Goal: Transaction & Acquisition: Purchase product/service

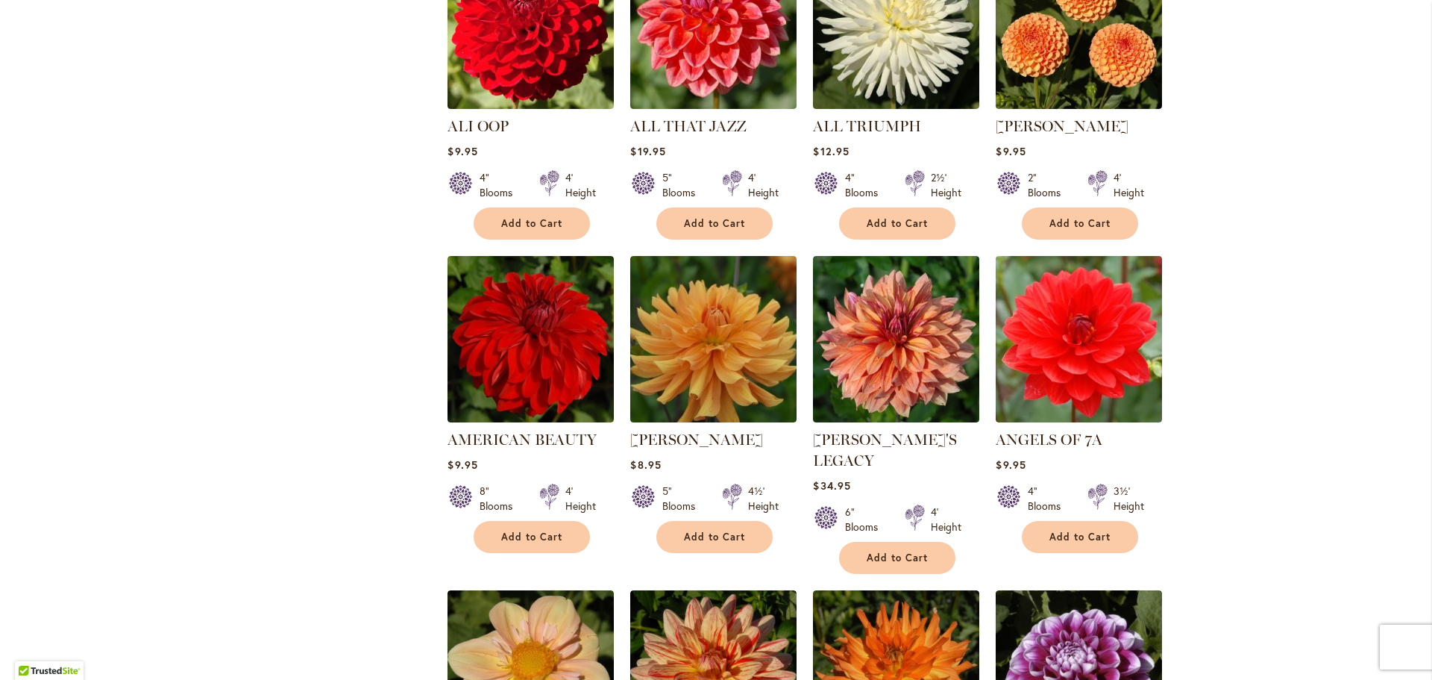
scroll to position [746, 0]
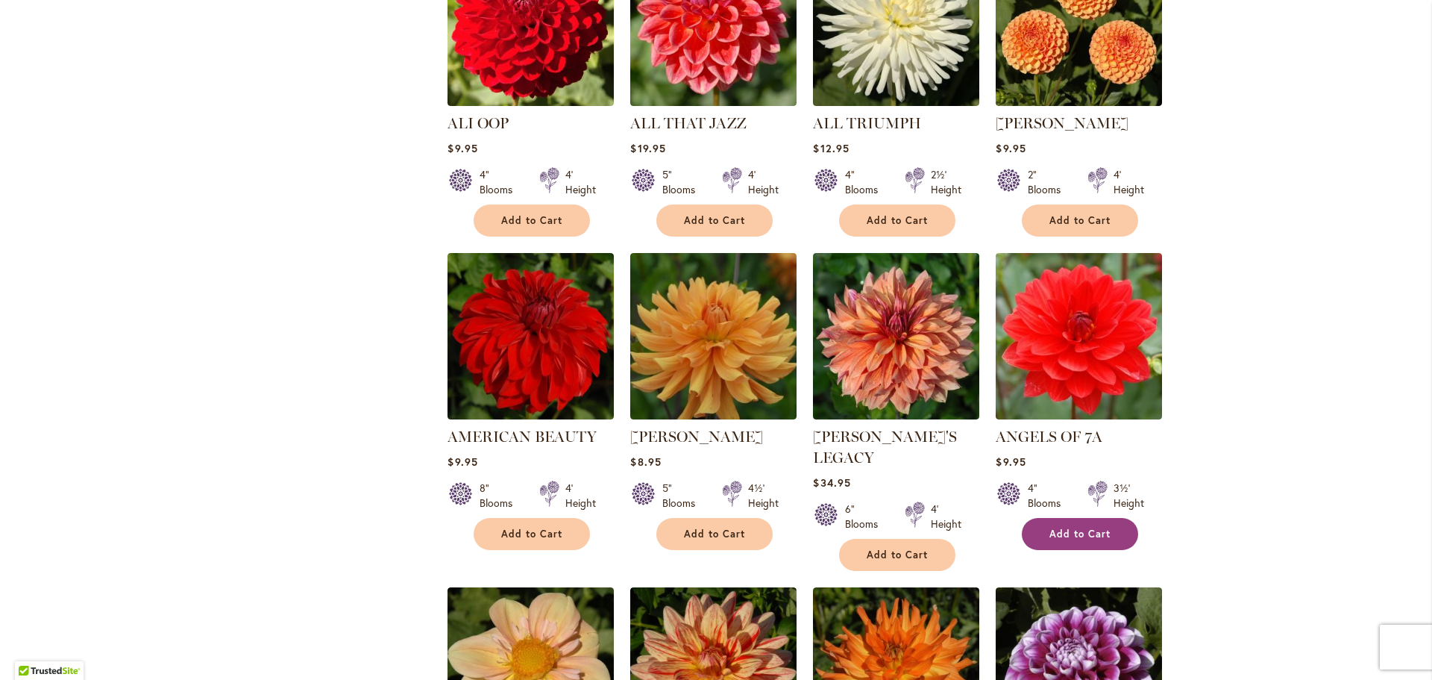
click at [1062, 533] on span "Add to Cart" at bounding box center [1080, 533] width 61 height 13
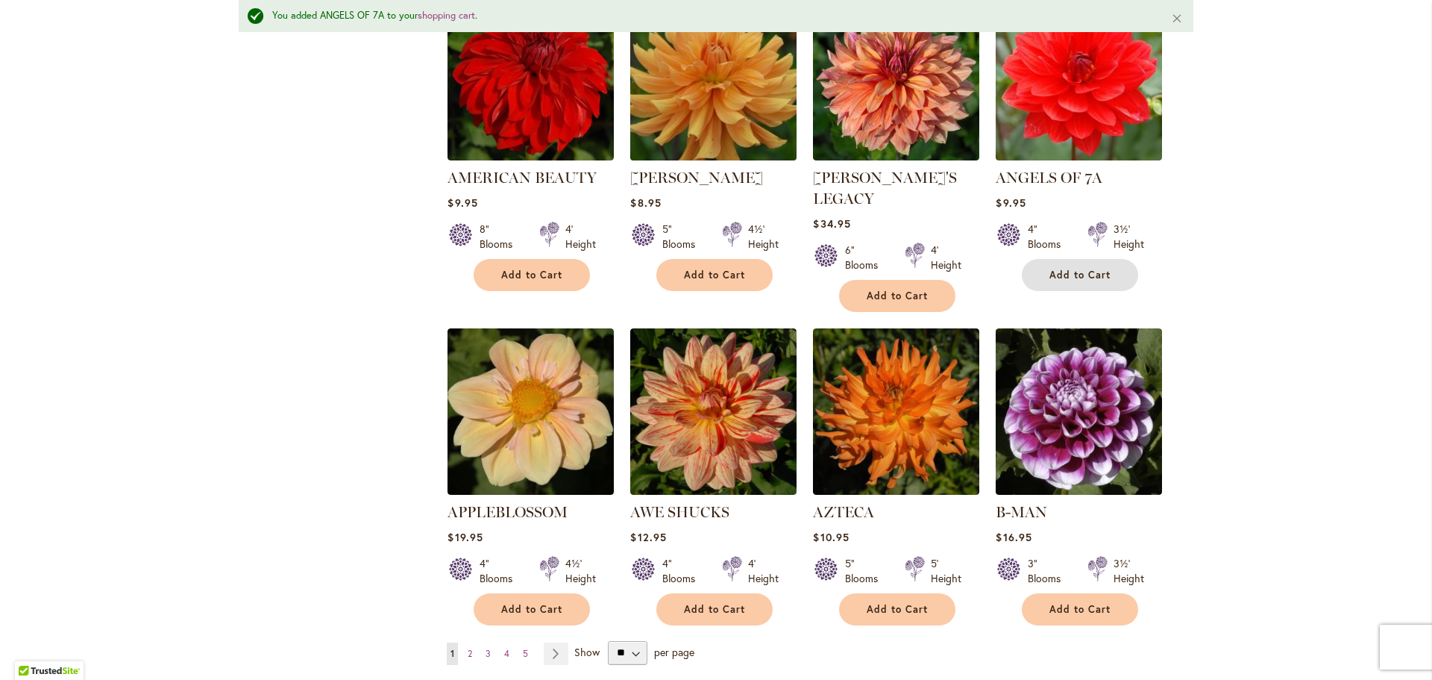
scroll to position [1119, 0]
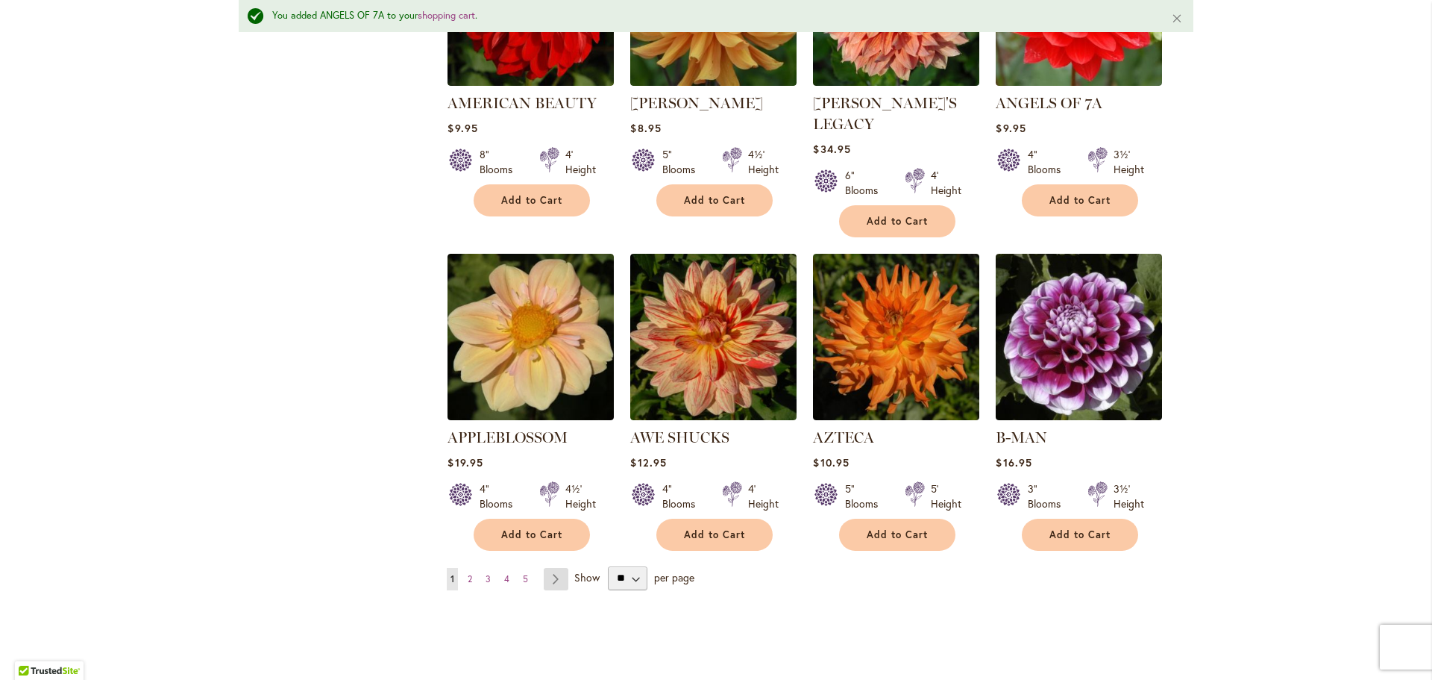
click at [549, 568] on link "Page Next" at bounding box center [556, 579] width 25 height 22
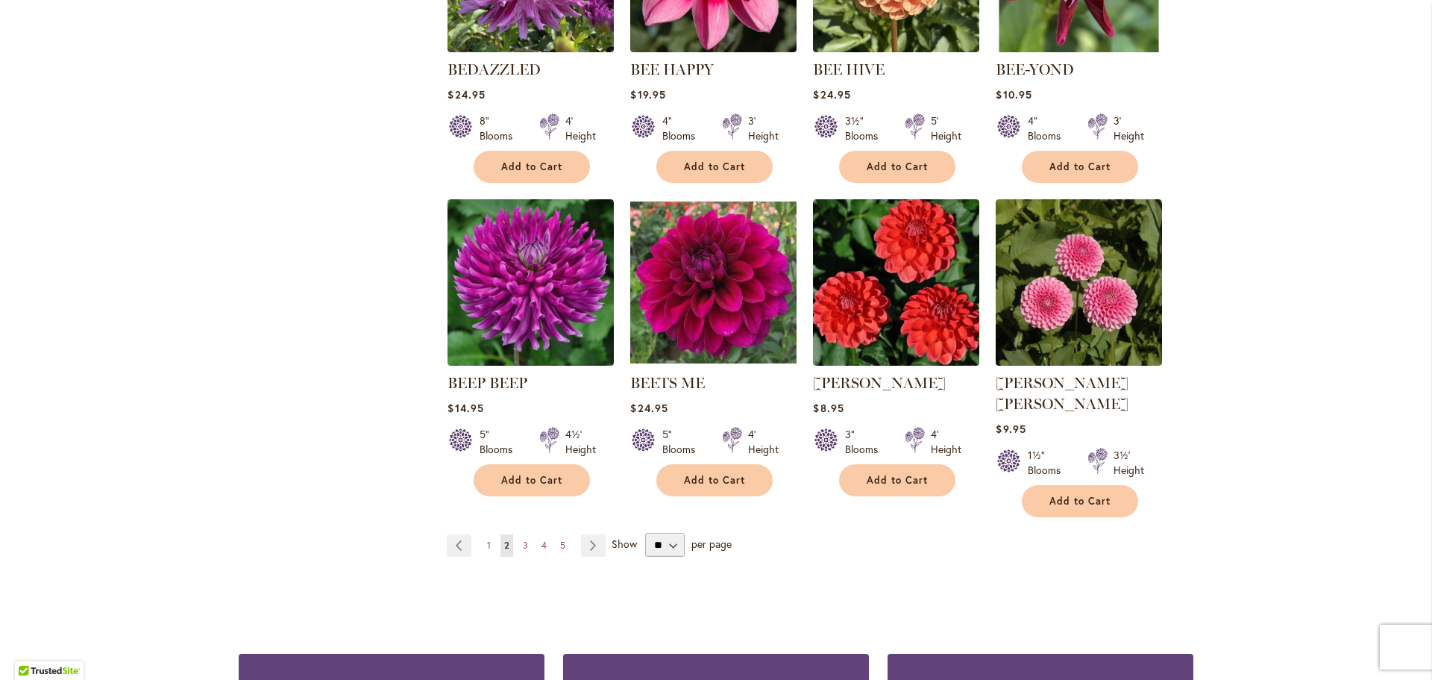
scroll to position [1119, 0]
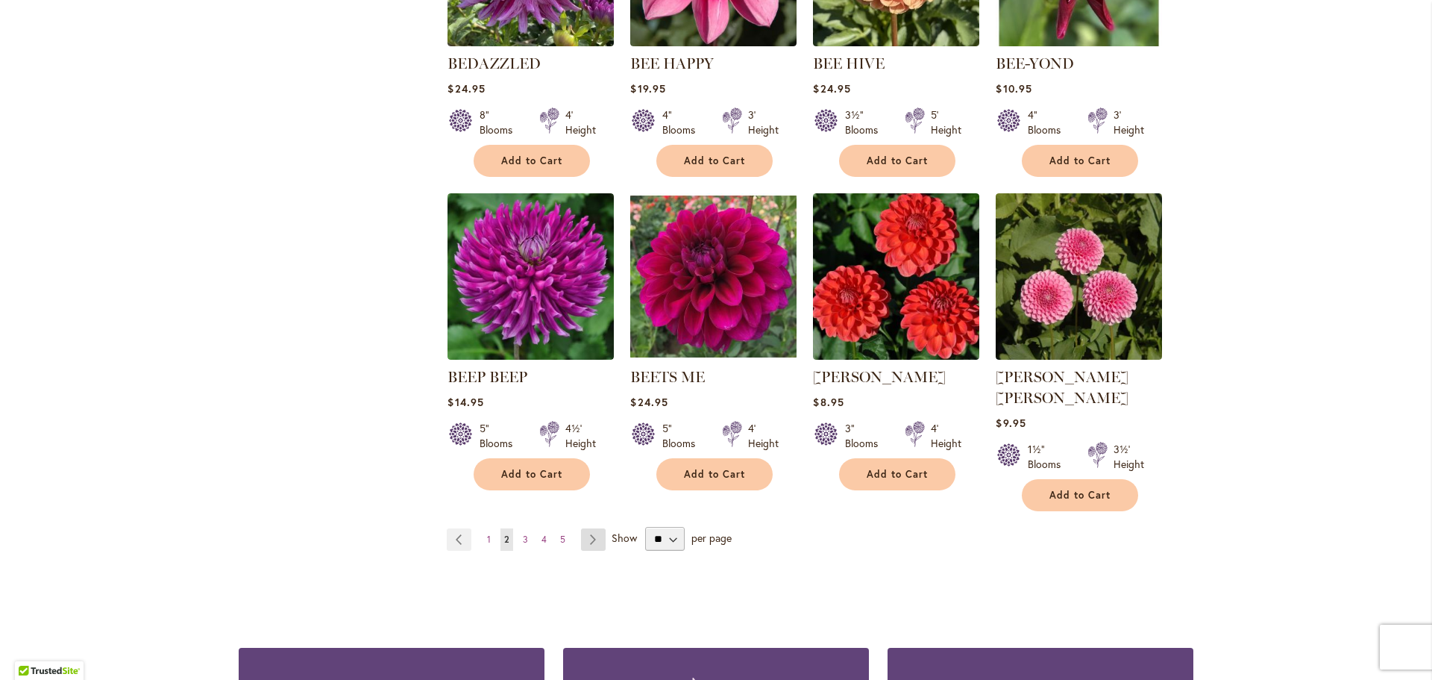
click at [591, 528] on link "Page Next" at bounding box center [593, 539] width 25 height 22
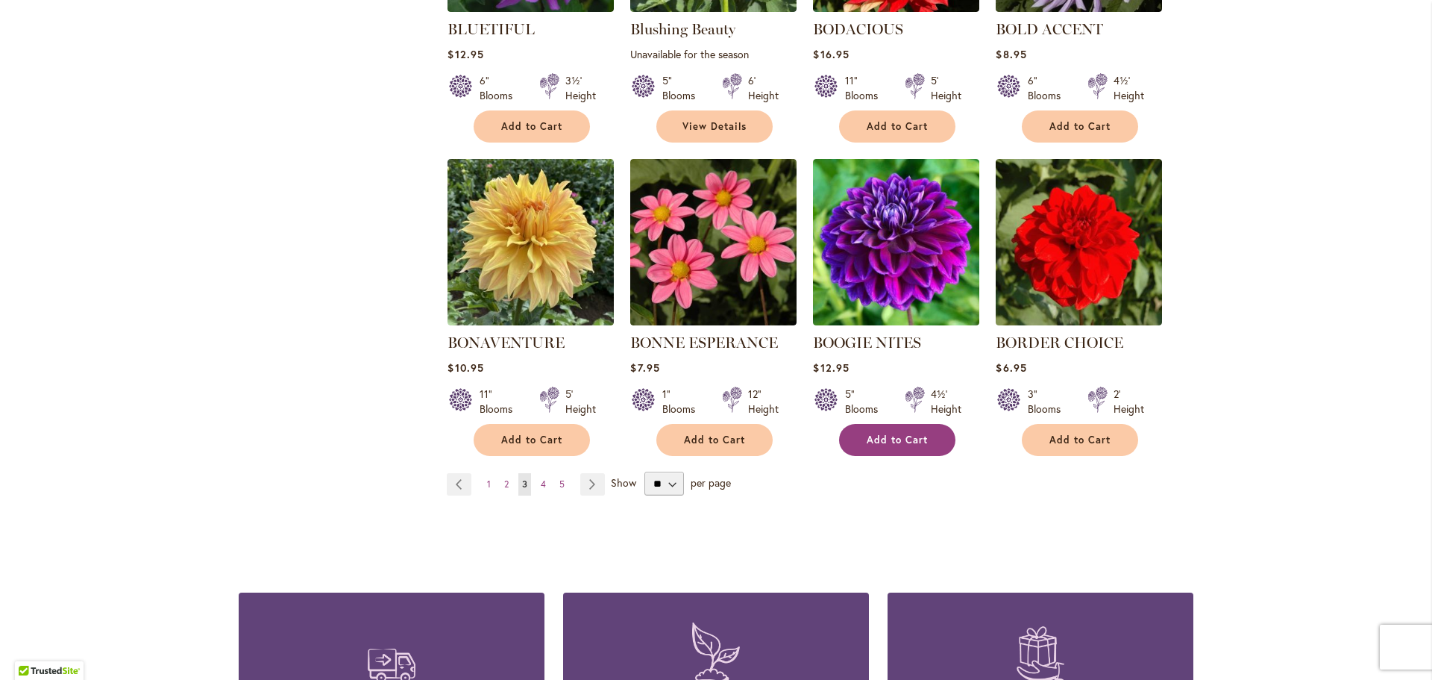
scroll to position [1119, 0]
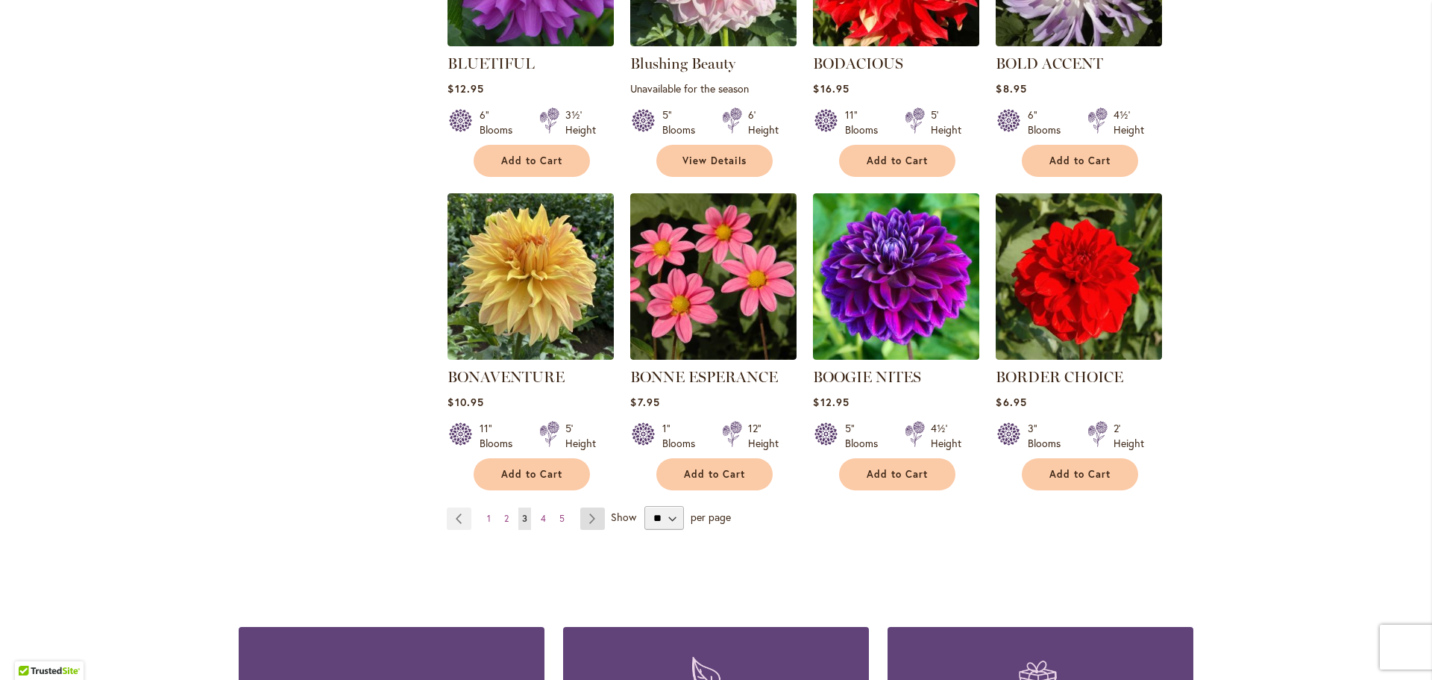
click at [589, 522] on link "Page Next" at bounding box center [592, 518] width 25 height 22
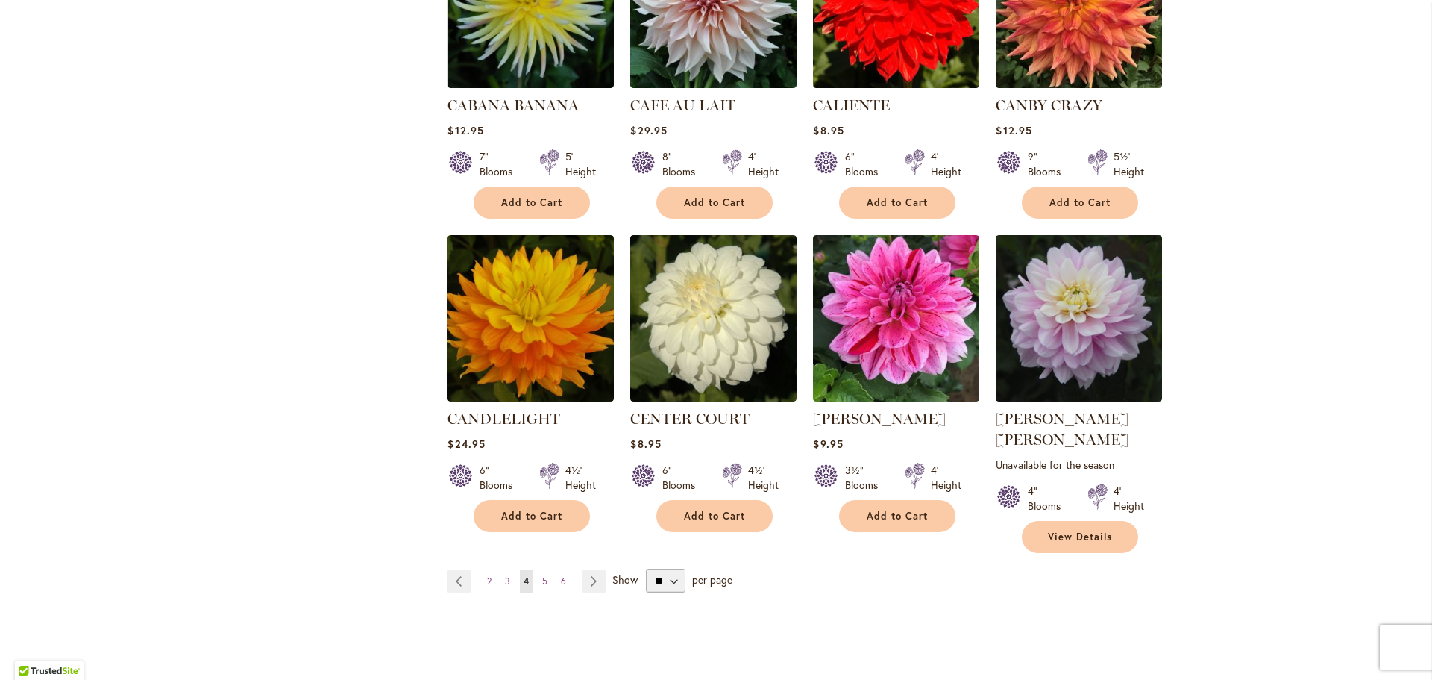
scroll to position [1119, 0]
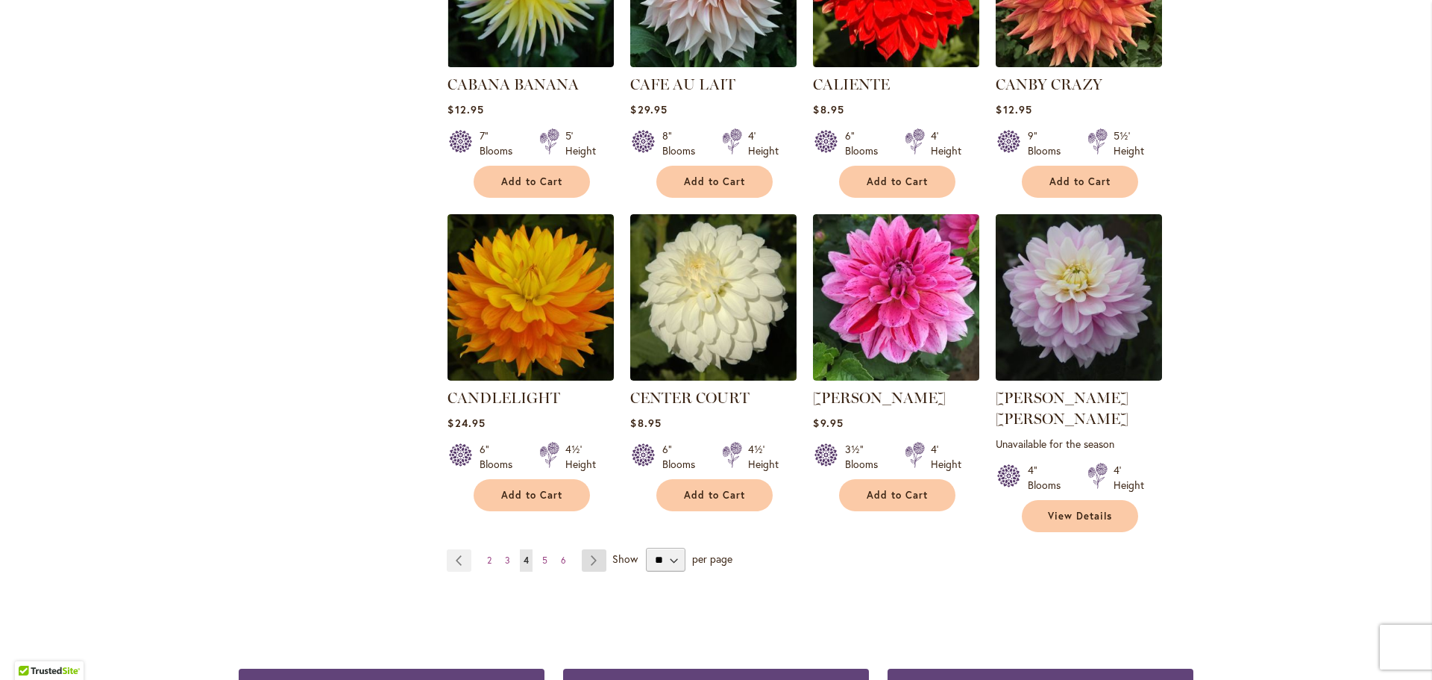
click at [583, 549] on link "Page Next" at bounding box center [594, 560] width 25 height 22
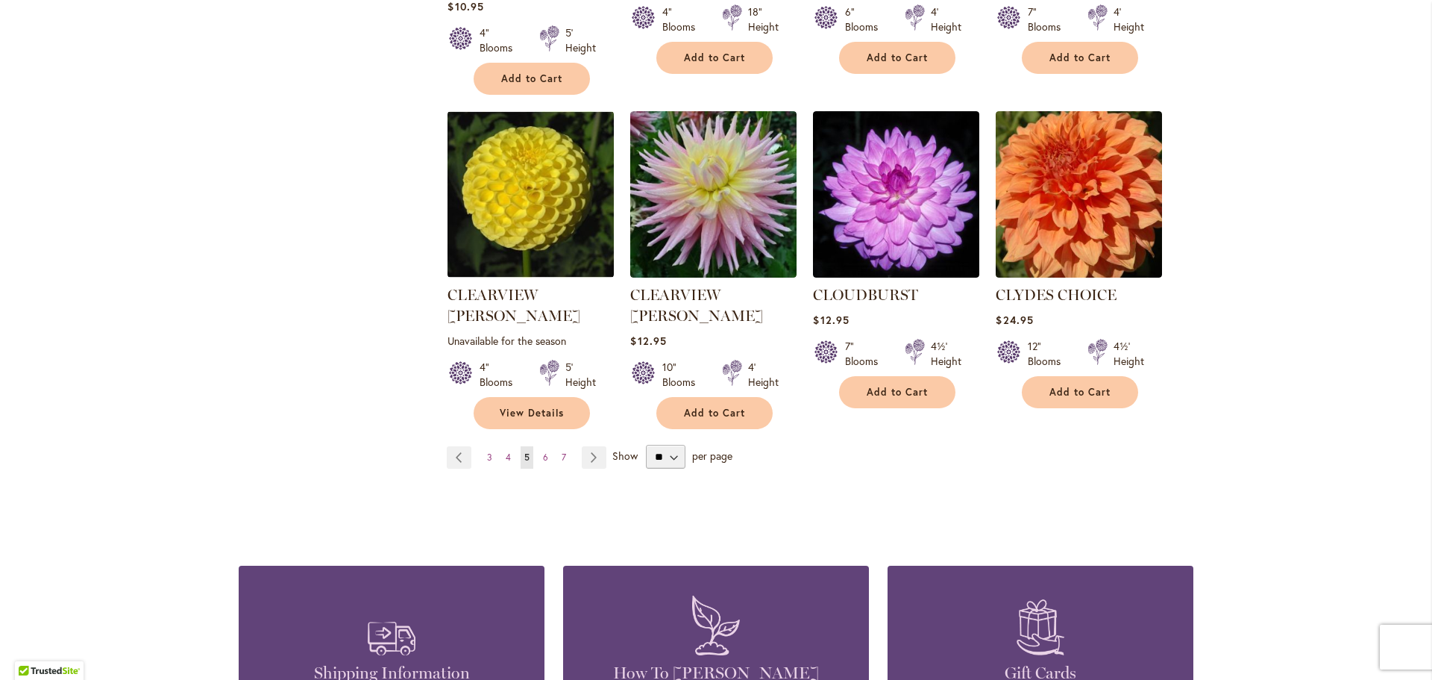
scroll to position [1268, 0]
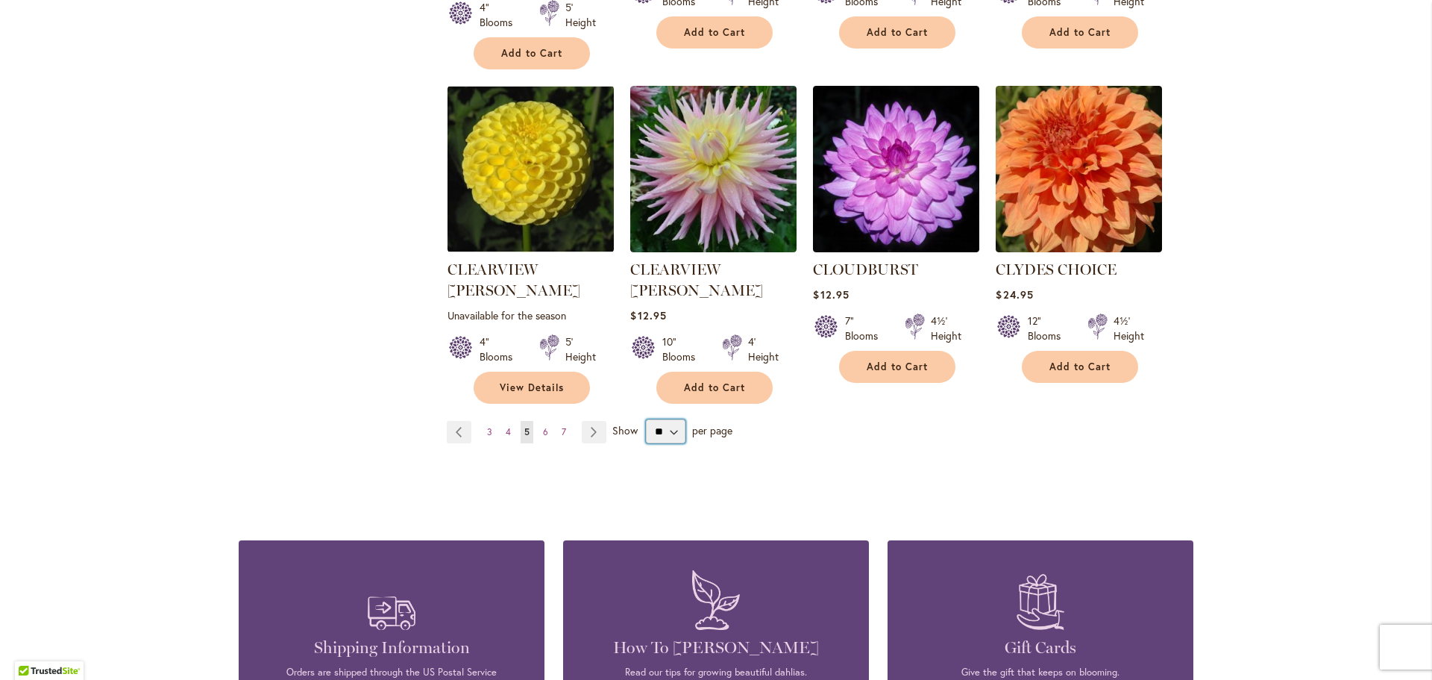
click at [665, 419] on select "** ** ** **" at bounding box center [666, 431] width 40 height 24
click at [589, 421] on link "Page Next" at bounding box center [594, 432] width 25 height 22
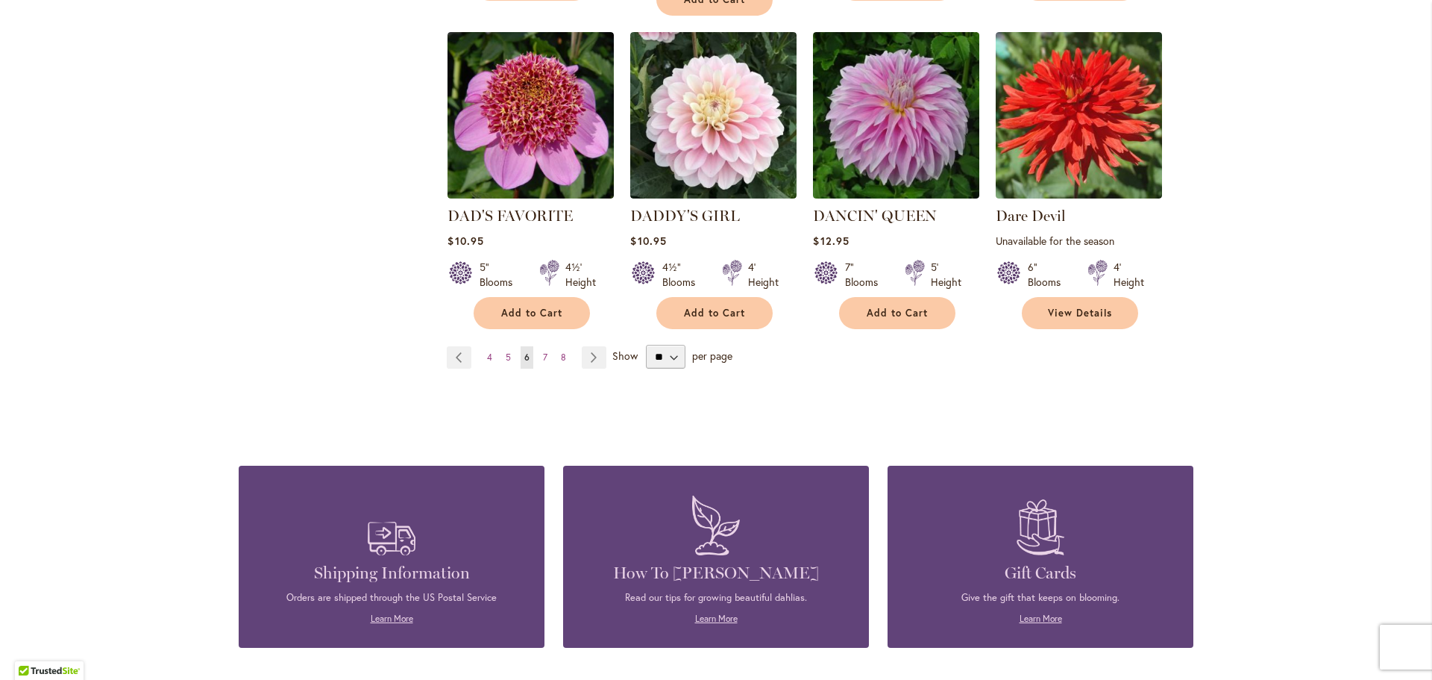
scroll to position [1343, 0]
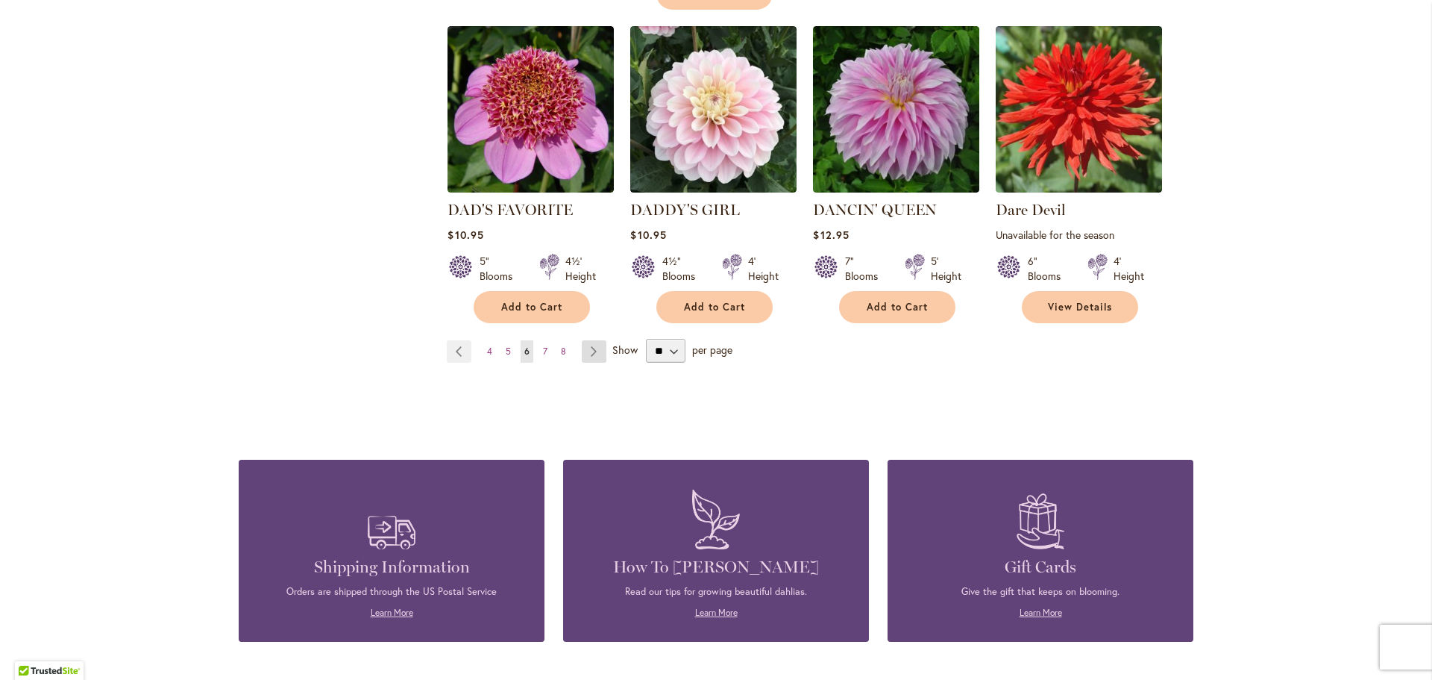
click at [590, 340] on link "Page Next" at bounding box center [594, 351] width 25 height 22
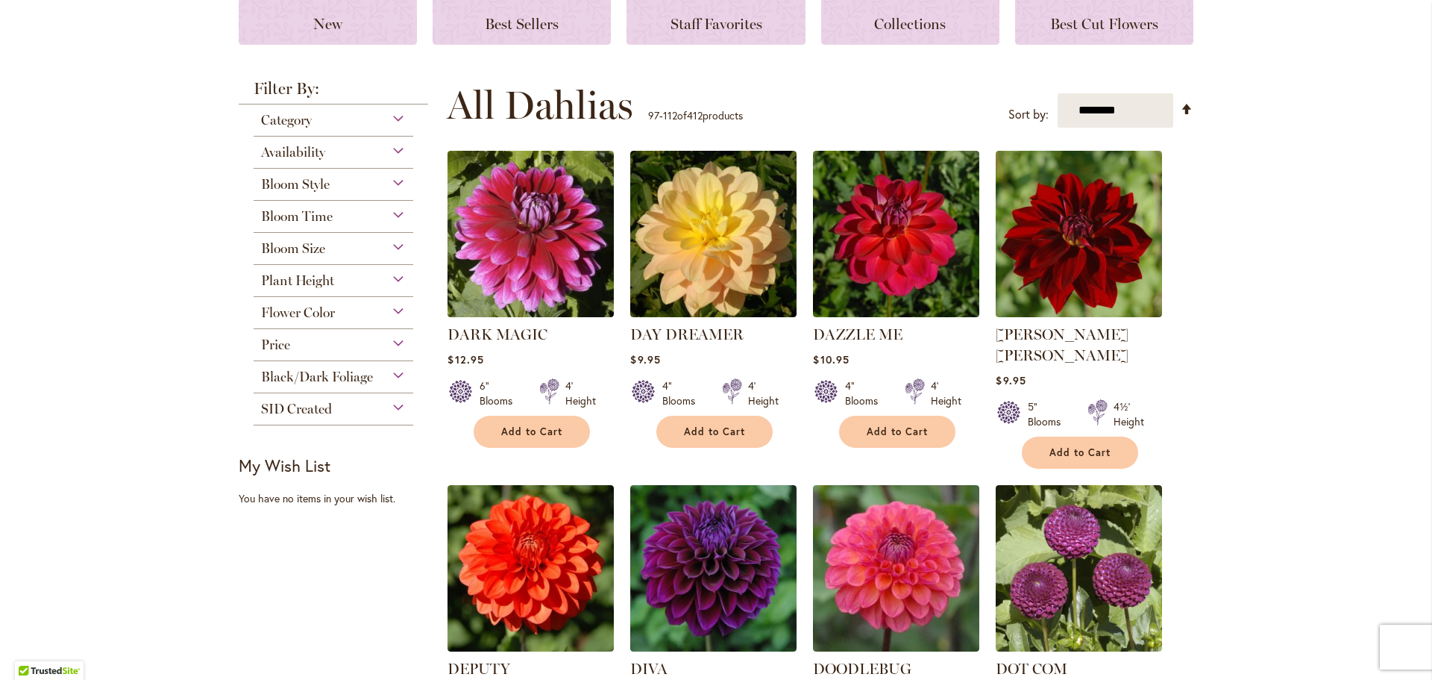
scroll to position [298, 0]
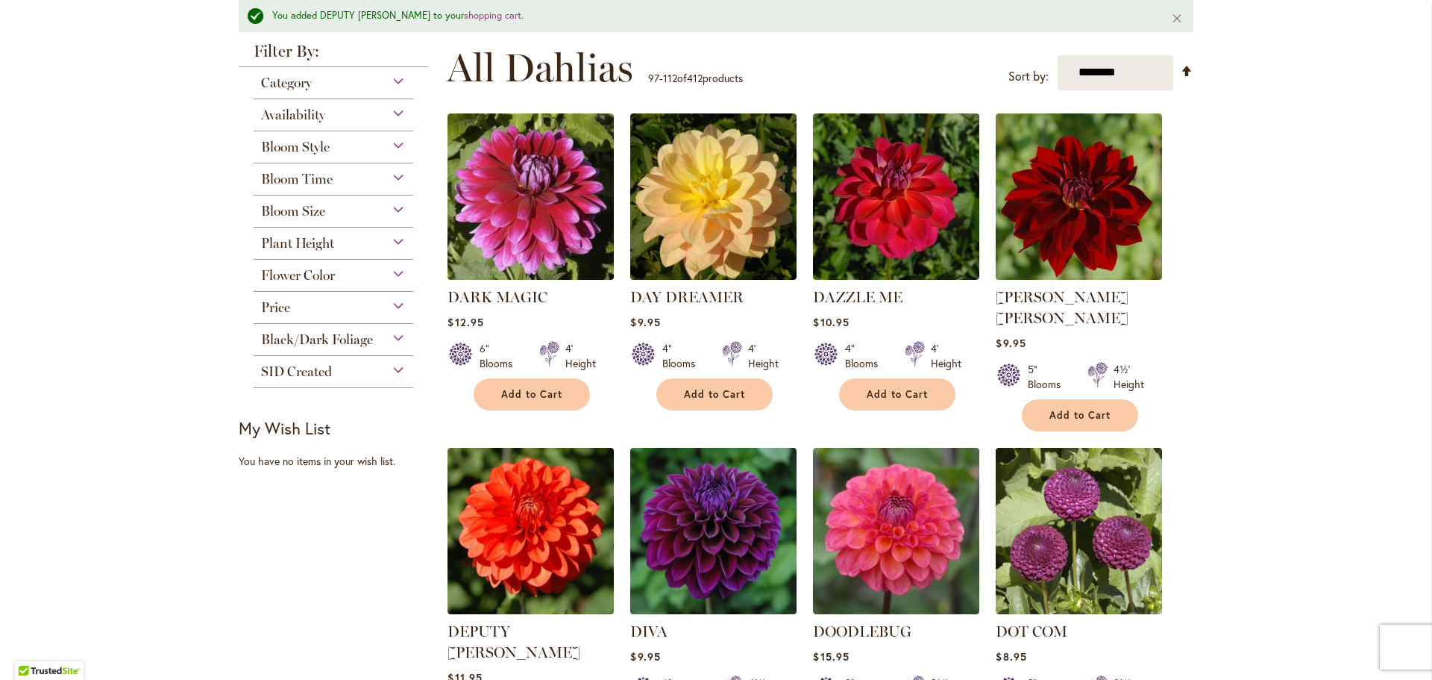
scroll to position [338, 0]
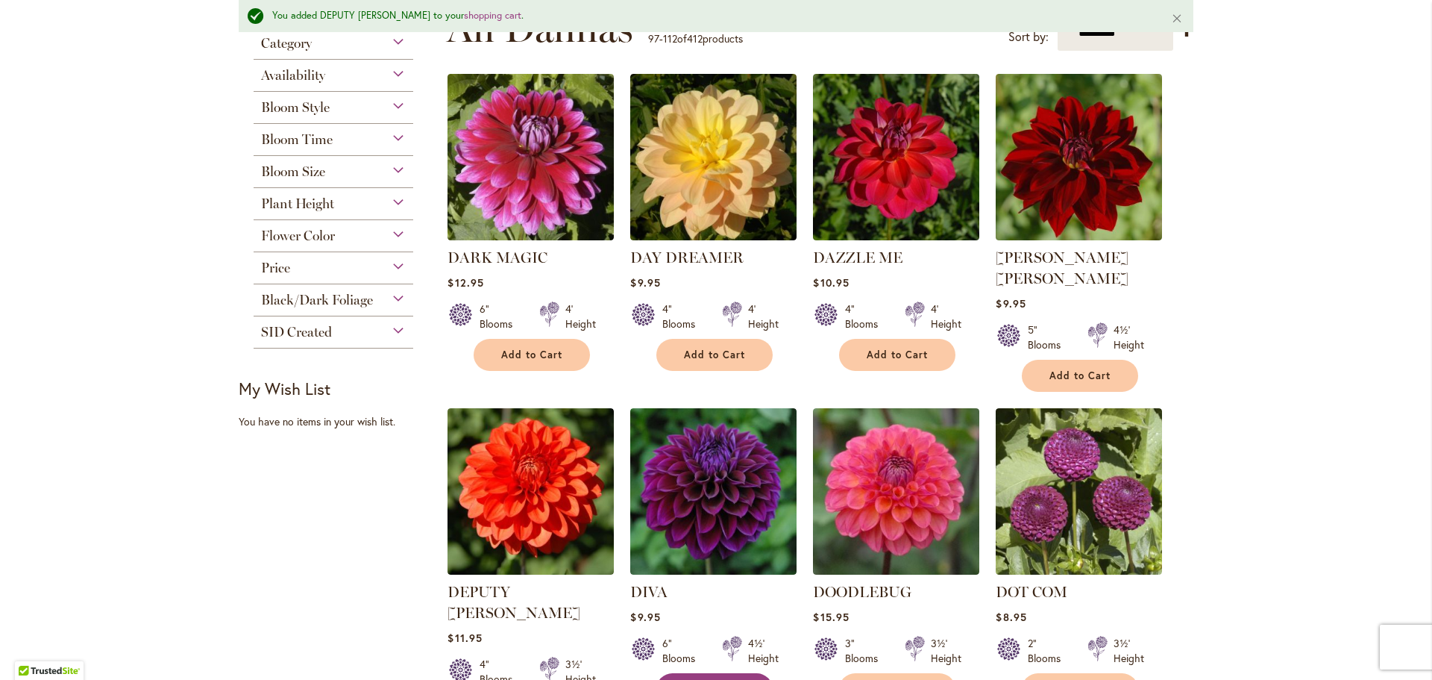
click at [701, 679] on span "Add to Cart" at bounding box center [714, 689] width 61 height 13
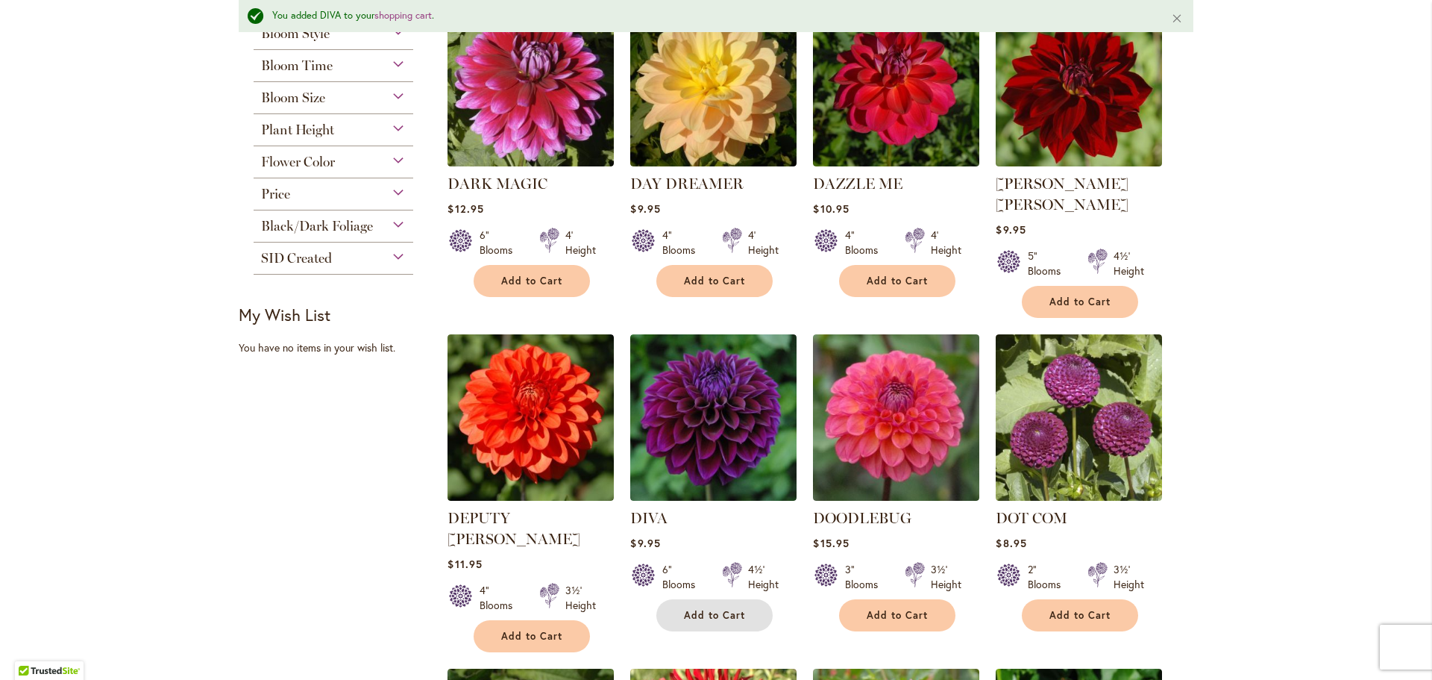
scroll to position [413, 0]
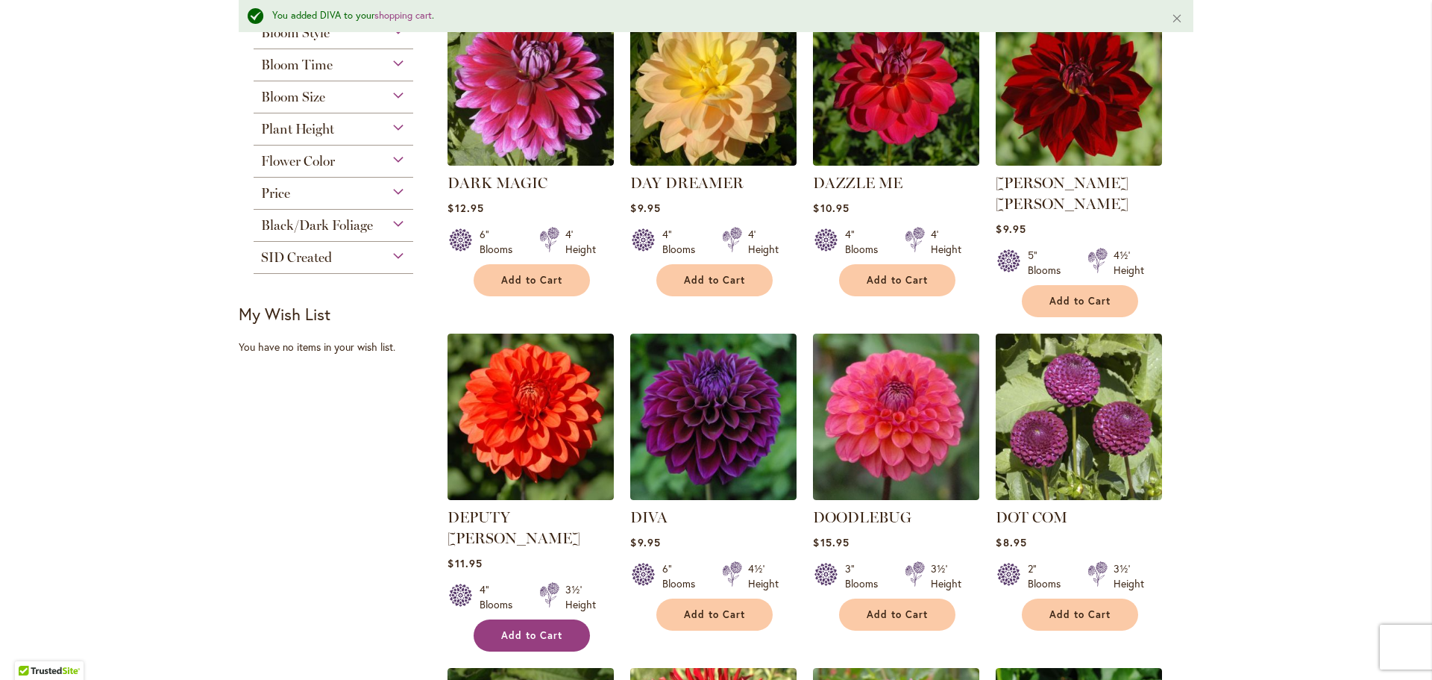
click at [532, 629] on span "Add to Cart" at bounding box center [531, 635] width 61 height 13
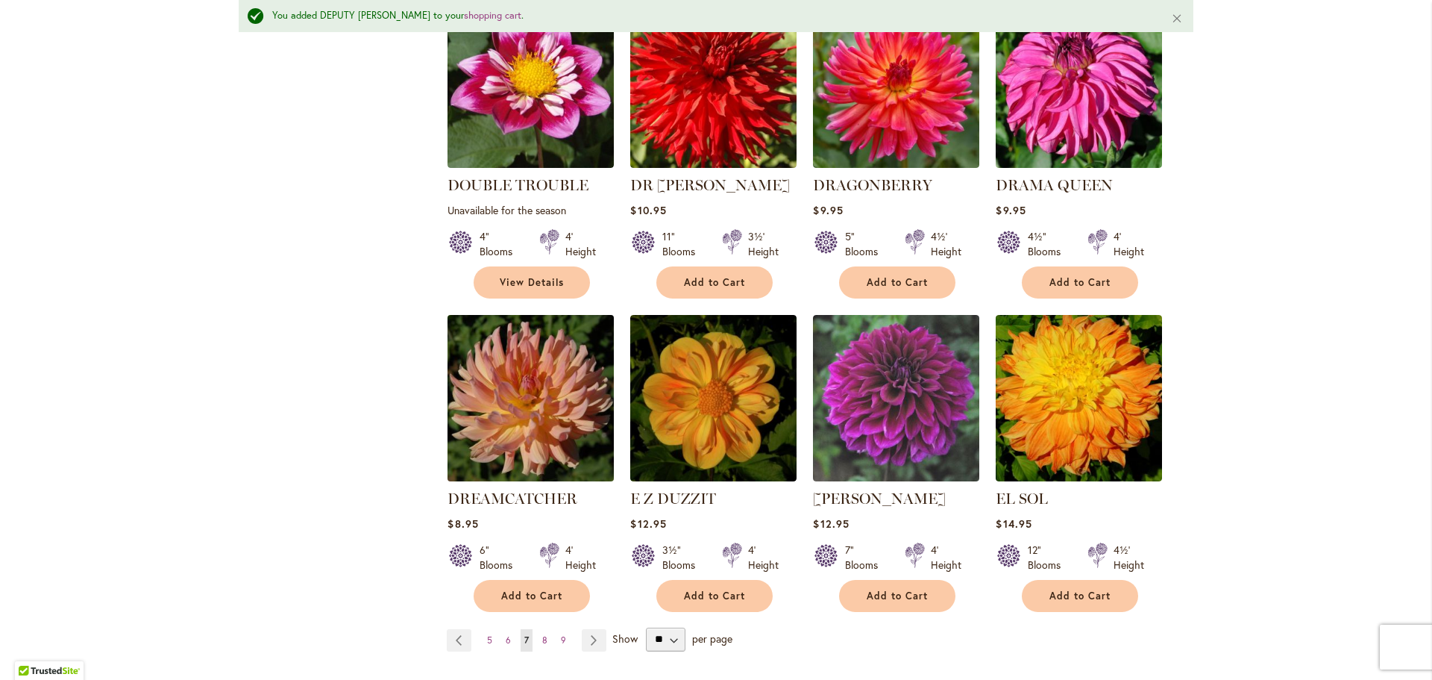
scroll to position [1084, 0]
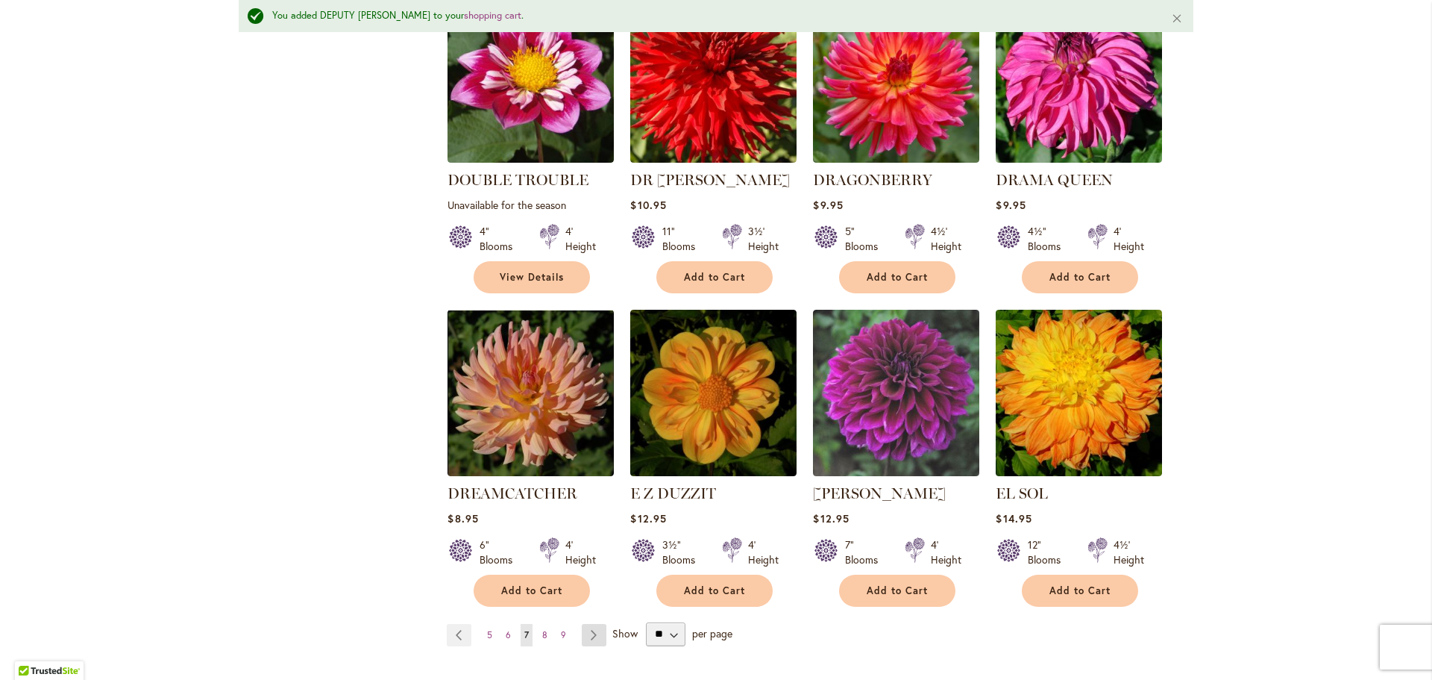
click at [588, 624] on link "Page Next" at bounding box center [594, 635] width 25 height 22
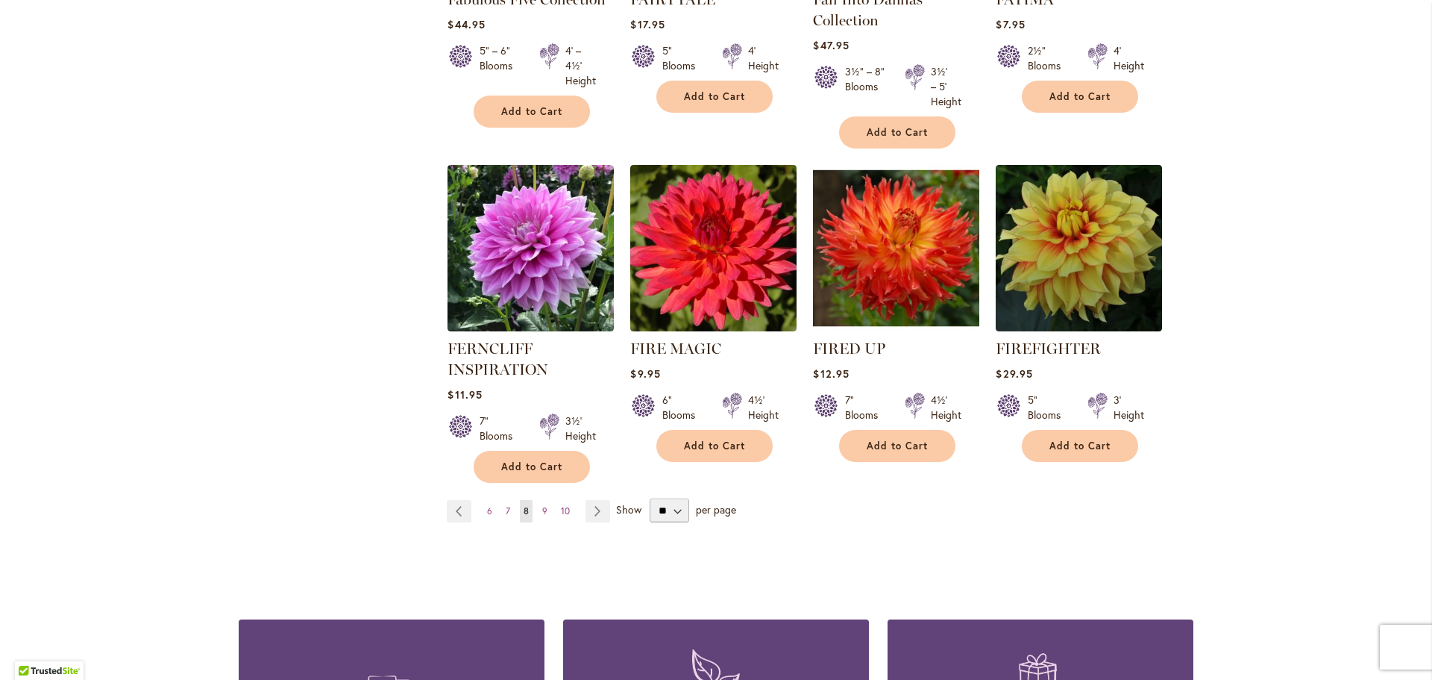
scroll to position [1194, 0]
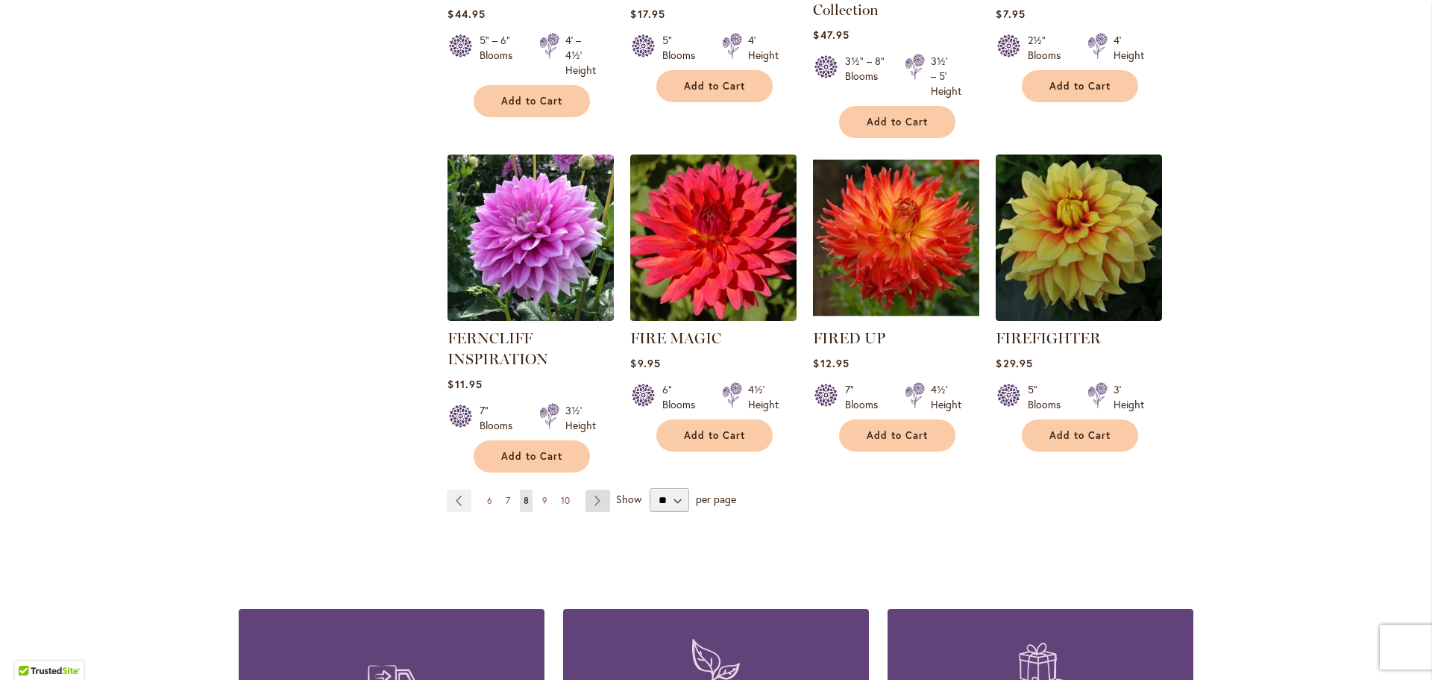
click at [596, 495] on link "Page Next" at bounding box center [598, 500] width 25 height 22
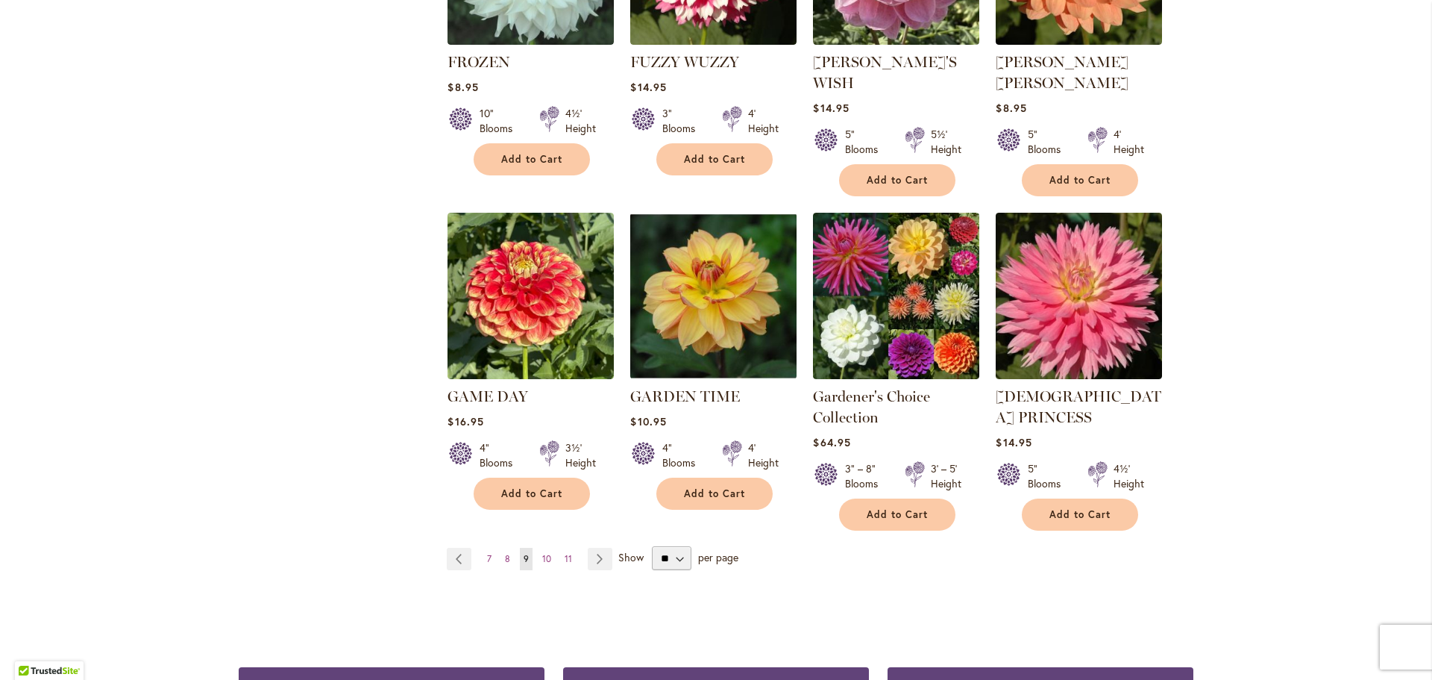
scroll to position [1194, 0]
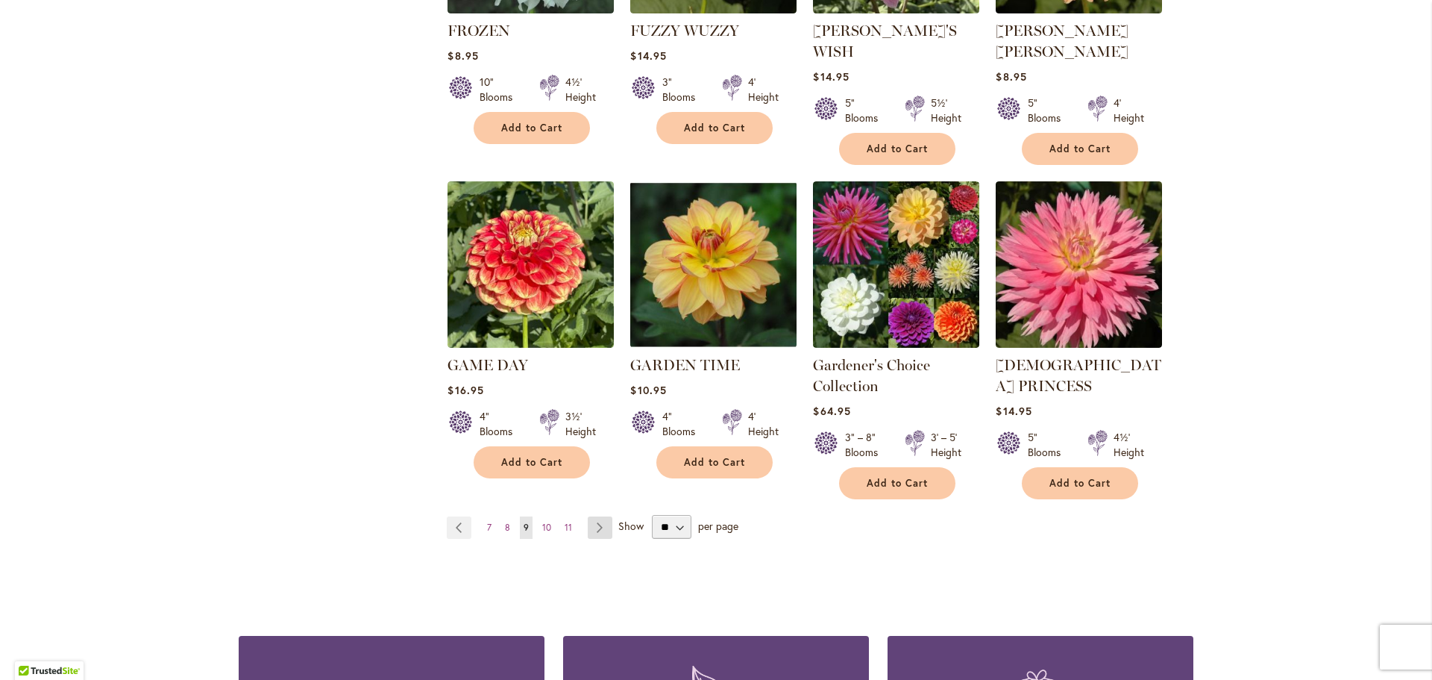
click at [591, 516] on link "Page Next" at bounding box center [600, 527] width 25 height 22
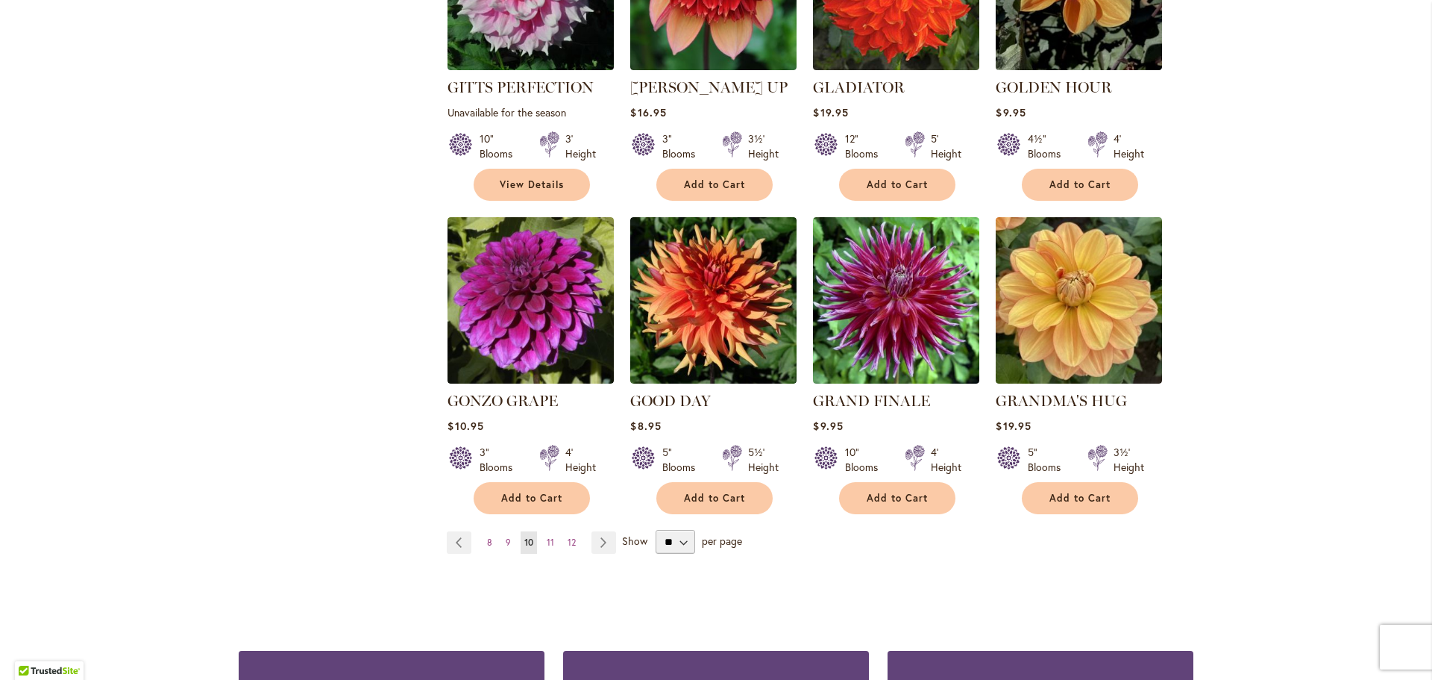
scroll to position [1119, 0]
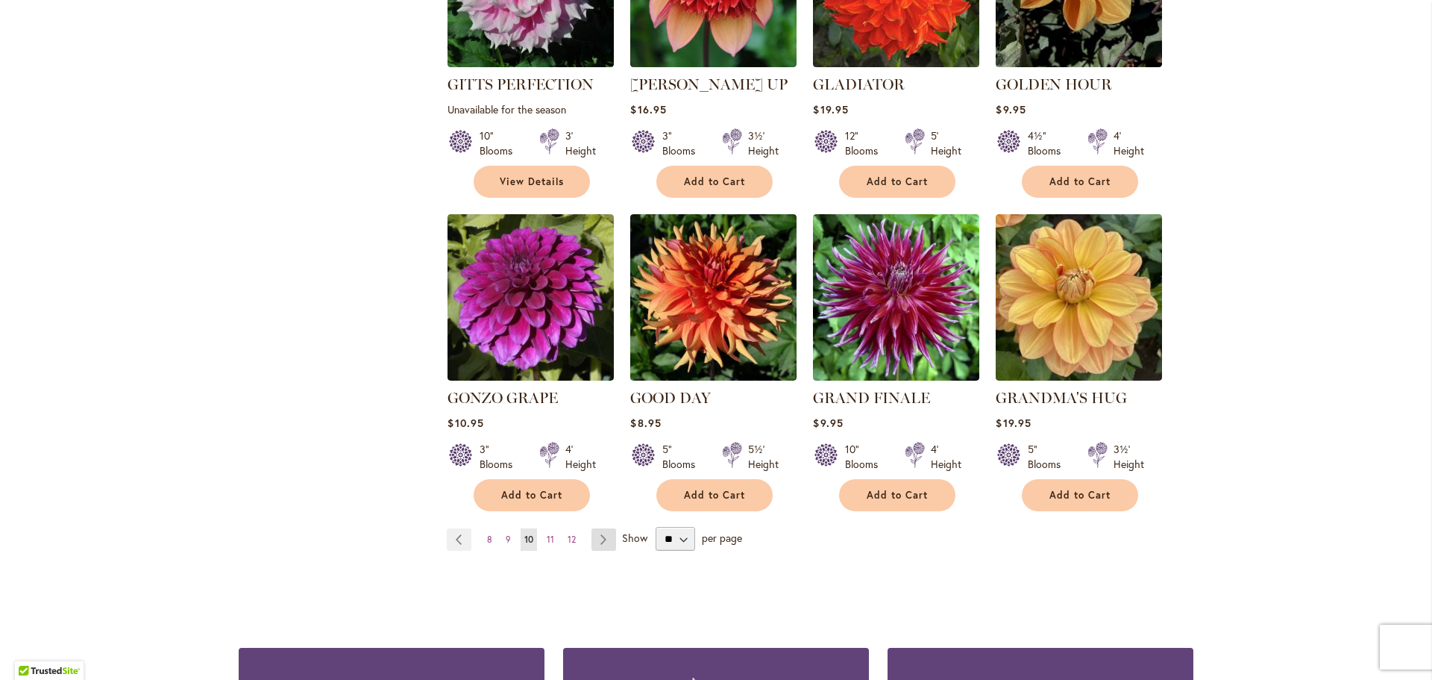
click at [595, 528] on link "Page Next" at bounding box center [604, 539] width 25 height 22
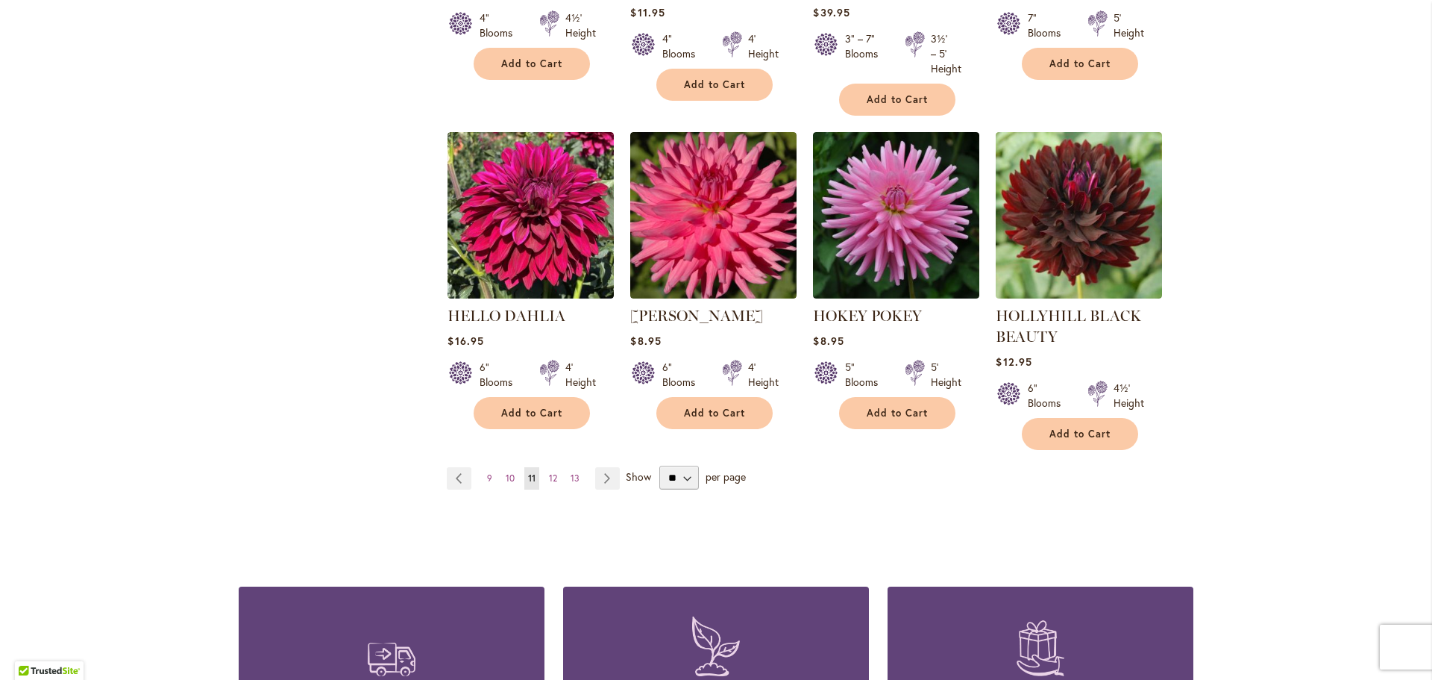
scroll to position [1268, 0]
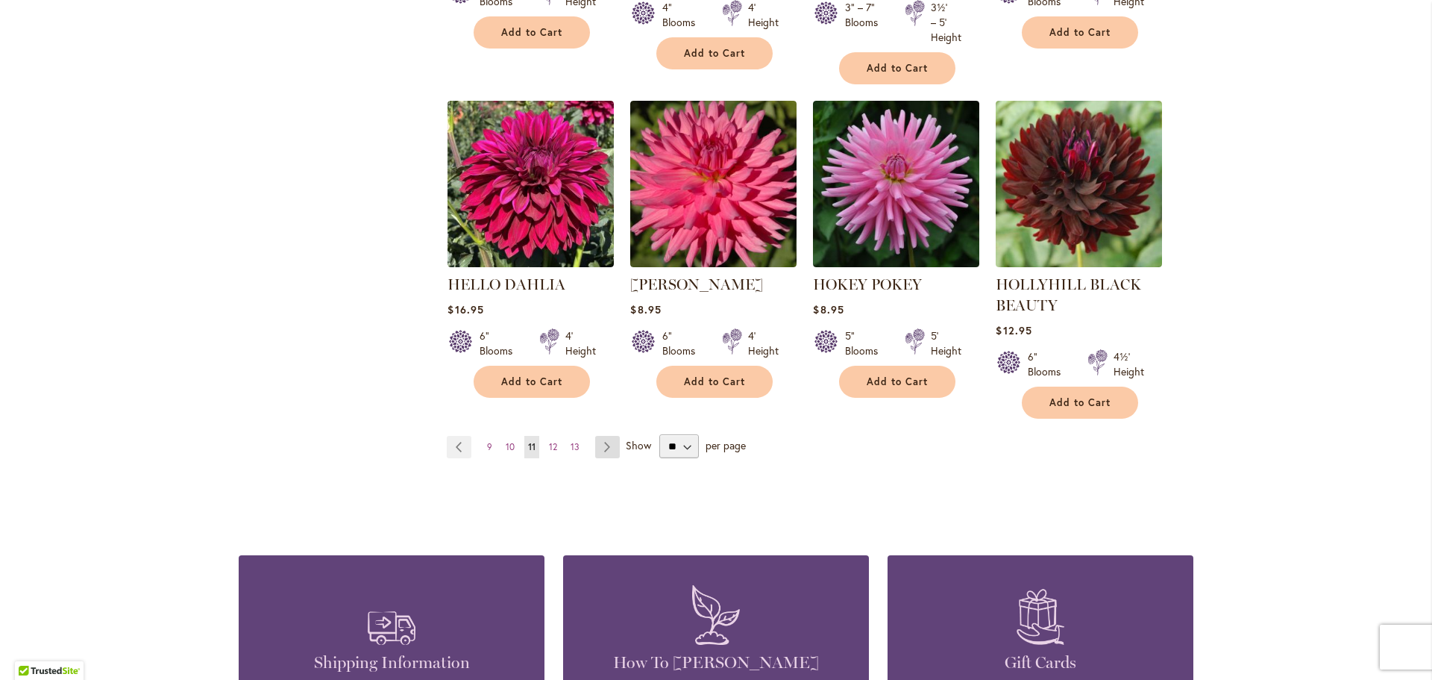
click at [597, 448] on link "Page Next" at bounding box center [607, 447] width 25 height 22
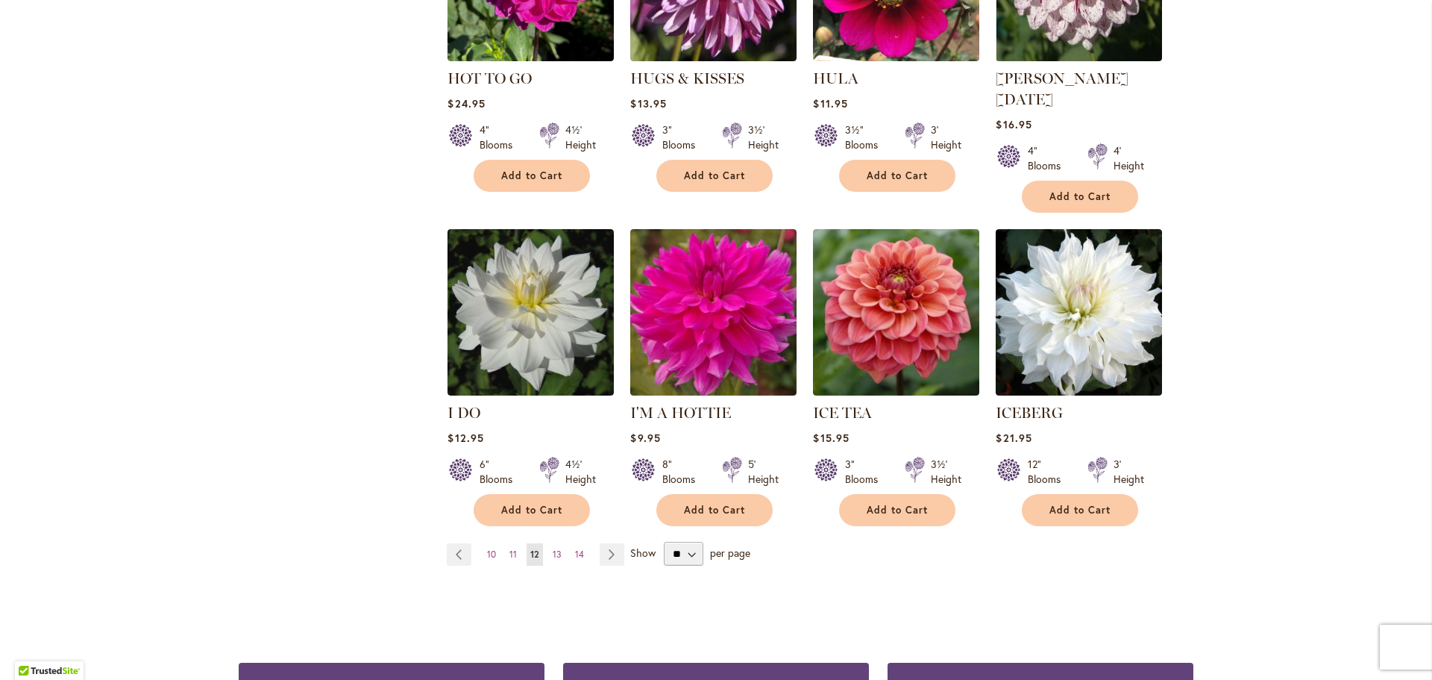
scroll to position [1119, 0]
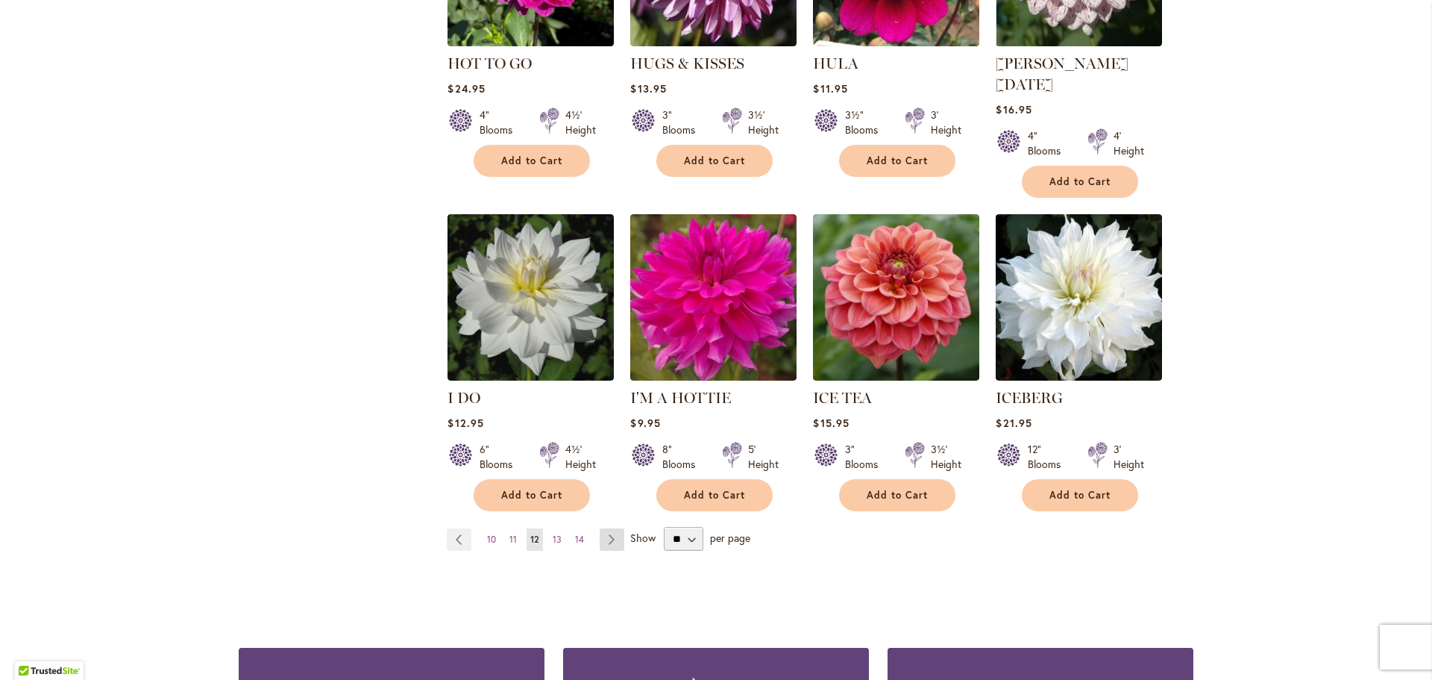
click at [612, 528] on link "Page Next" at bounding box center [612, 539] width 25 height 22
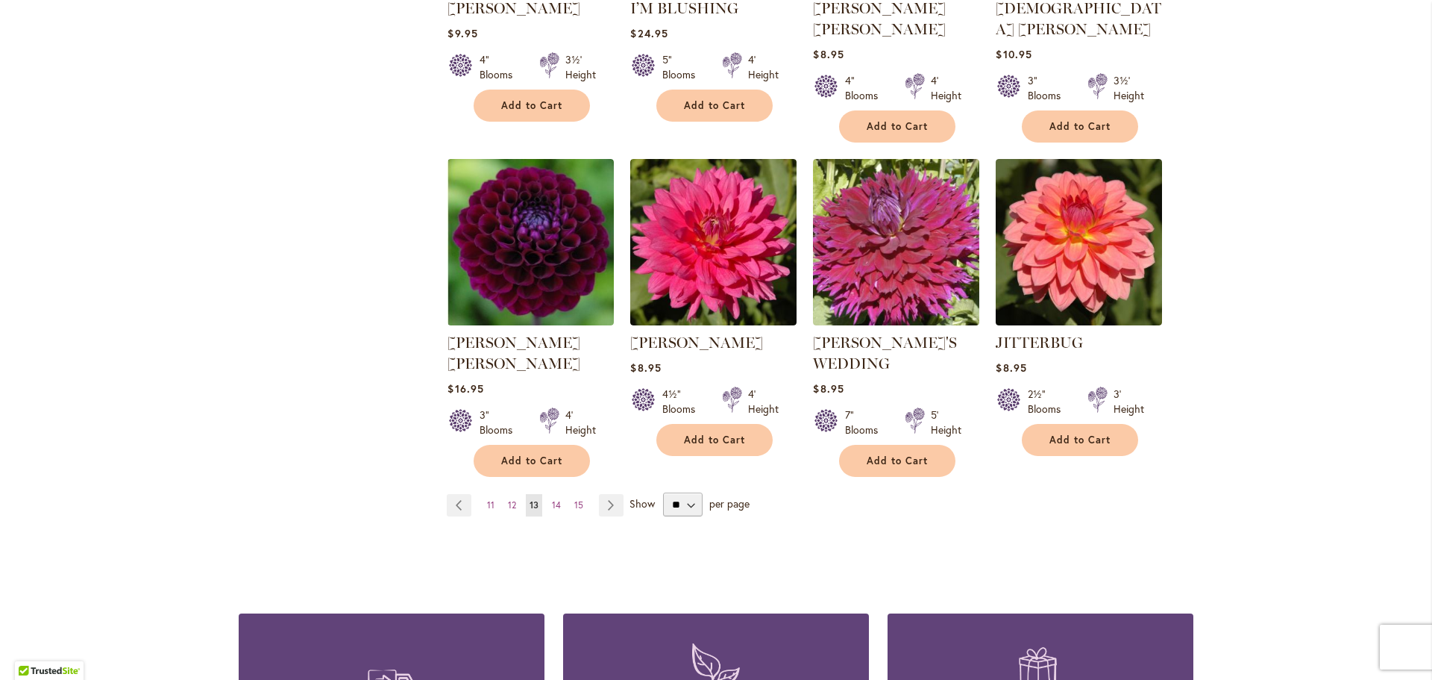
scroll to position [1194, 0]
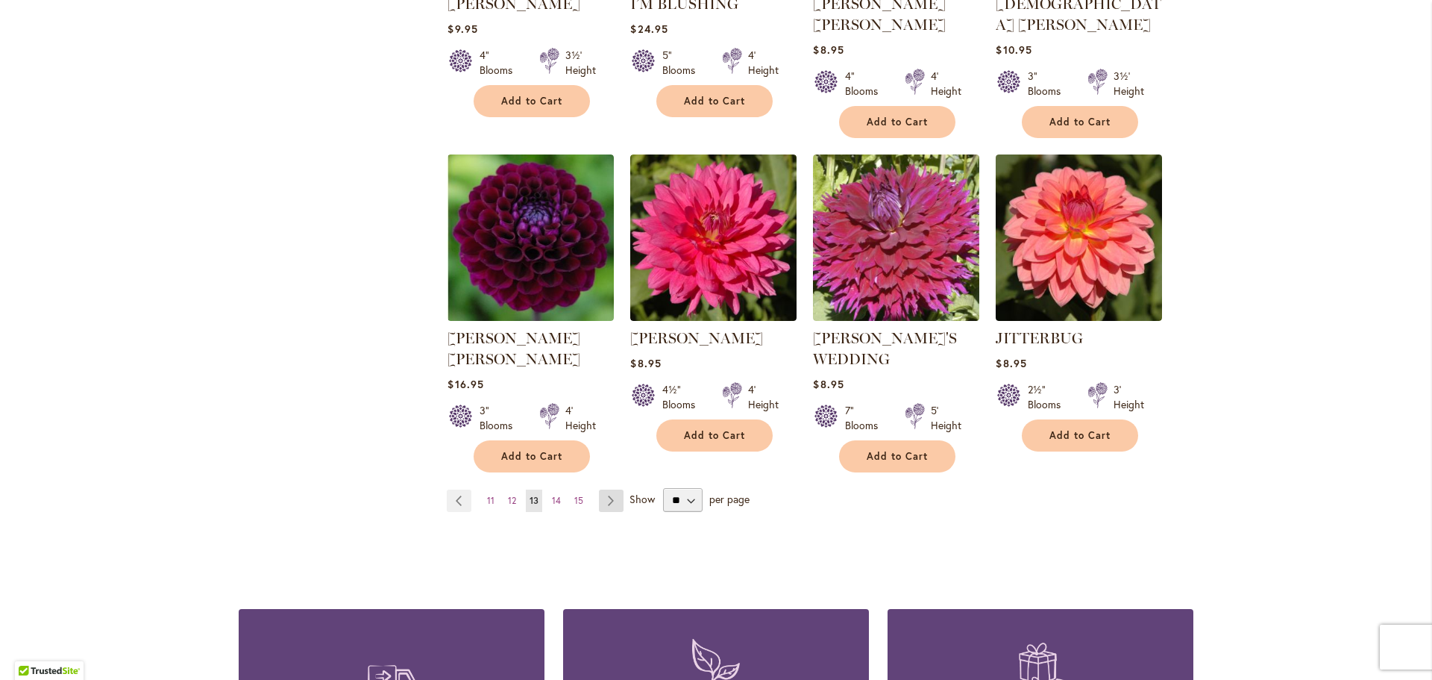
click at [601, 489] on link "Page Next" at bounding box center [611, 500] width 25 height 22
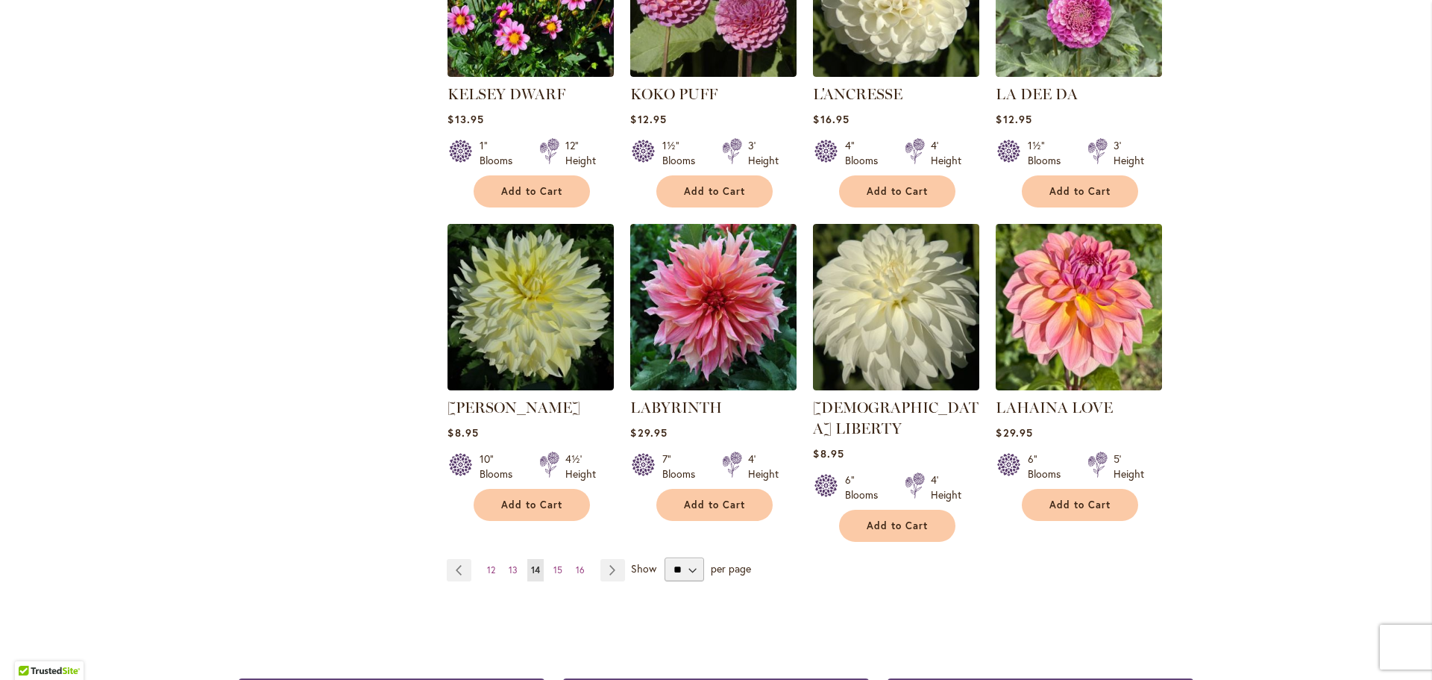
scroll to position [1119, 0]
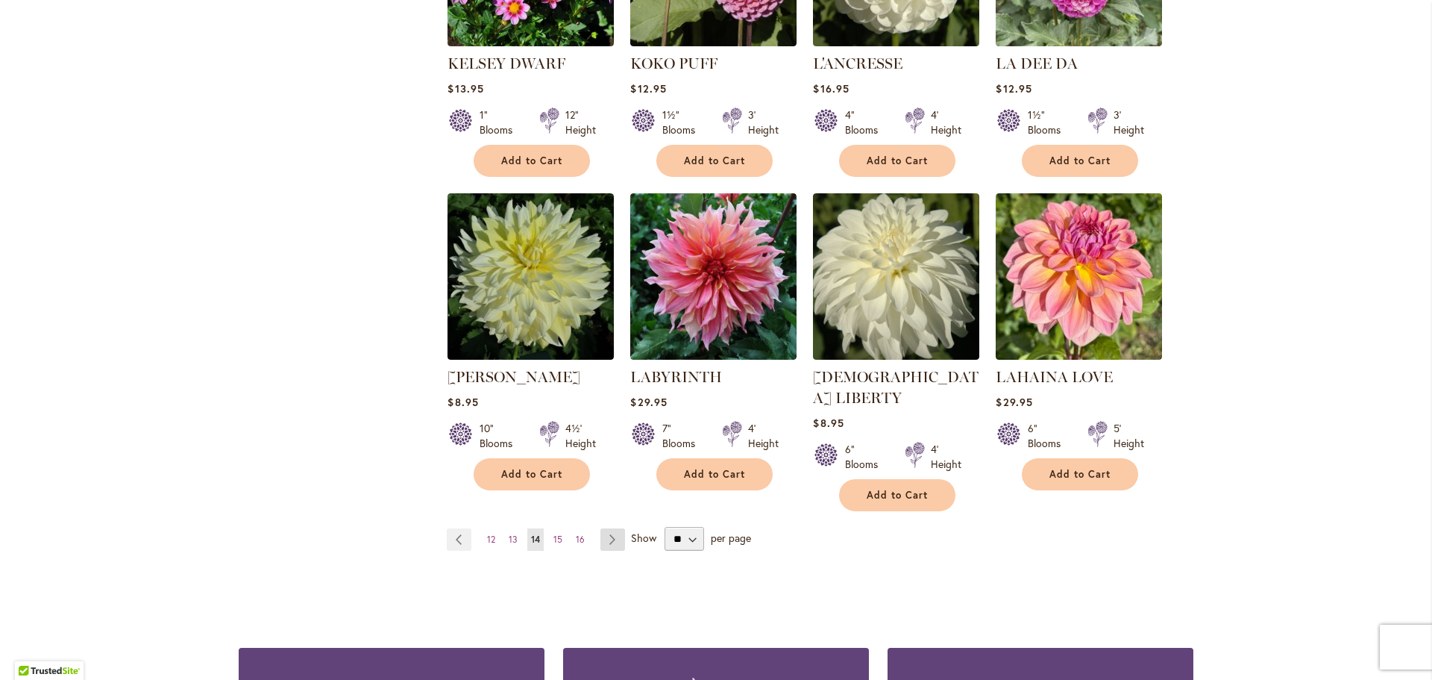
click at [609, 528] on link "Page Next" at bounding box center [613, 539] width 25 height 22
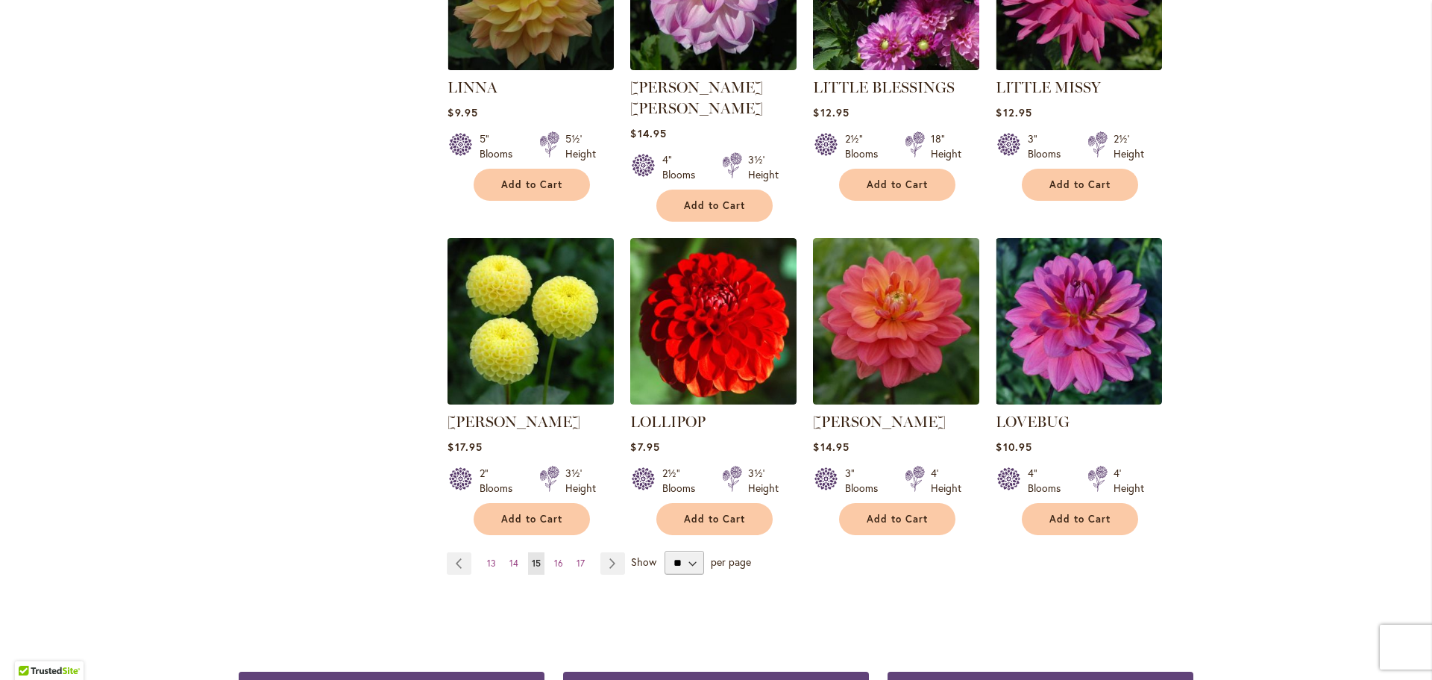
scroll to position [1119, 0]
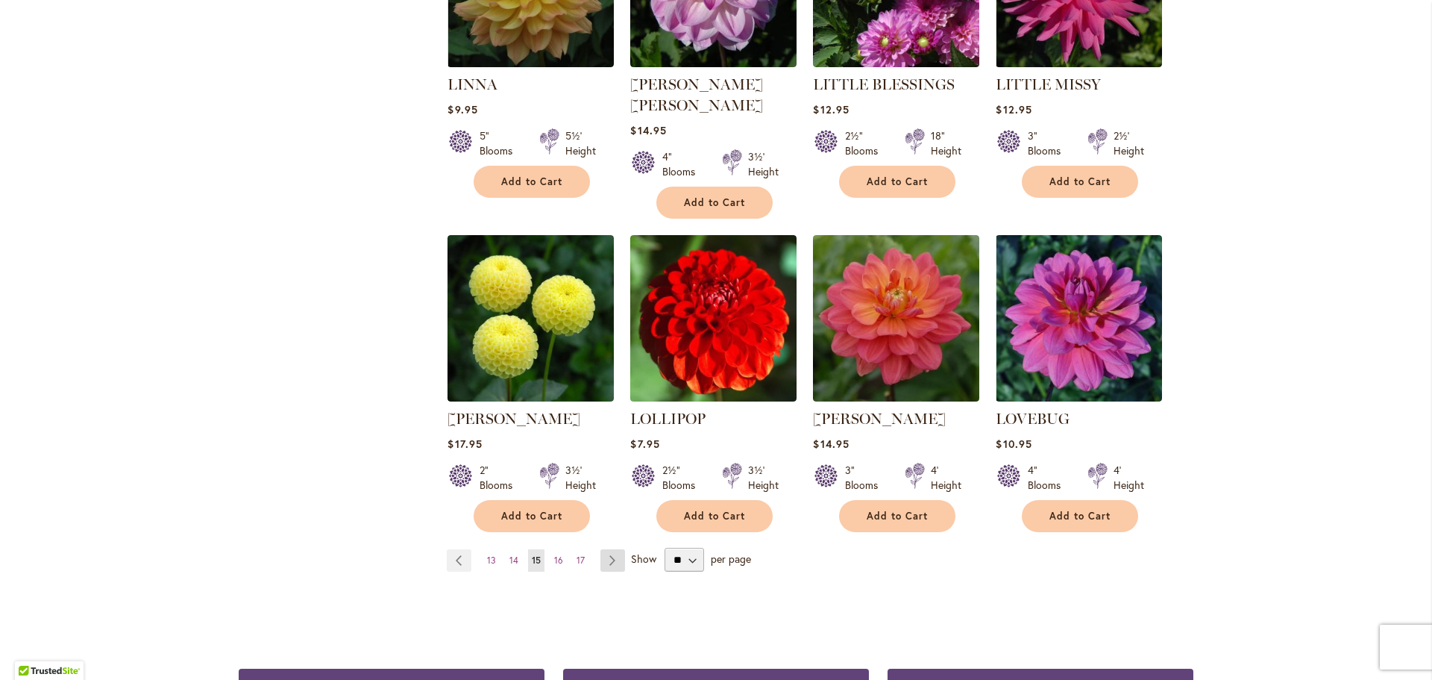
click at [604, 549] on link "Page Next" at bounding box center [613, 560] width 25 height 22
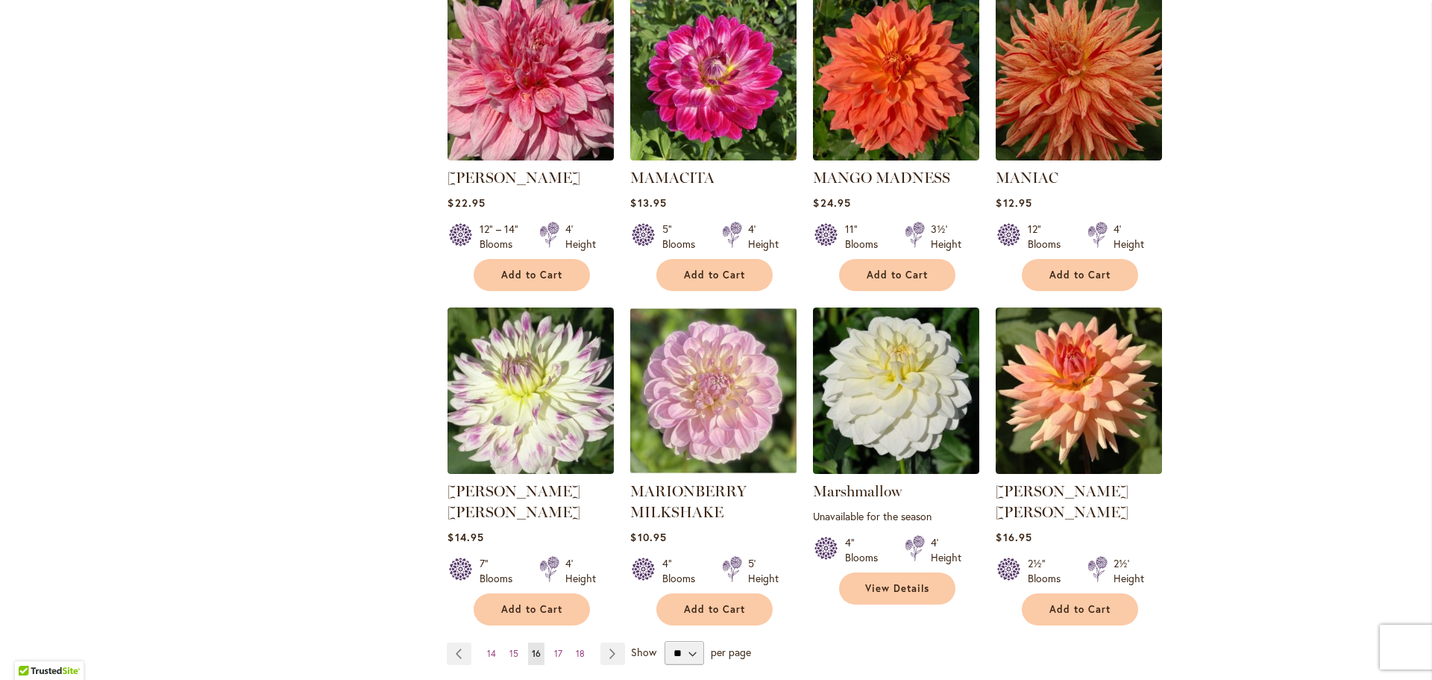
scroll to position [1044, 0]
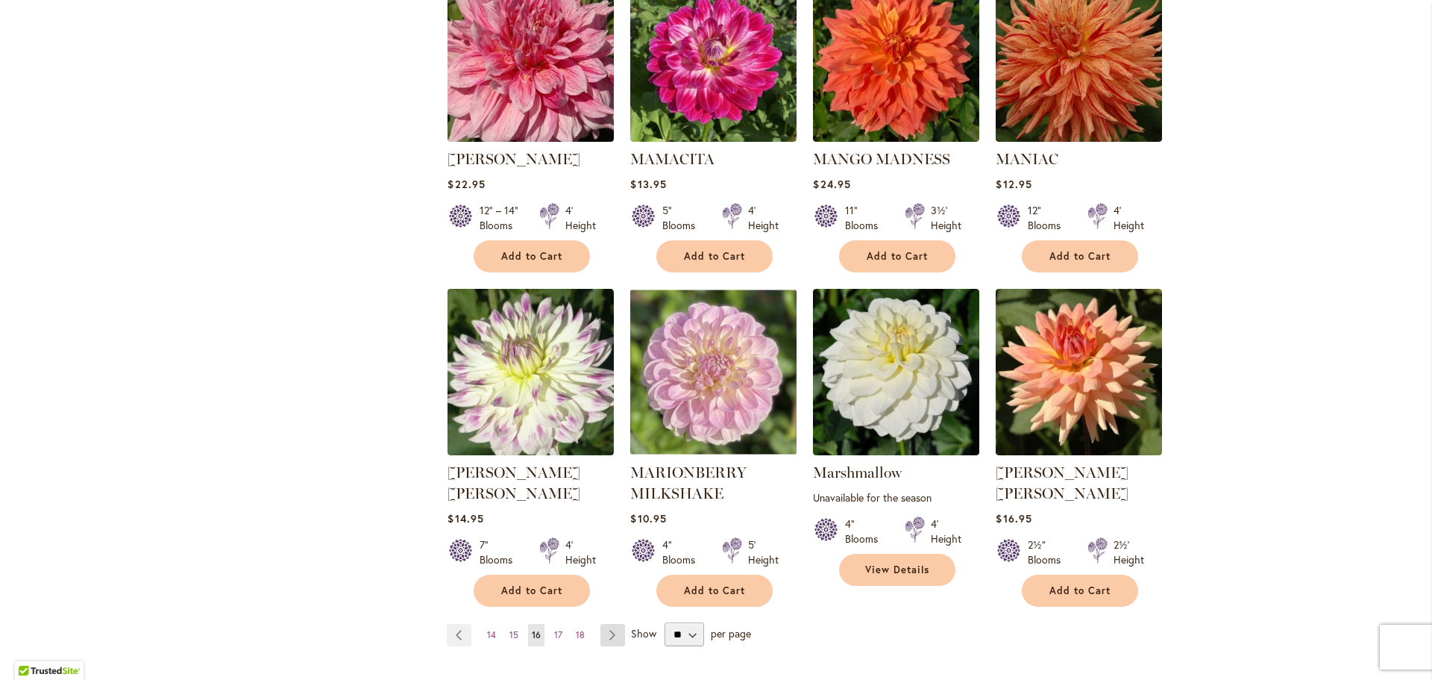
click at [602, 624] on link "Page Next" at bounding box center [613, 635] width 25 height 22
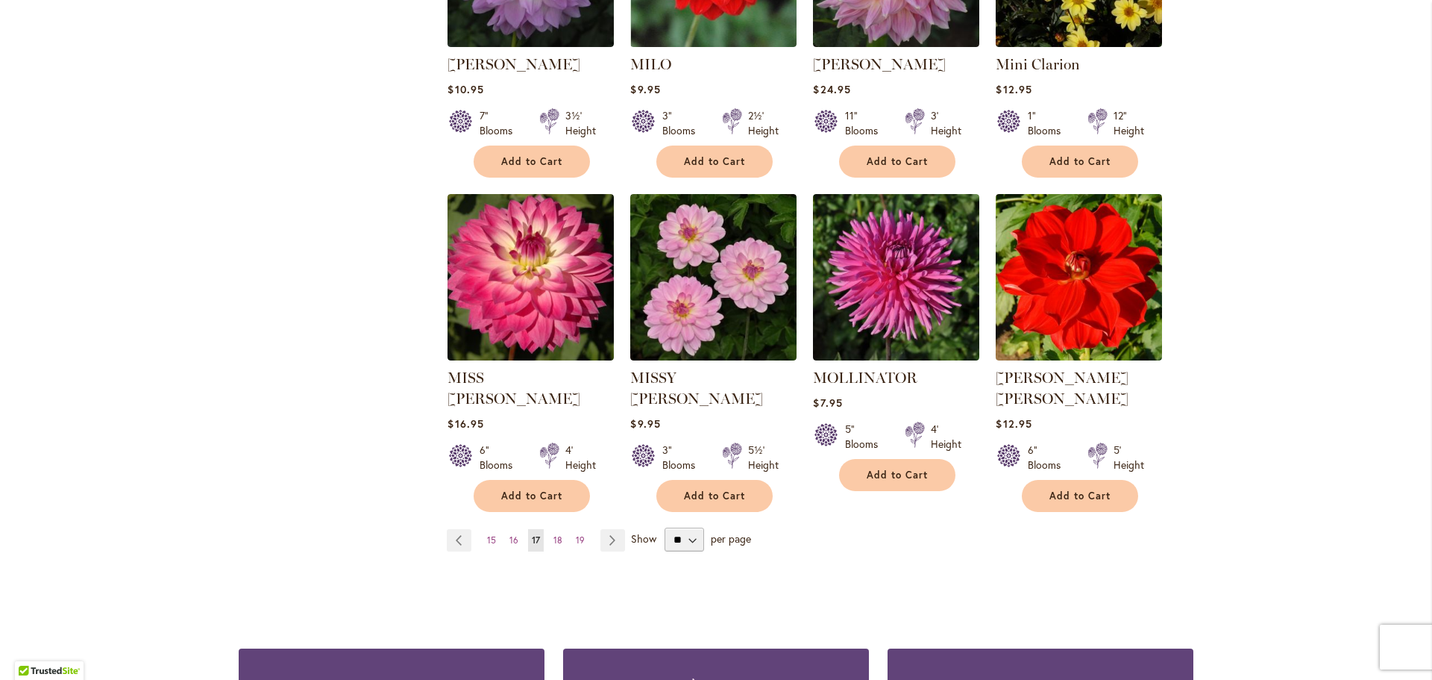
scroll to position [1194, 0]
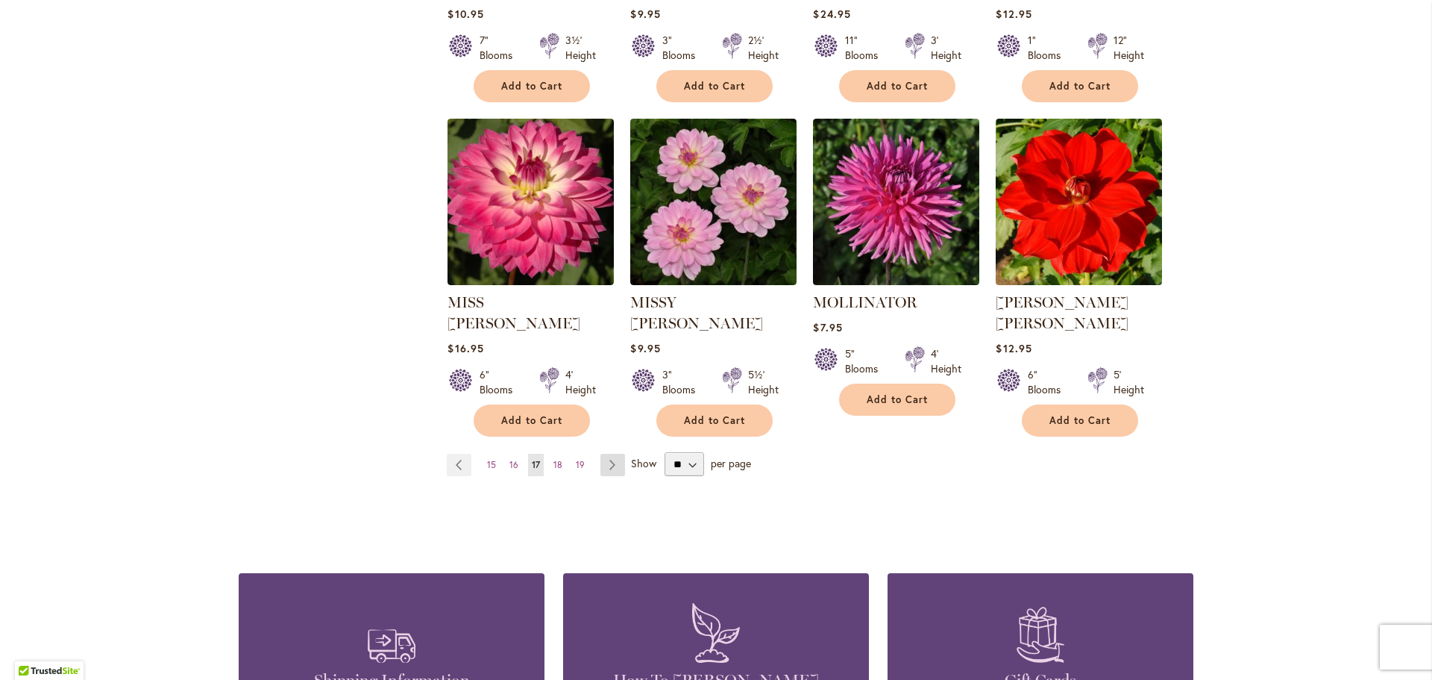
click at [612, 454] on link "Page Next" at bounding box center [613, 465] width 25 height 22
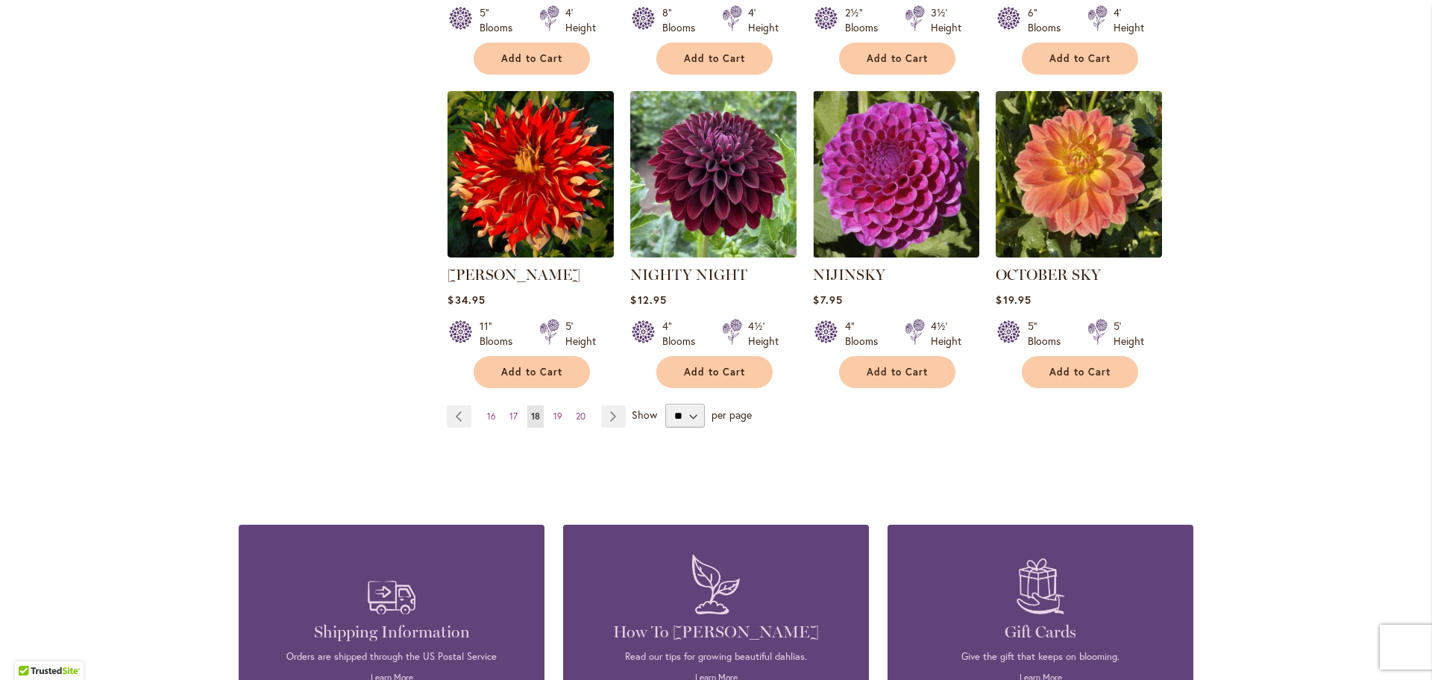
scroll to position [1268, 0]
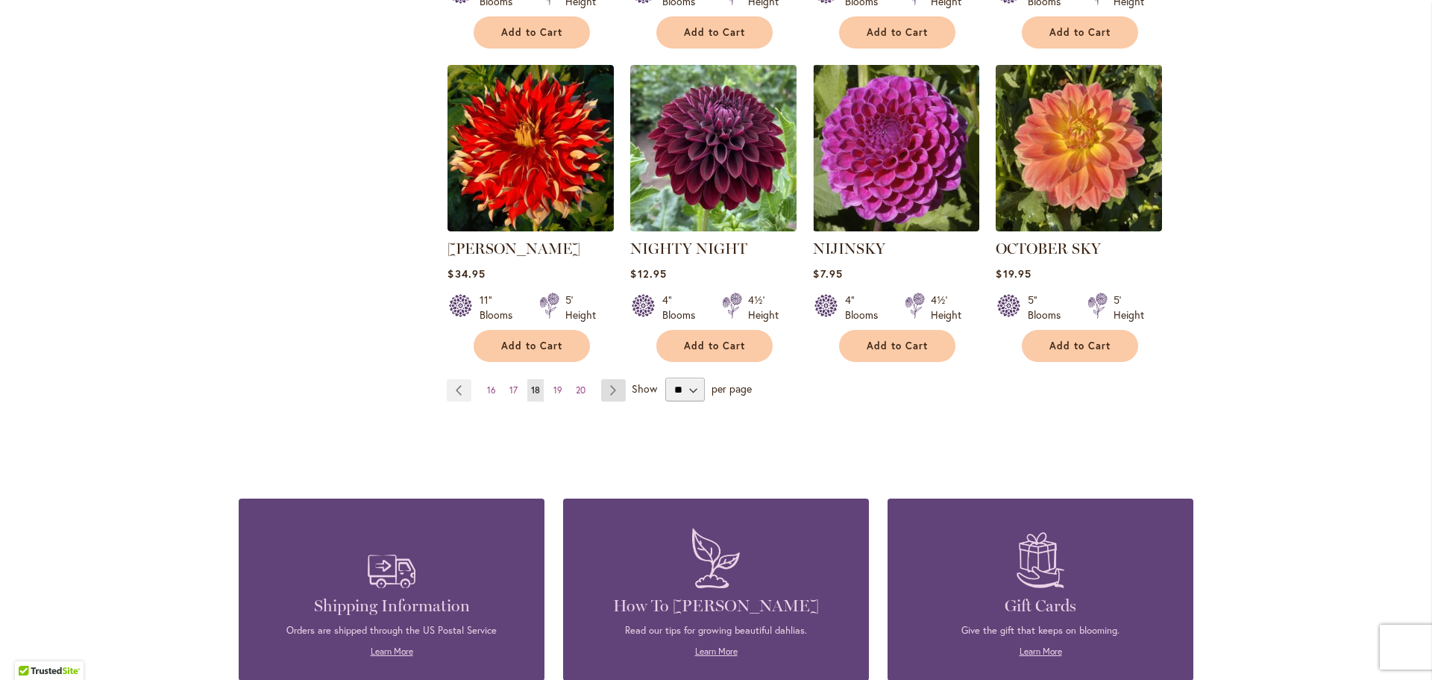
click at [609, 379] on link "Page Next" at bounding box center [613, 390] width 25 height 22
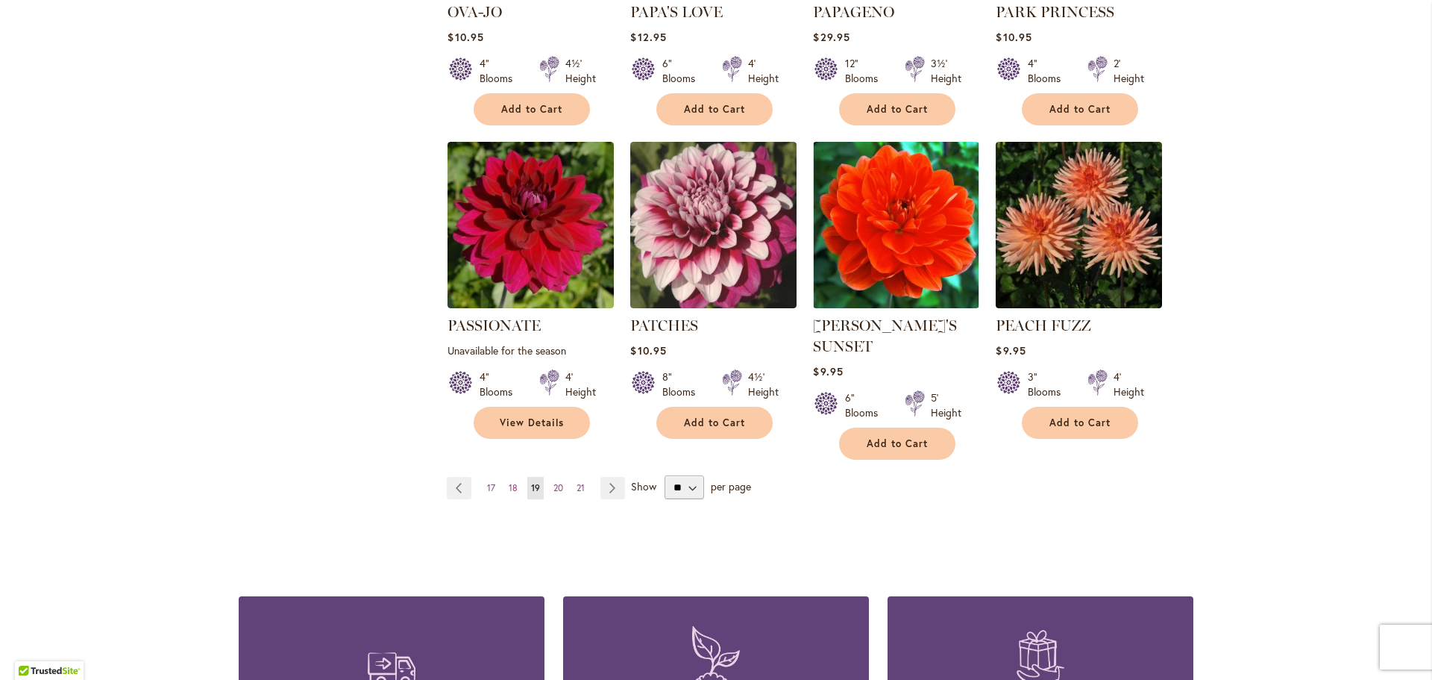
scroll to position [1194, 0]
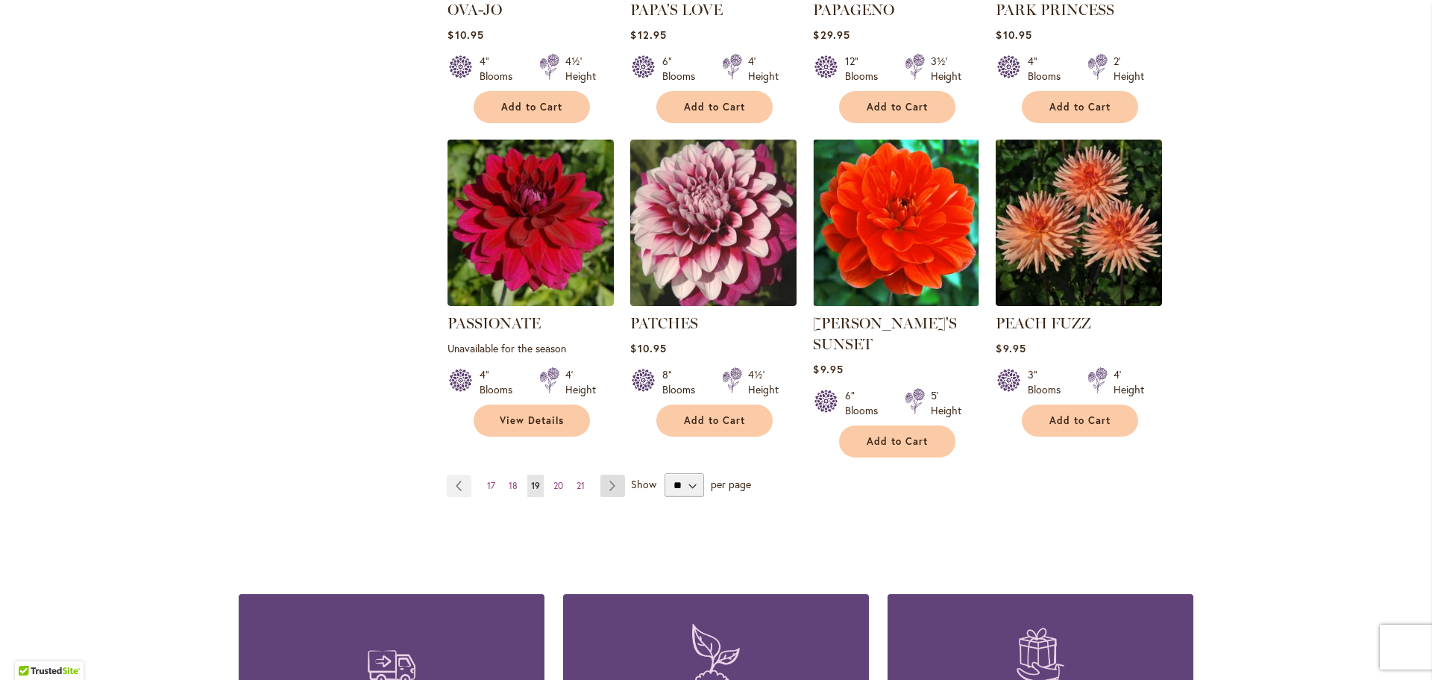
click at [610, 474] on link "Page Next" at bounding box center [613, 485] width 25 height 22
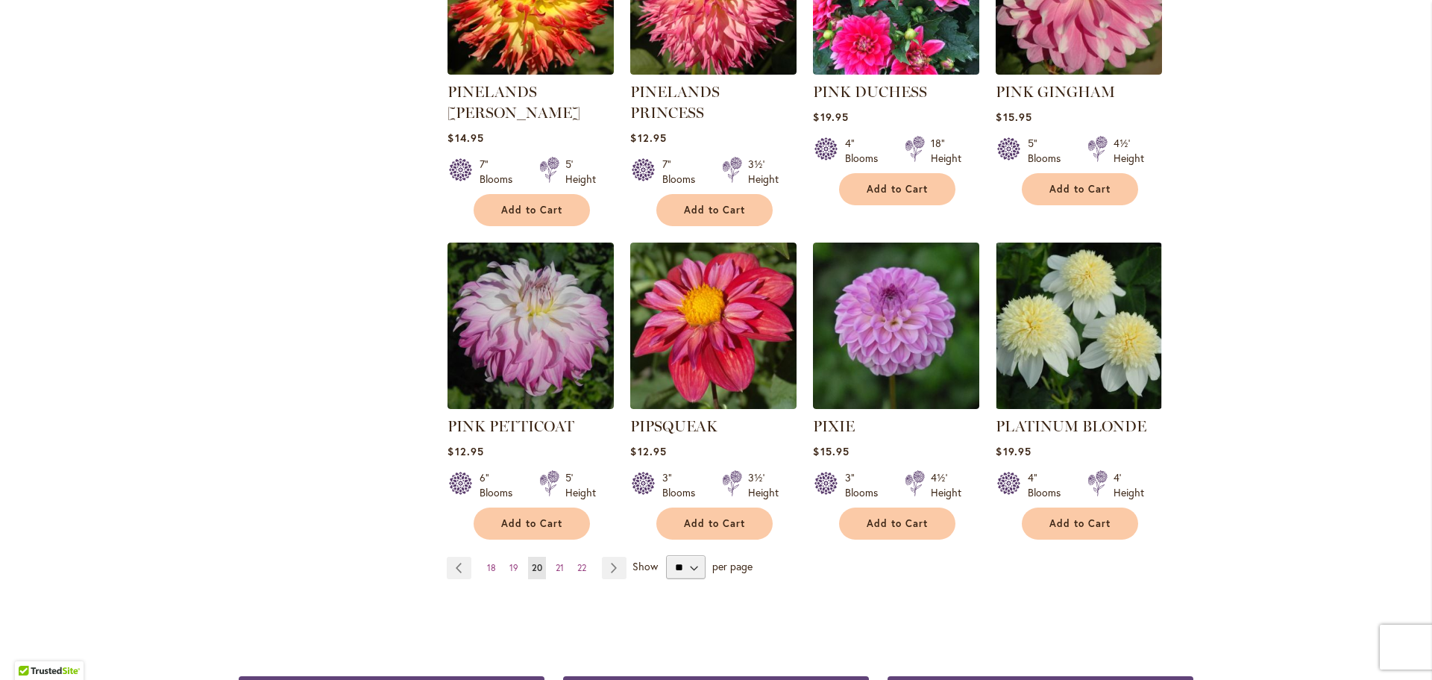
scroll to position [1194, 0]
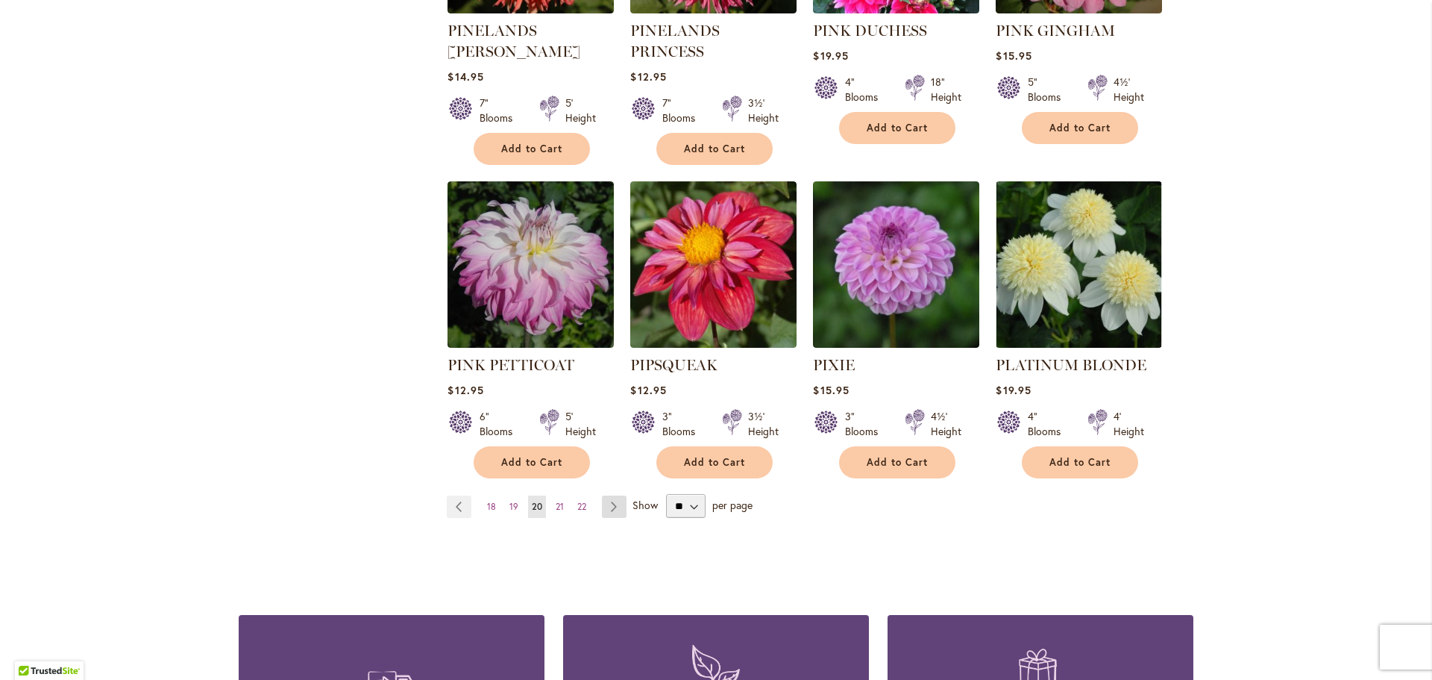
click at [605, 495] on link "Page Next" at bounding box center [614, 506] width 25 height 22
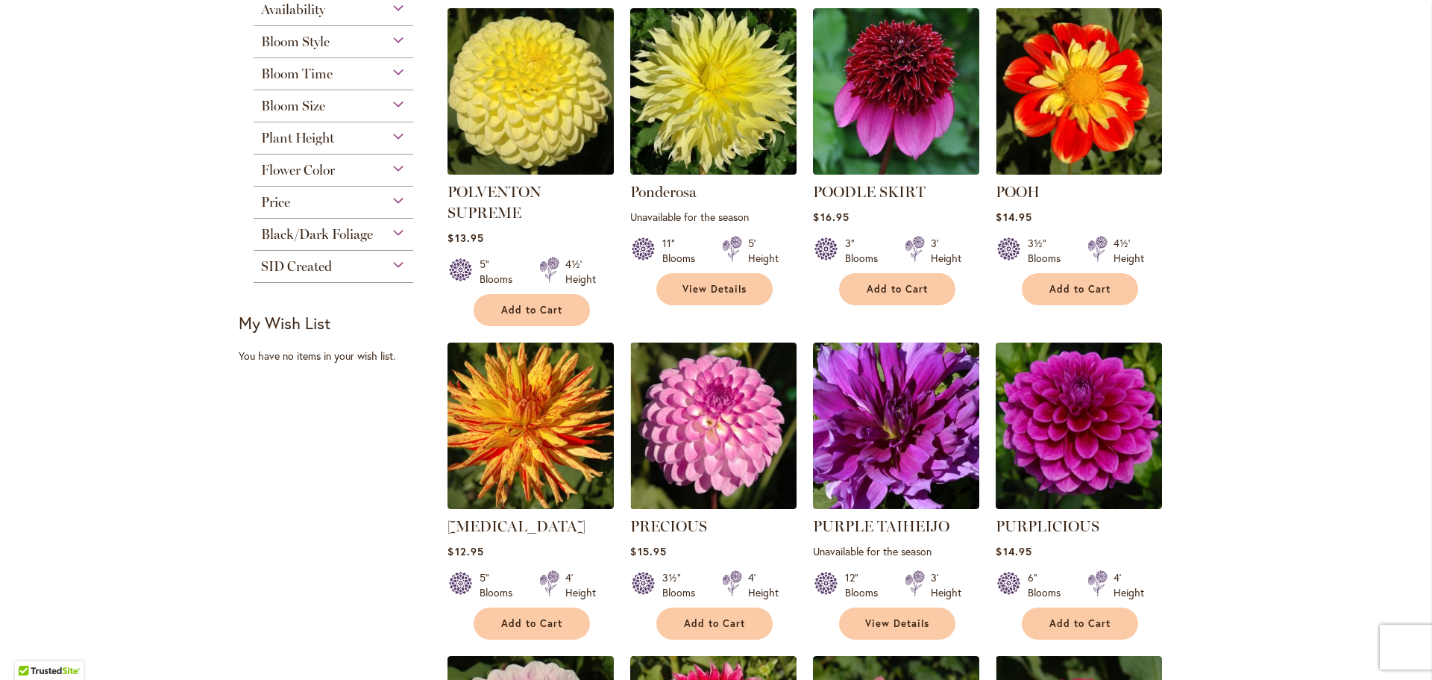
scroll to position [373, 0]
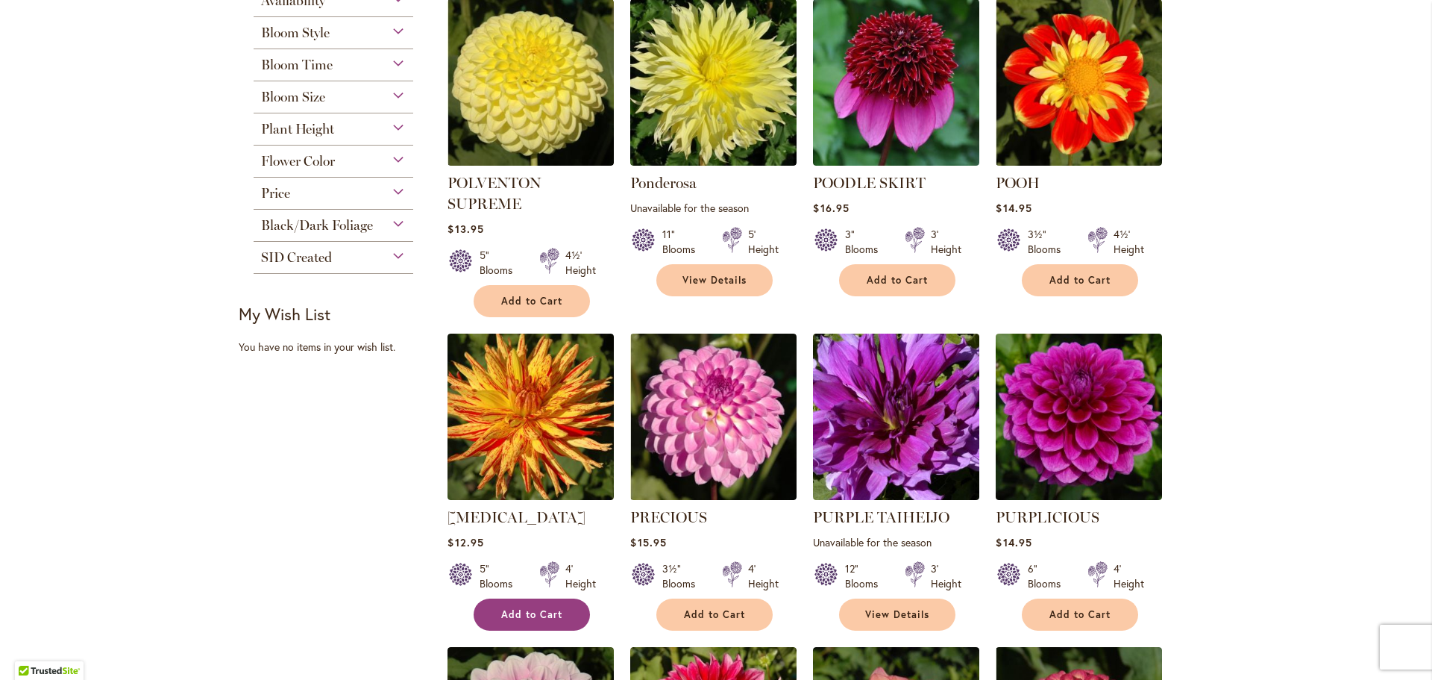
click at [510, 612] on span "Add to Cart" at bounding box center [531, 614] width 61 height 13
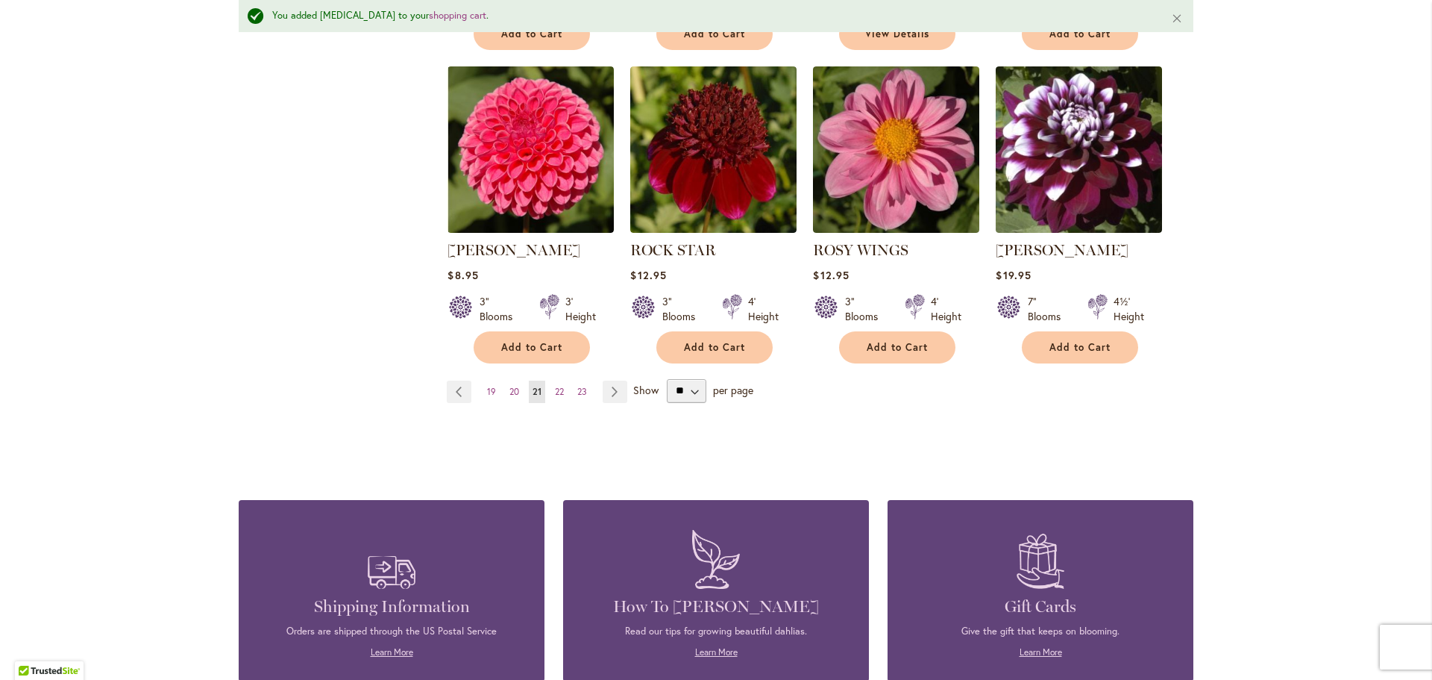
scroll to position [1308, 0]
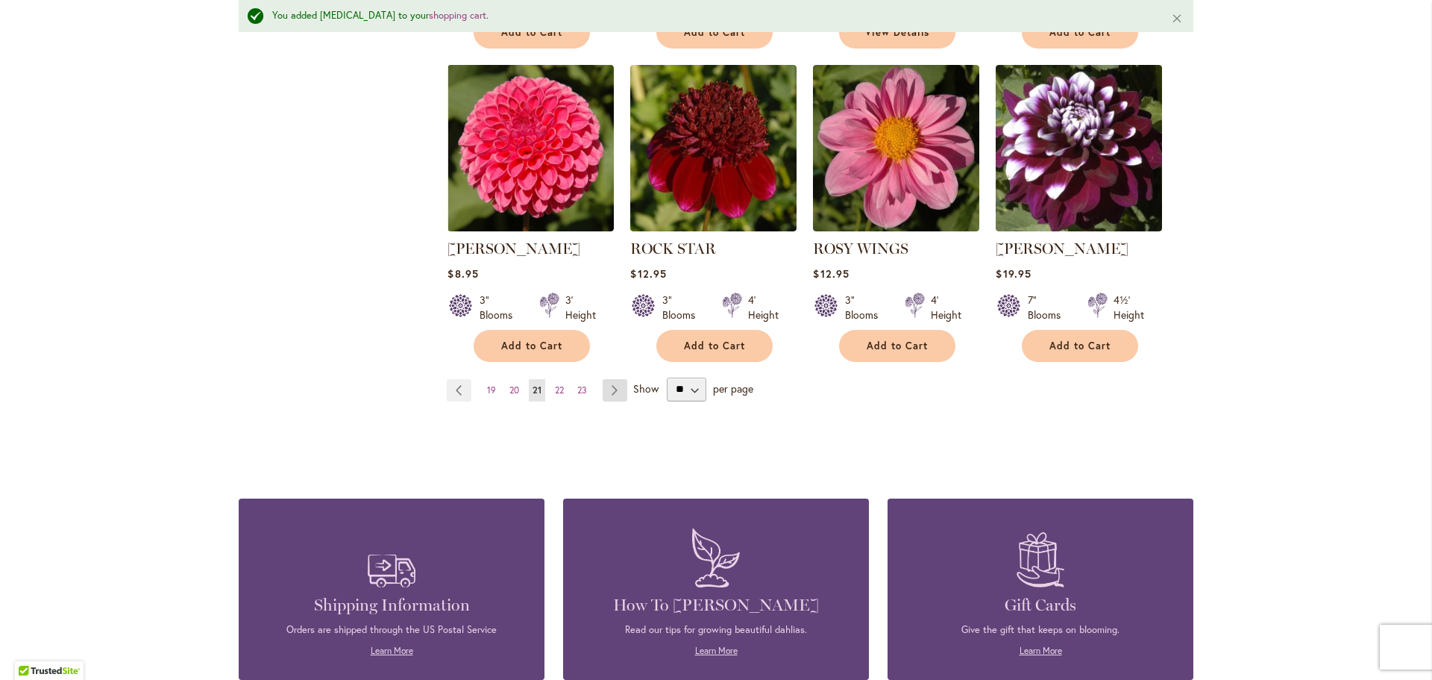
click at [608, 389] on link "Page Next" at bounding box center [615, 390] width 25 height 22
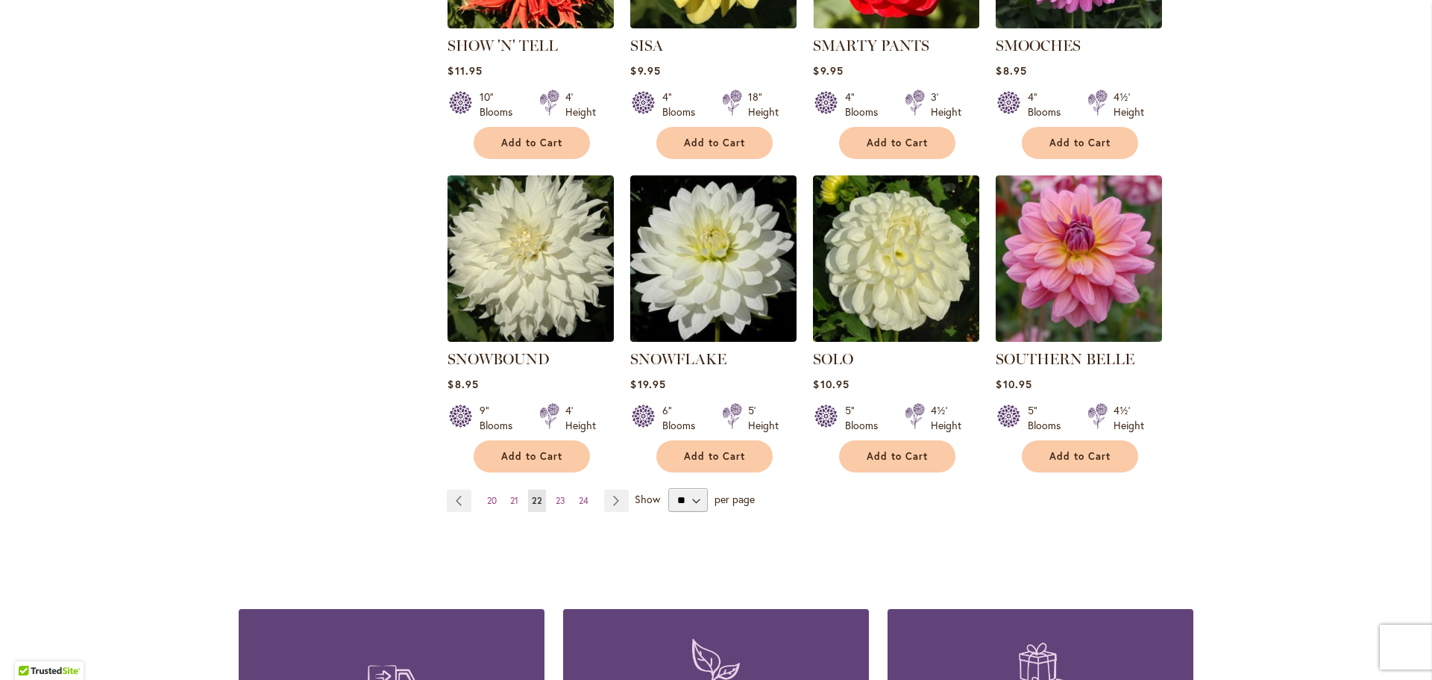
scroll to position [1194, 0]
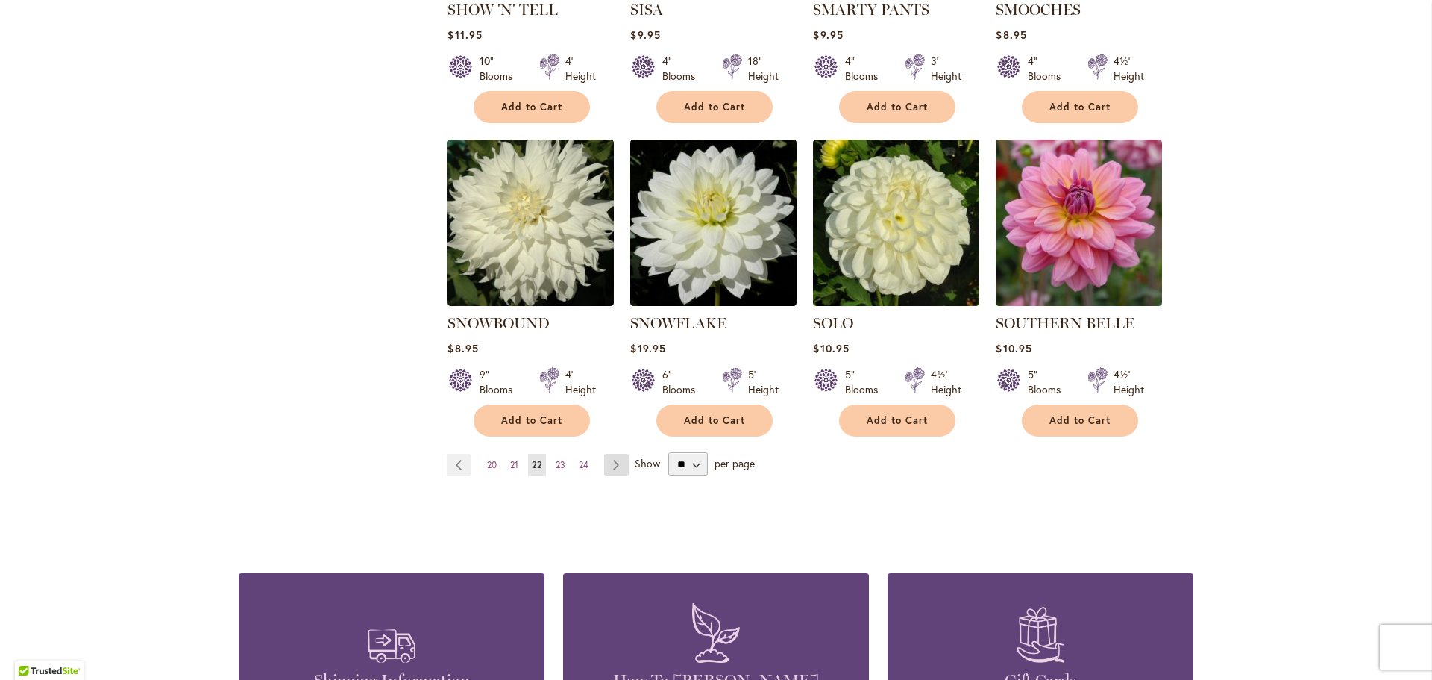
click at [610, 454] on link "Page Next" at bounding box center [616, 465] width 25 height 22
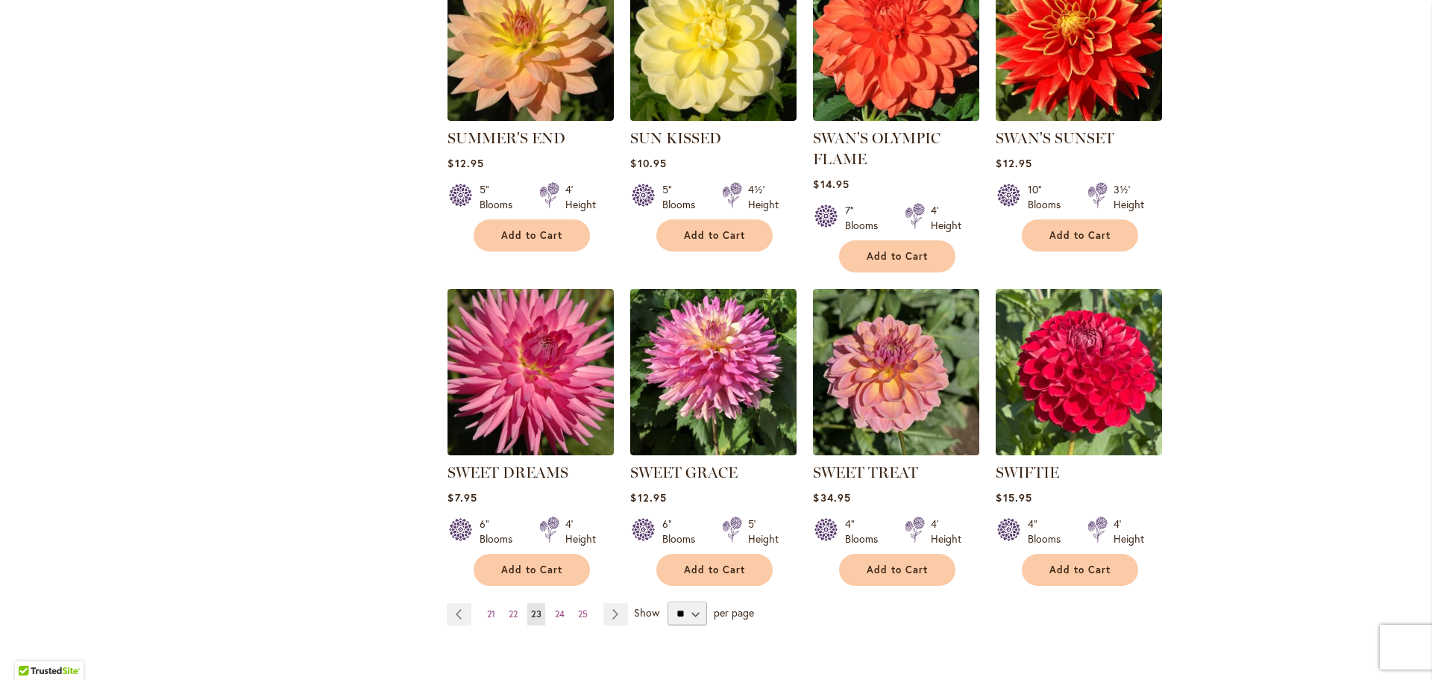
scroll to position [1119, 0]
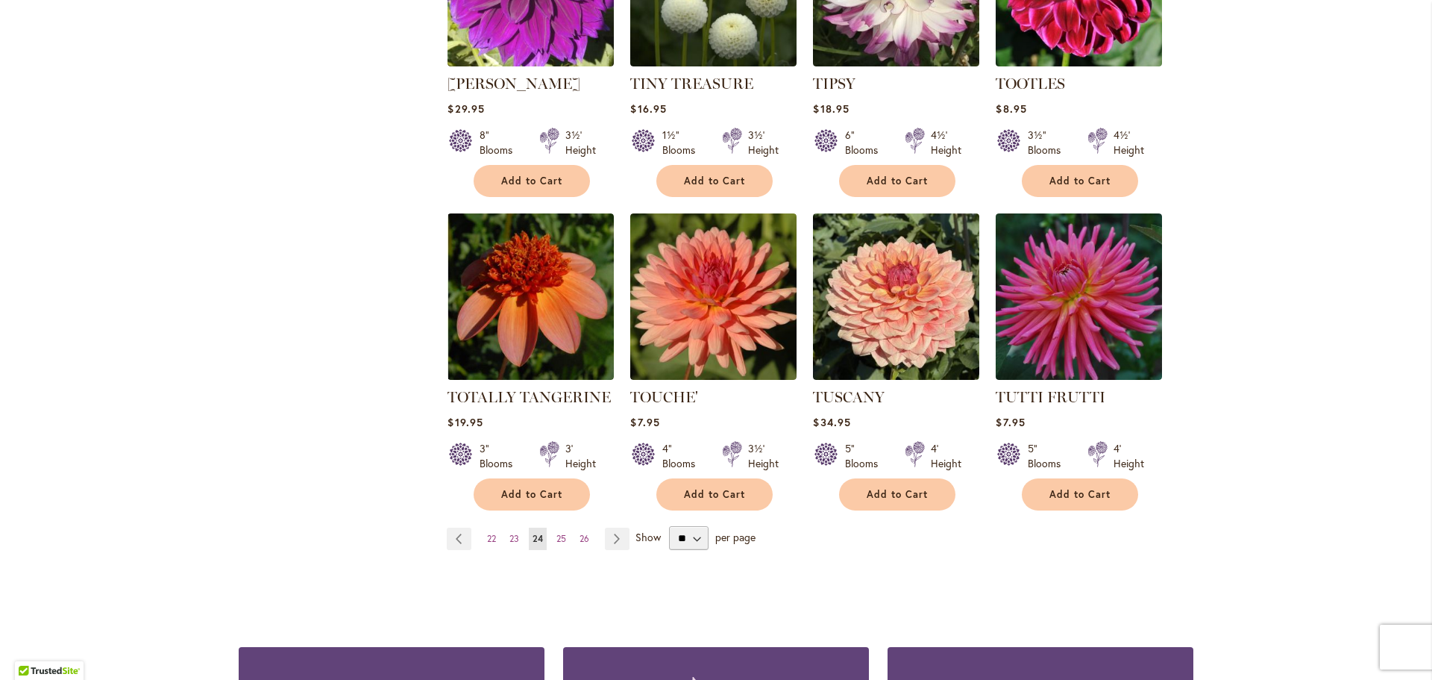
scroll to position [1194, 0]
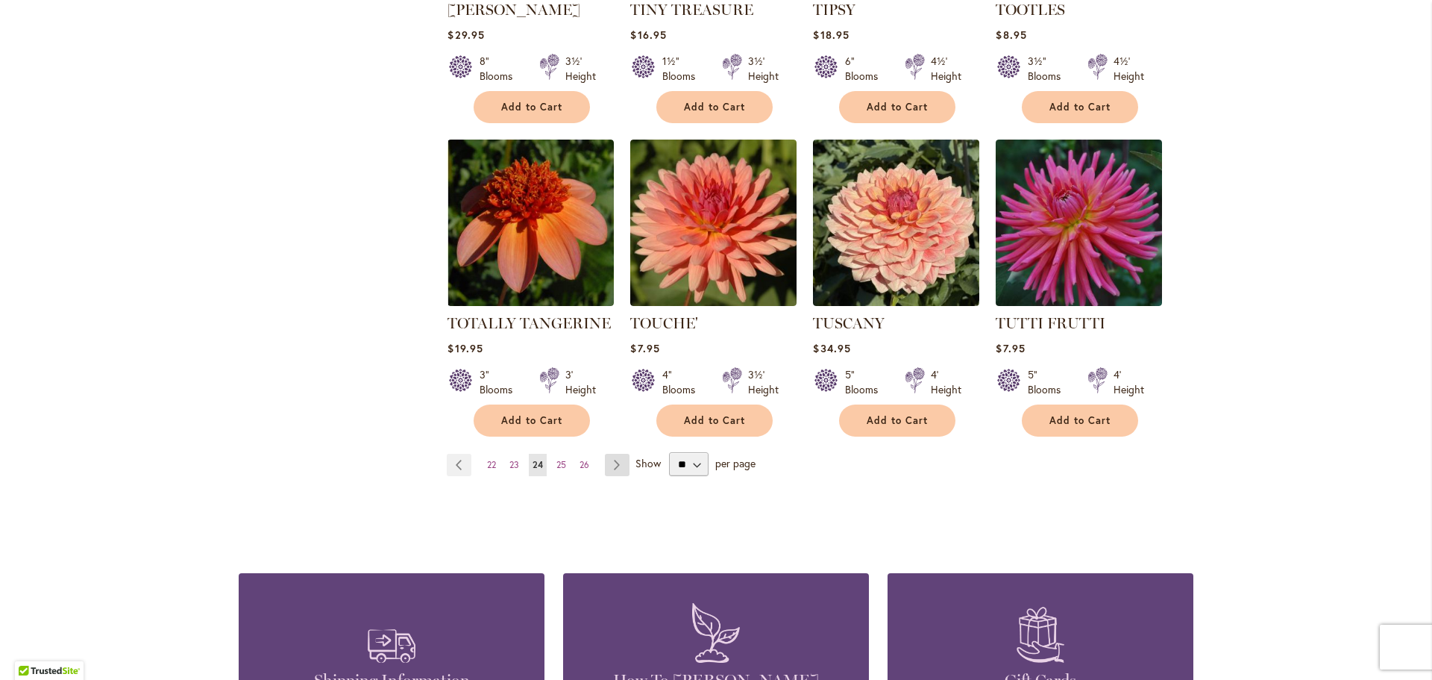
click at [615, 454] on link "Page Next" at bounding box center [617, 465] width 25 height 22
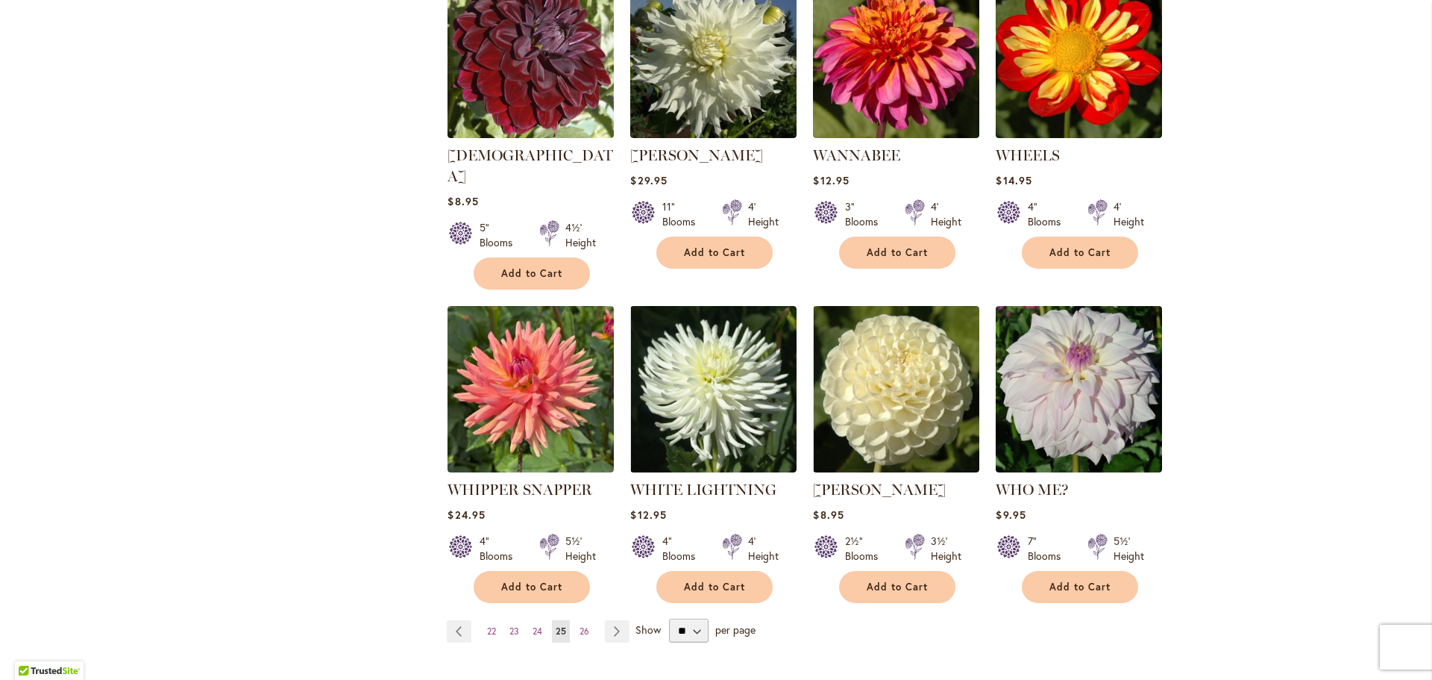
scroll to position [1119, 0]
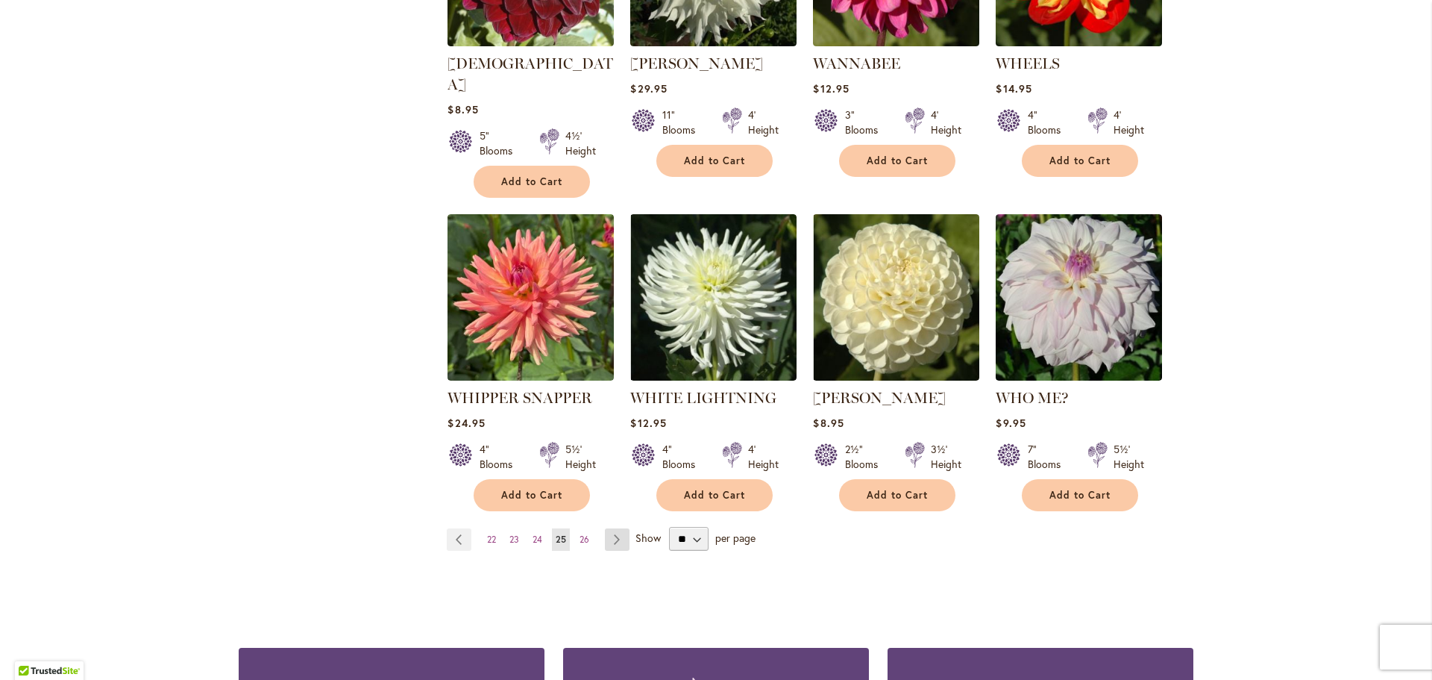
click at [611, 528] on link "Page Next" at bounding box center [617, 539] width 25 height 22
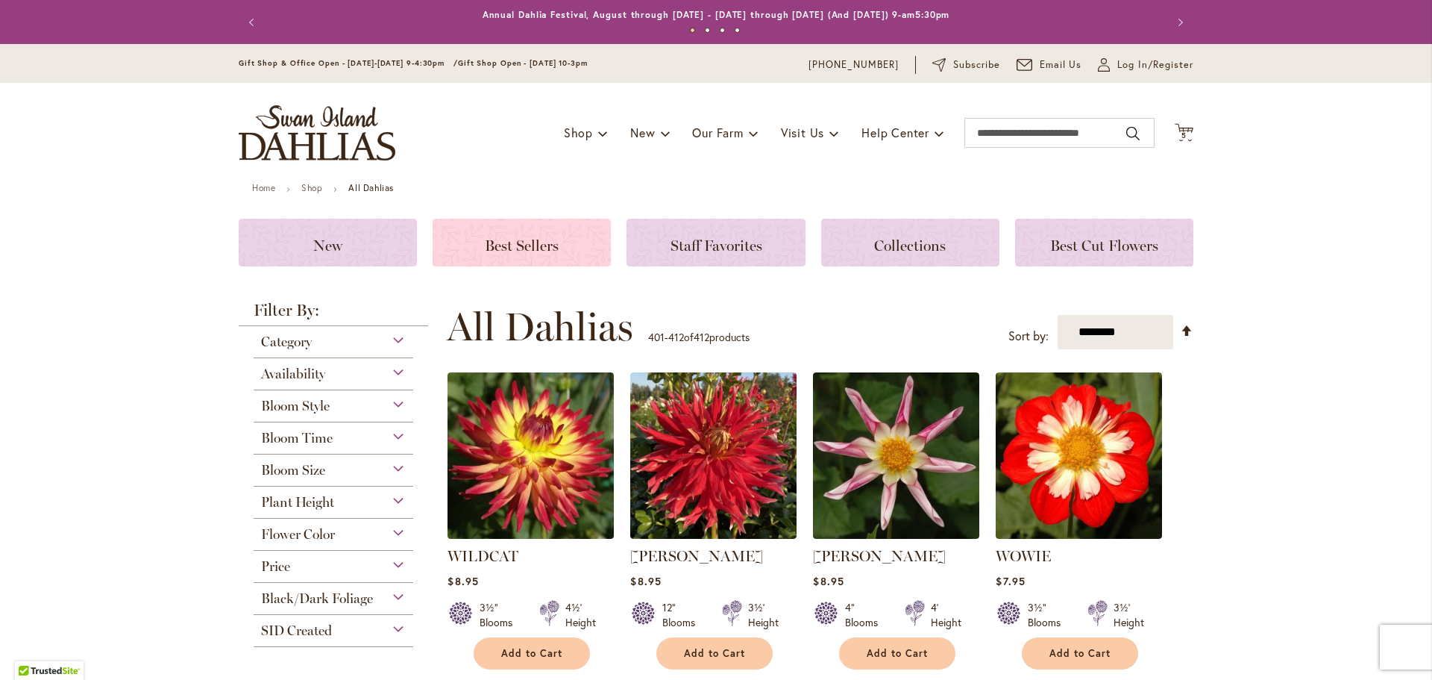
click at [517, 248] on span "Best Sellers" at bounding box center [522, 245] width 74 height 18
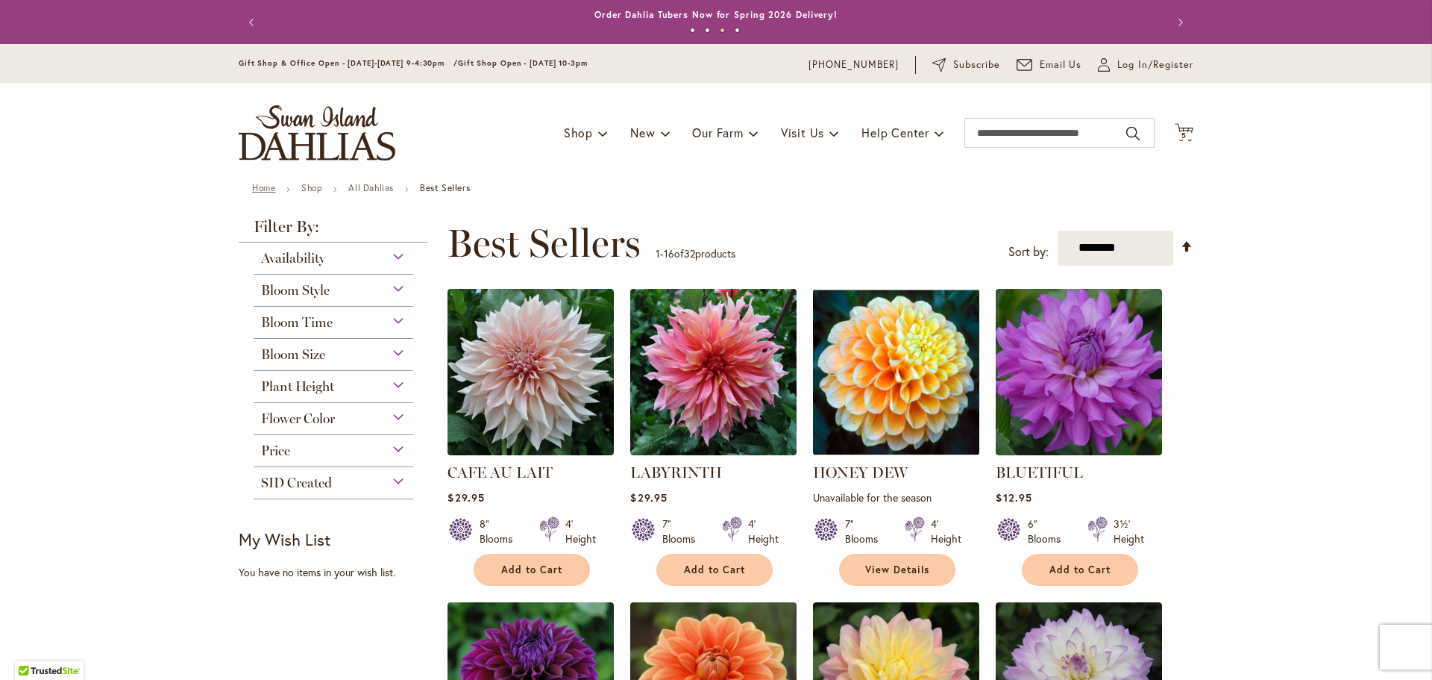
click at [258, 191] on link "Home" at bounding box center [263, 187] width 23 height 11
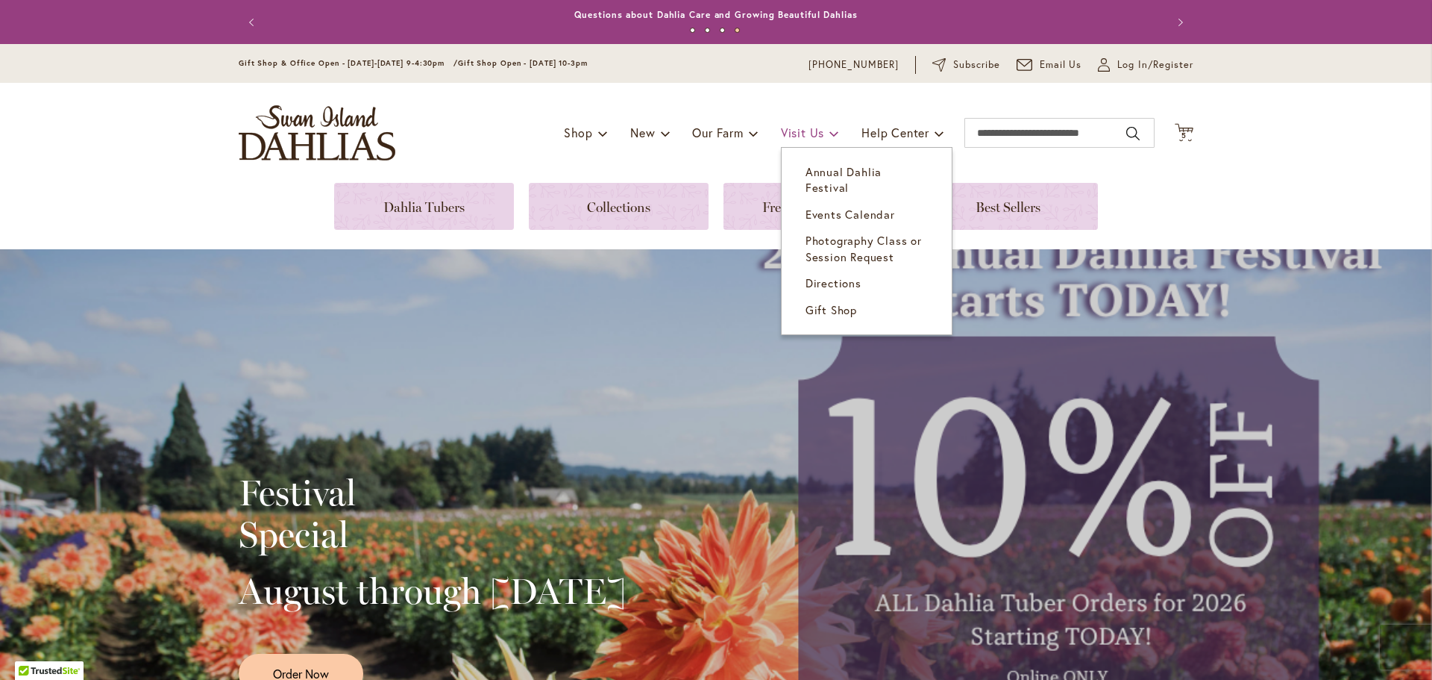
click at [795, 141] on link "Visit Us" at bounding box center [810, 133] width 58 height 28
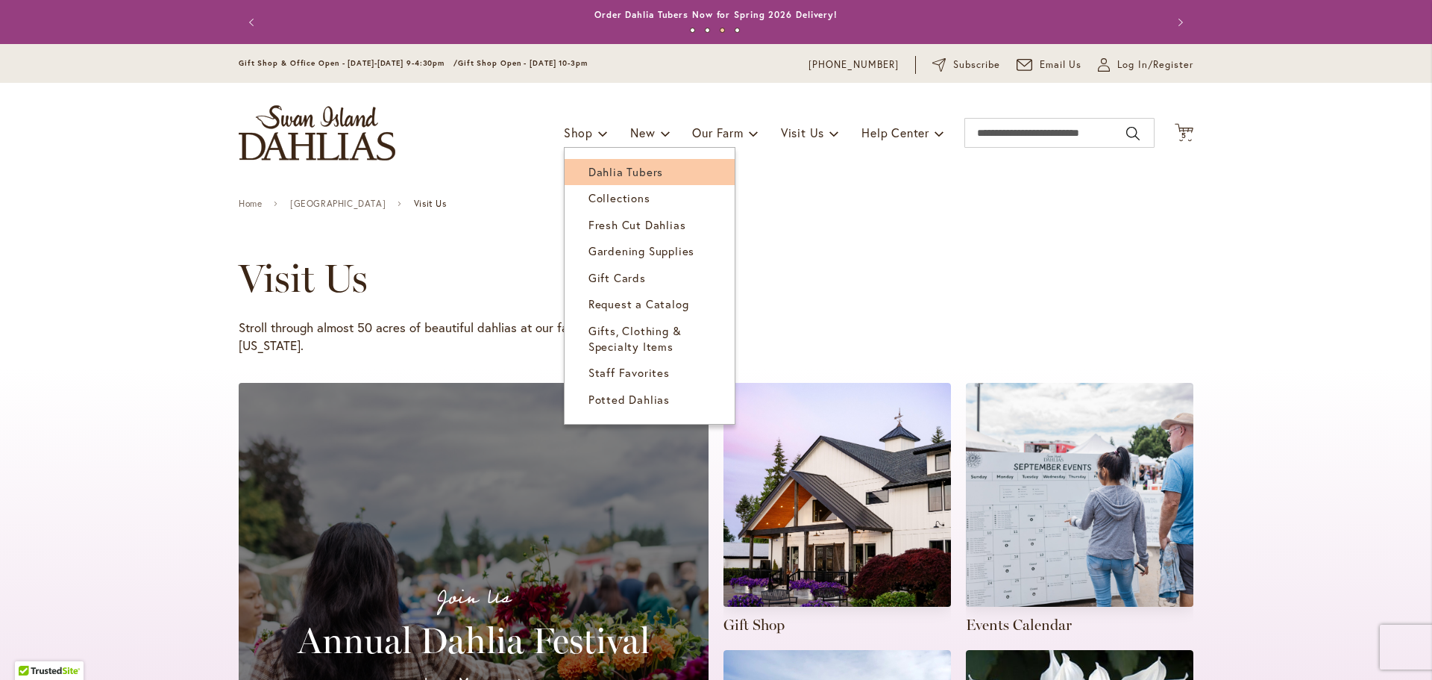
click at [578, 178] on link "Dahlia Tubers" at bounding box center [650, 172] width 170 height 26
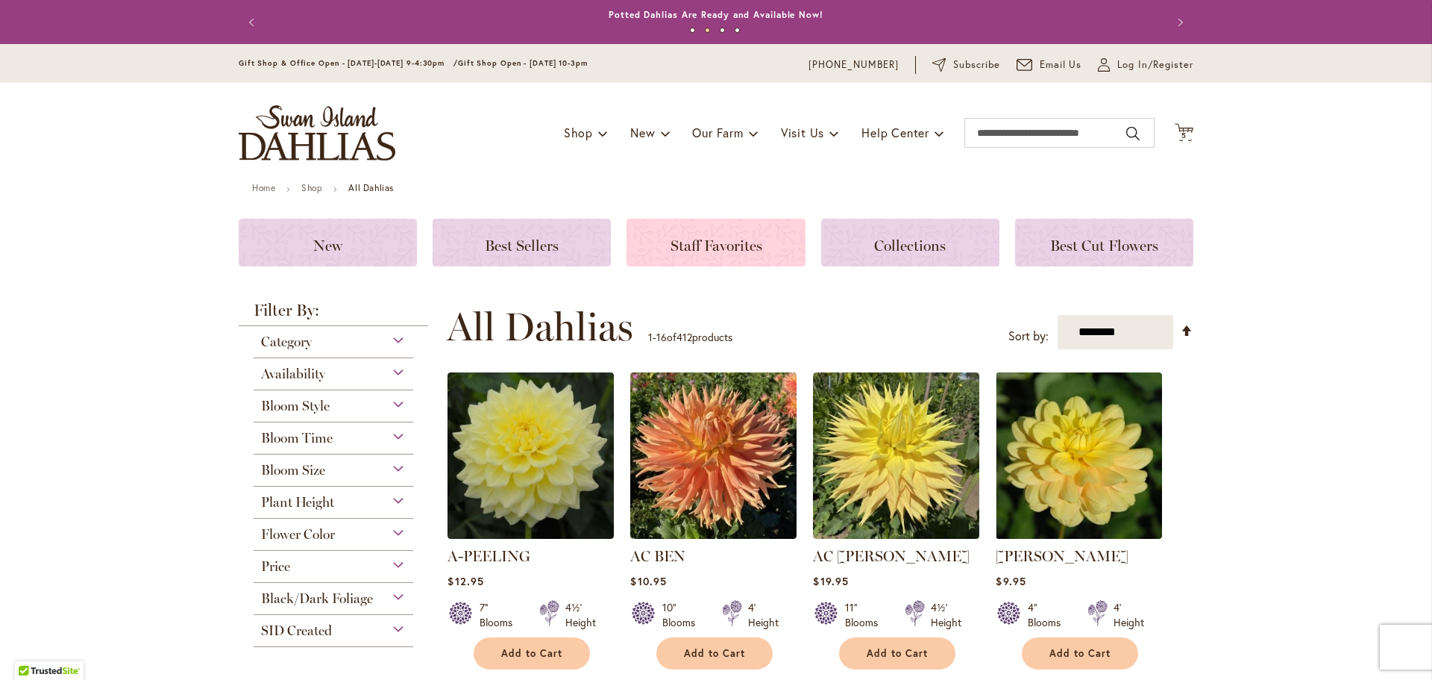
click at [709, 248] on span "Staff Favorites" at bounding box center [717, 245] width 92 height 18
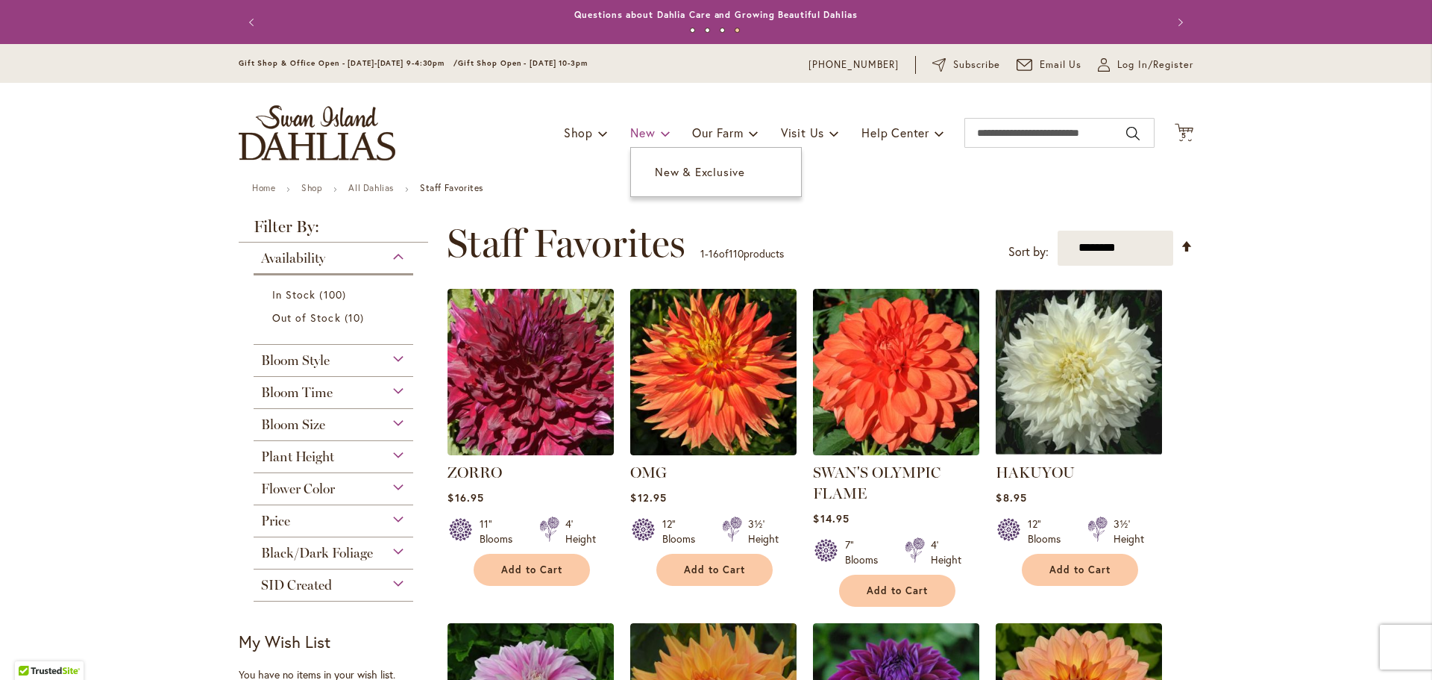
click at [634, 133] on span "New" at bounding box center [642, 133] width 25 height 16
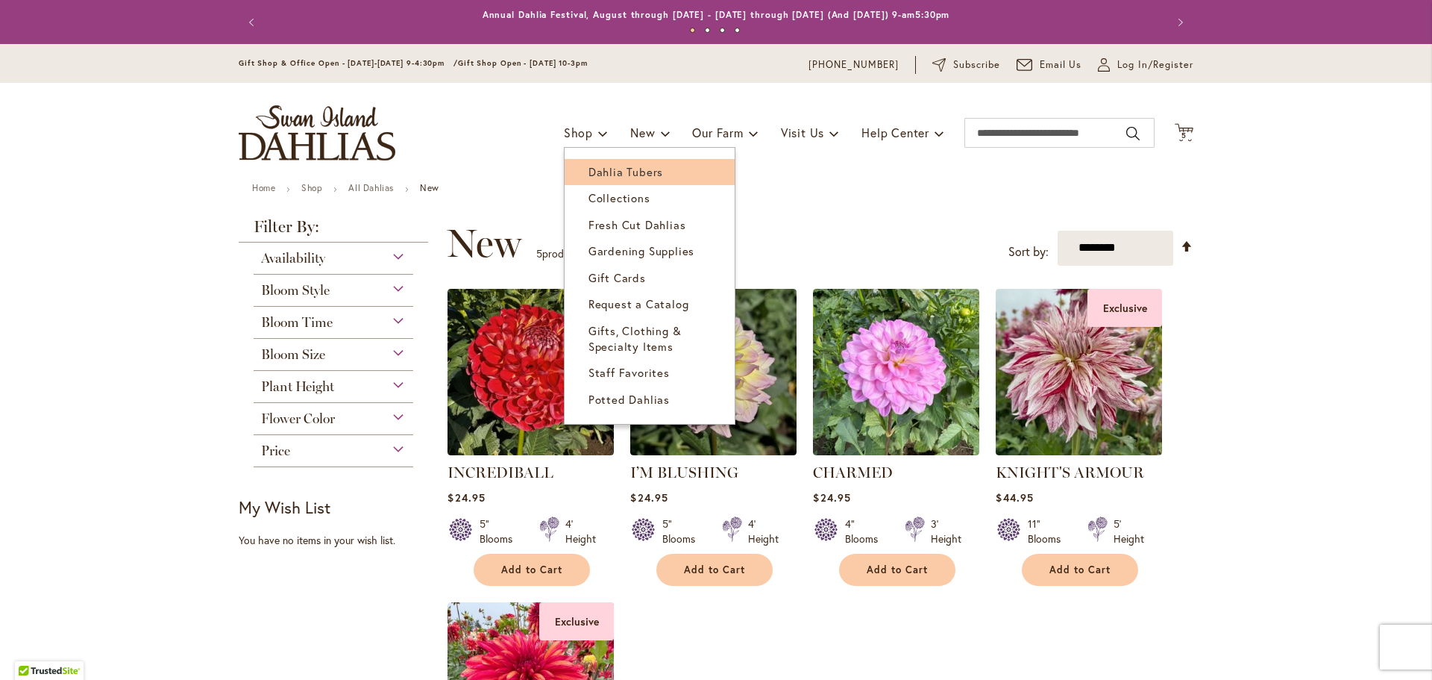
click at [596, 175] on span "Dahlia Tubers" at bounding box center [626, 171] width 75 height 15
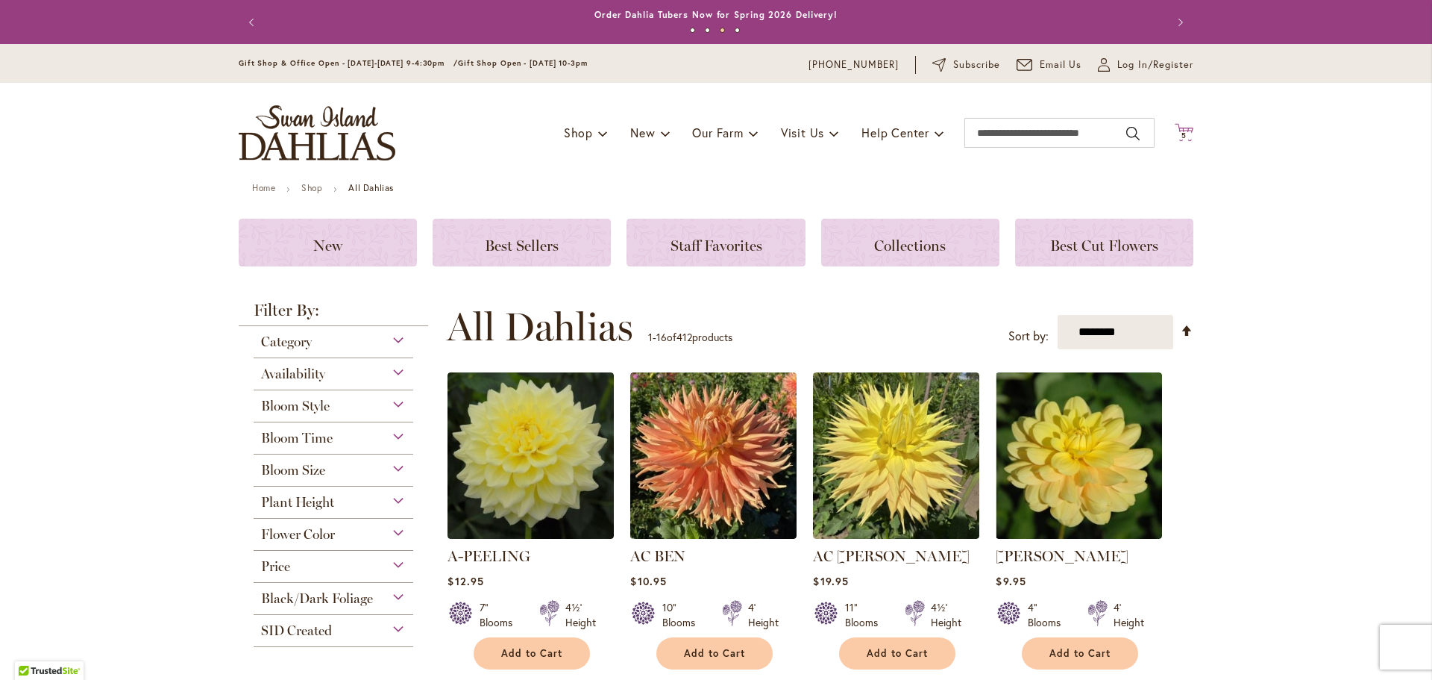
click at [1182, 131] on span "5" at bounding box center [1184, 136] width 5 height 10
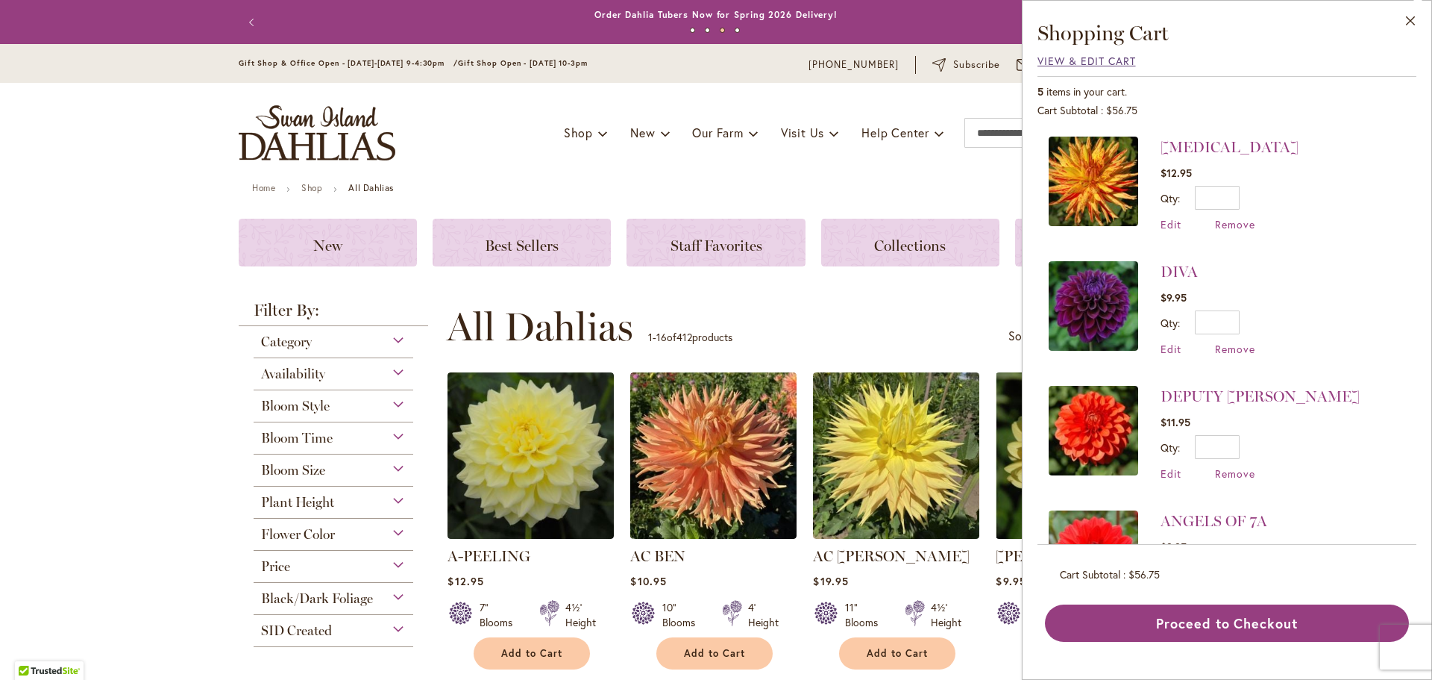
click at [1045, 63] on span "View & Edit Cart" at bounding box center [1087, 61] width 98 height 14
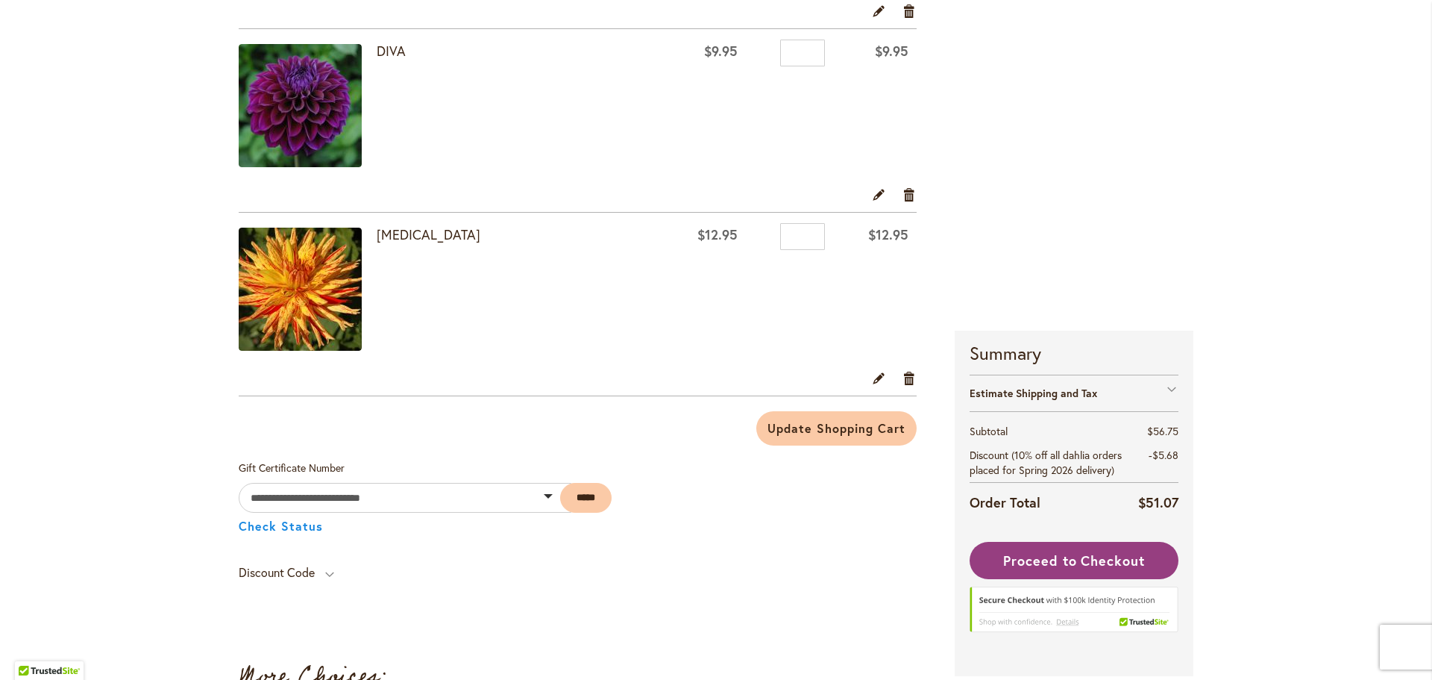
scroll to position [671, 0]
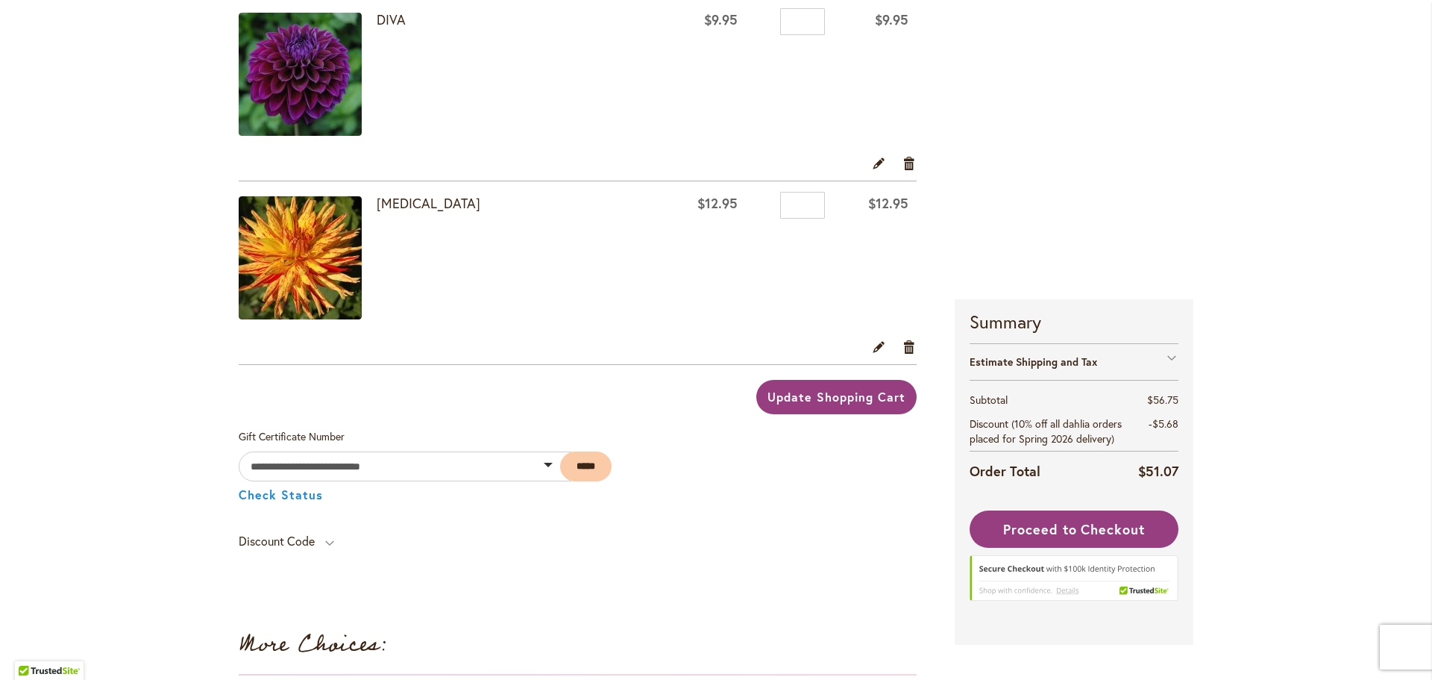
click at [837, 398] on span "Update Shopping Cart" at bounding box center [836, 397] width 137 height 16
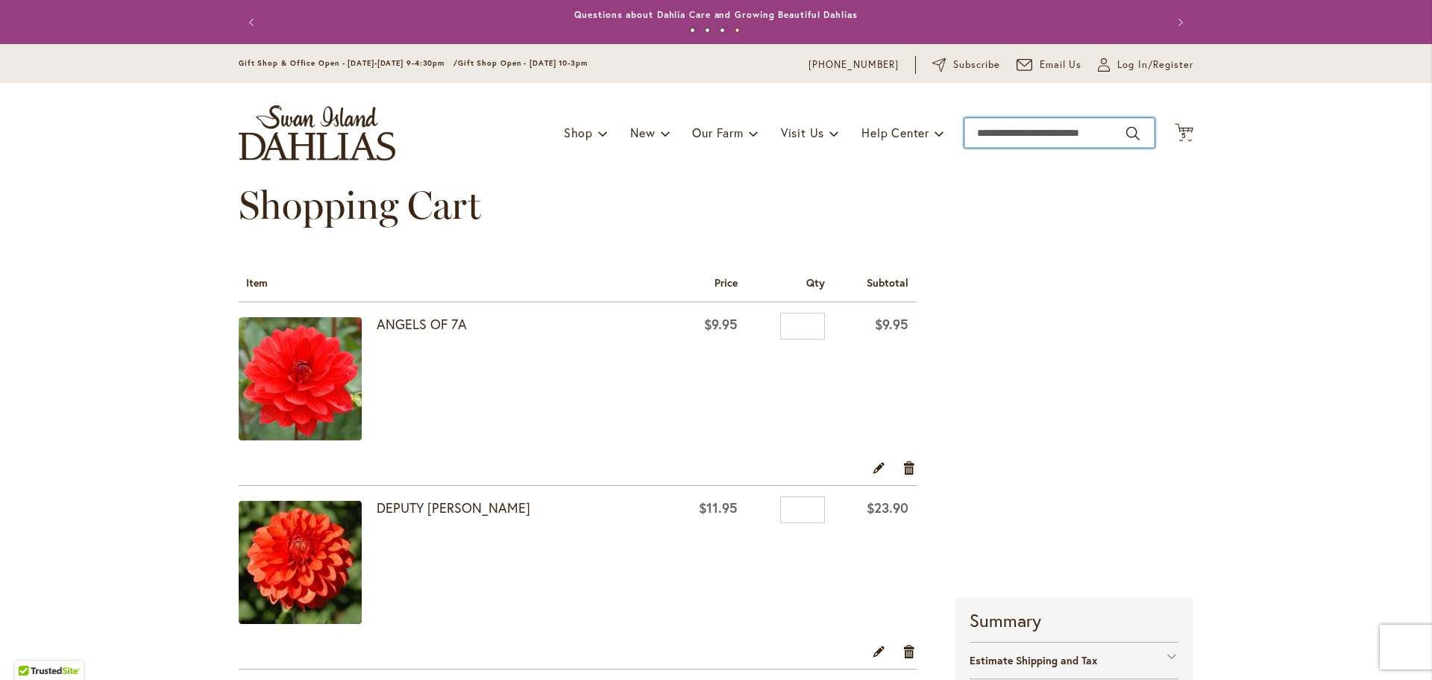
click at [994, 132] on input "Search" at bounding box center [1060, 133] width 190 height 30
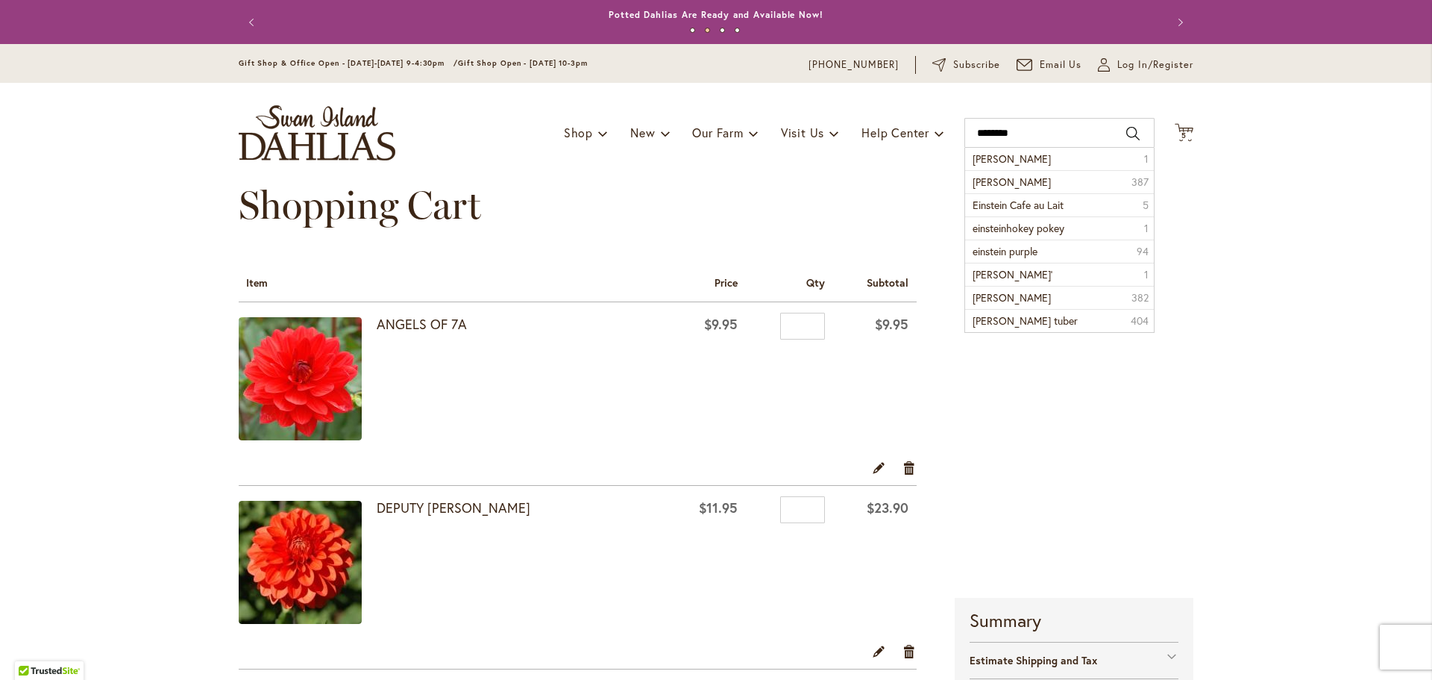
click at [993, 184] on span "Einstein dahlia" at bounding box center [1012, 182] width 78 height 14
type input "**********"
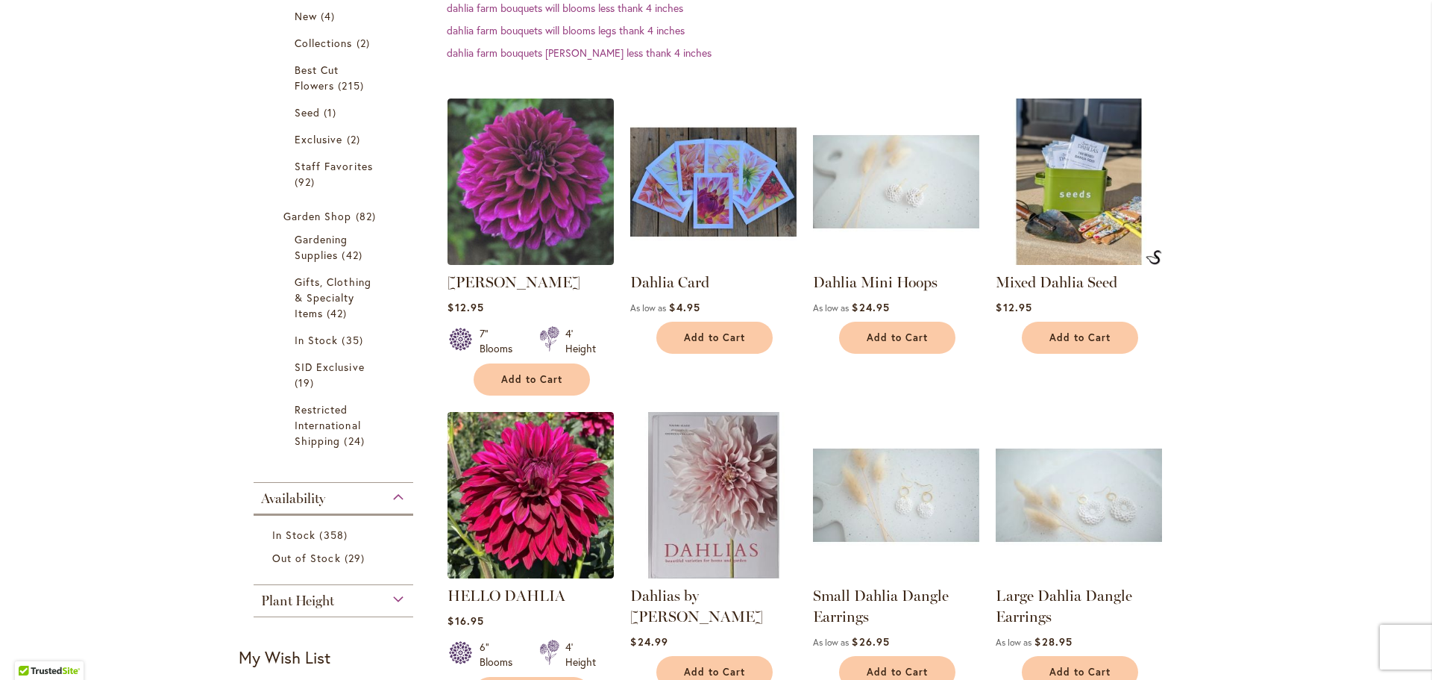
scroll to position [373, 0]
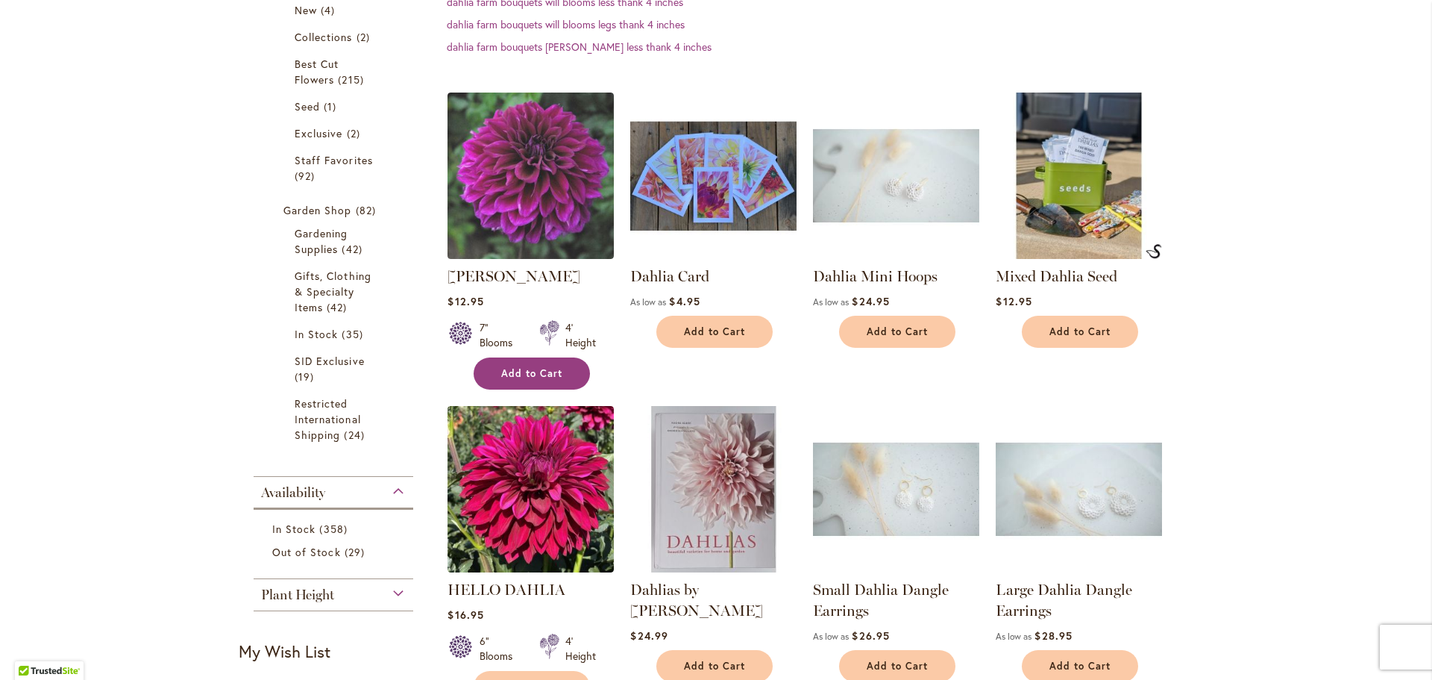
click at [519, 372] on span "Add to Cart" at bounding box center [531, 373] width 61 height 13
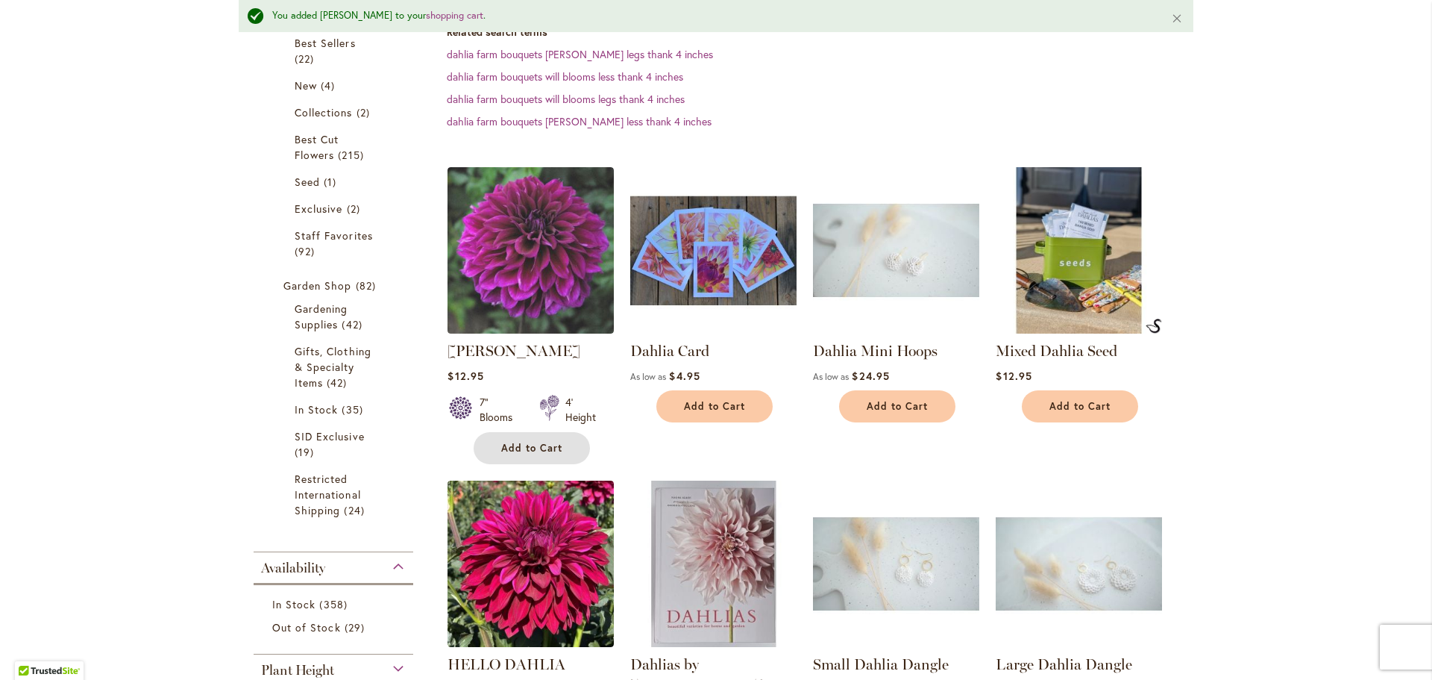
scroll to position [0, 0]
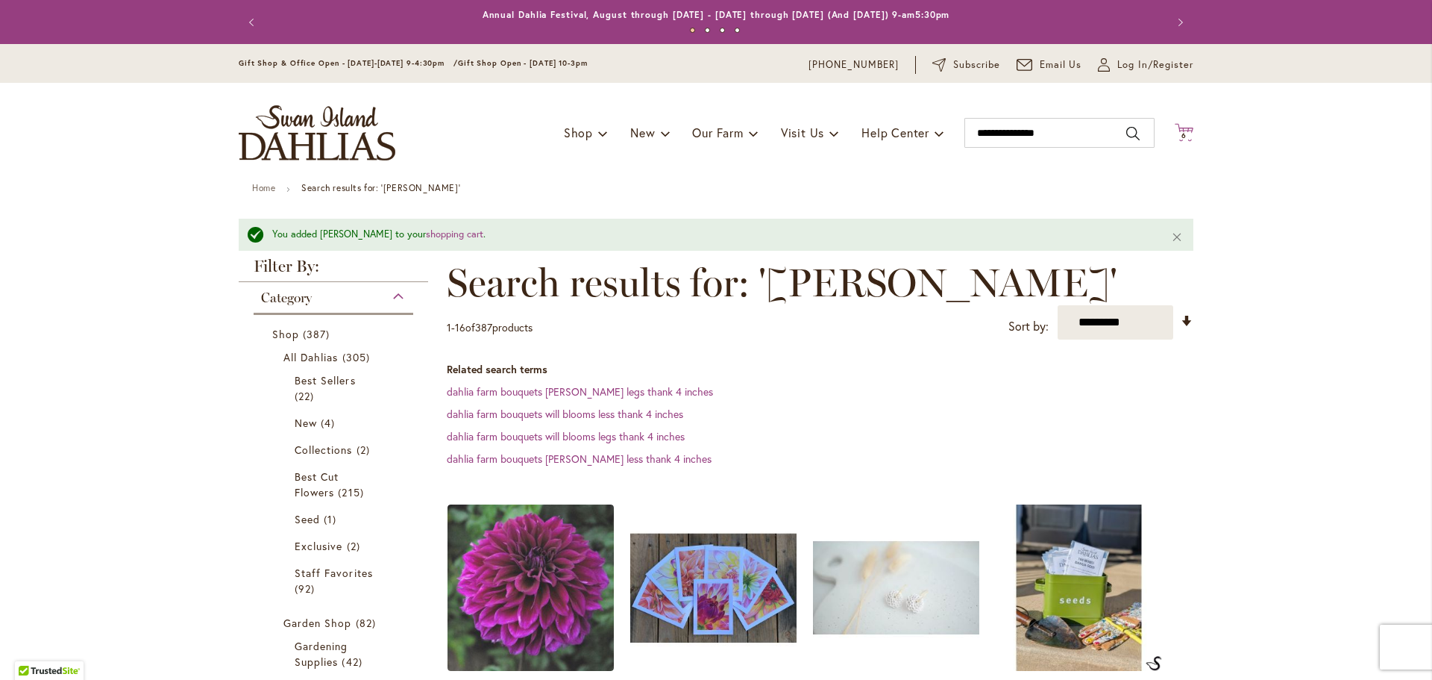
click at [1182, 134] on span "6" at bounding box center [1184, 136] width 5 height 10
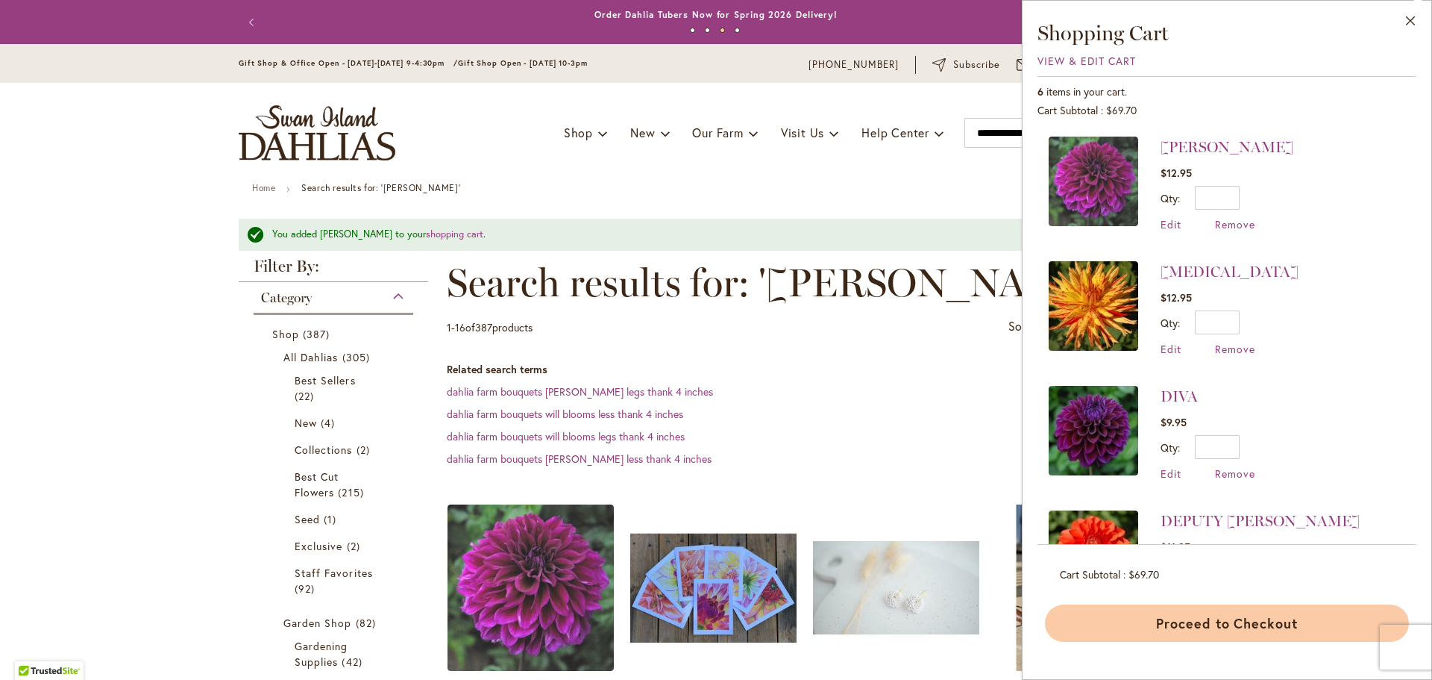
click at [1187, 624] on button "Proceed to Checkout" at bounding box center [1227, 622] width 364 height 37
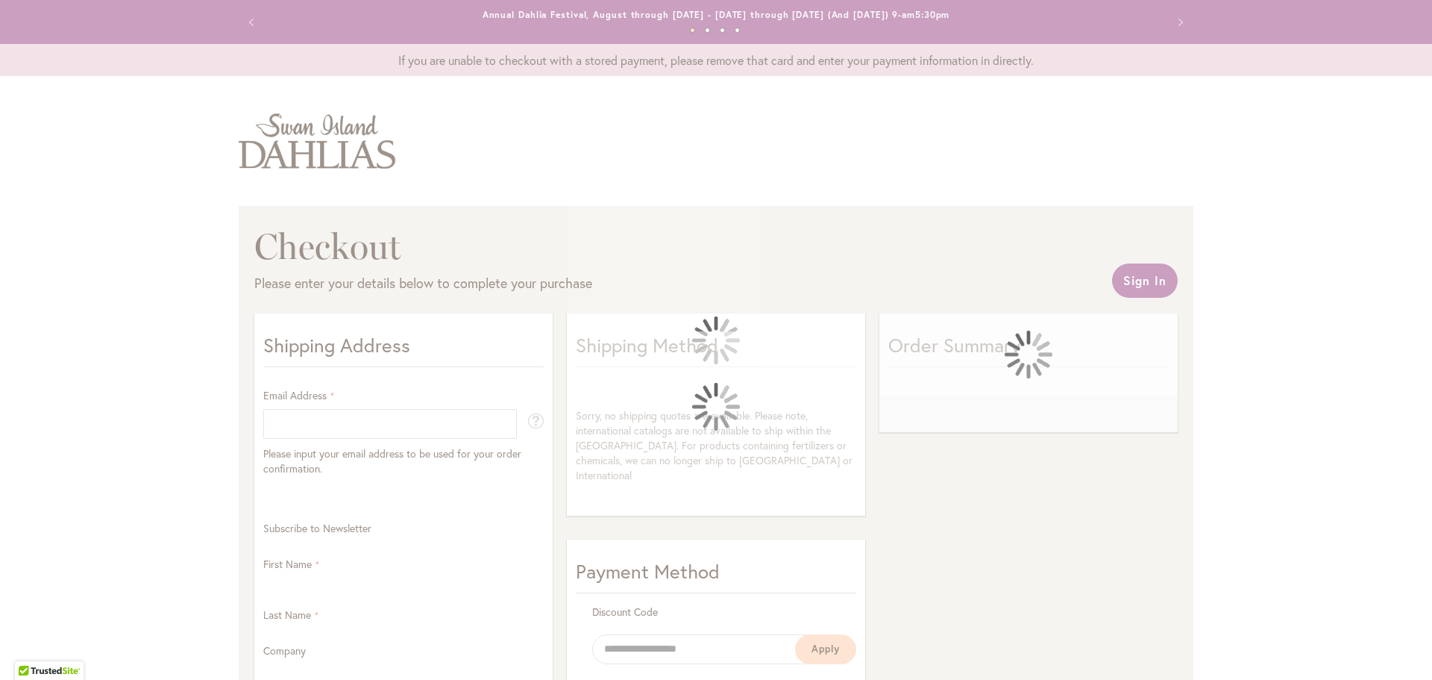
select select "**"
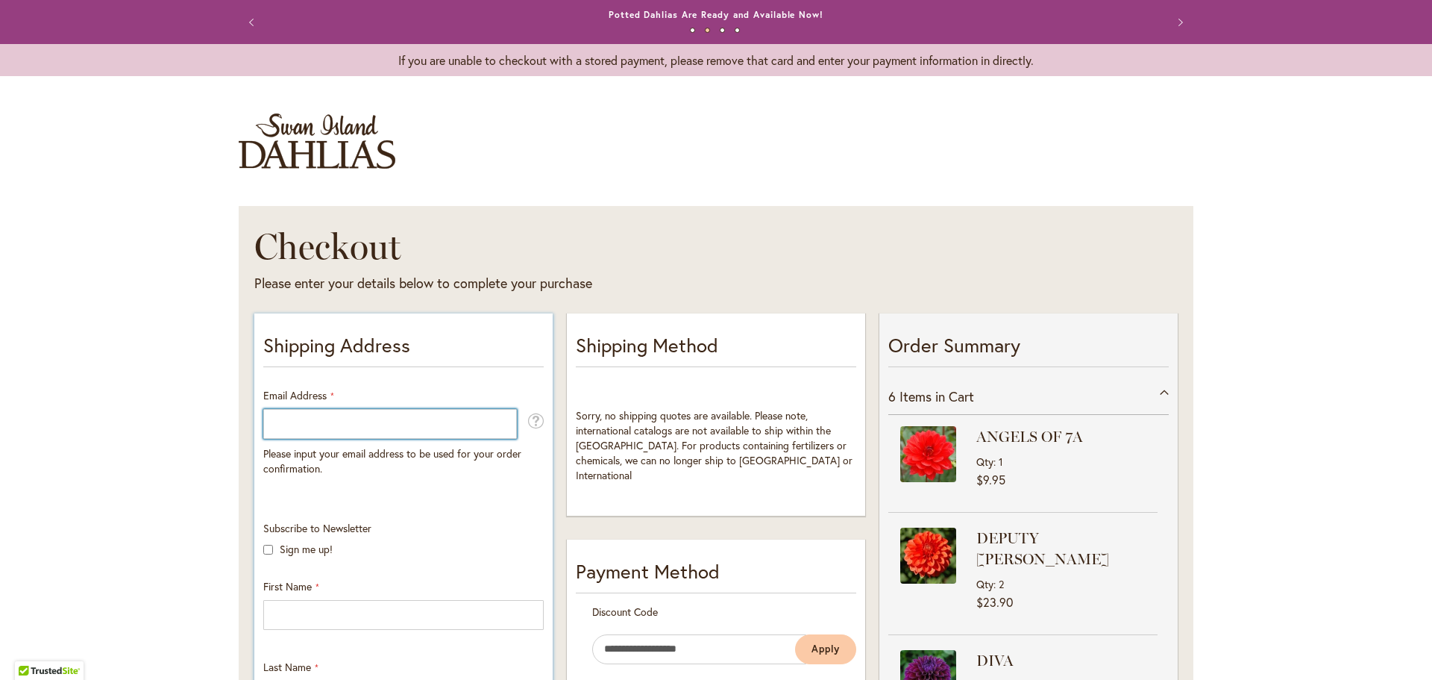
click at [274, 419] on input "Email Address" at bounding box center [390, 424] width 254 height 30
type input "**********"
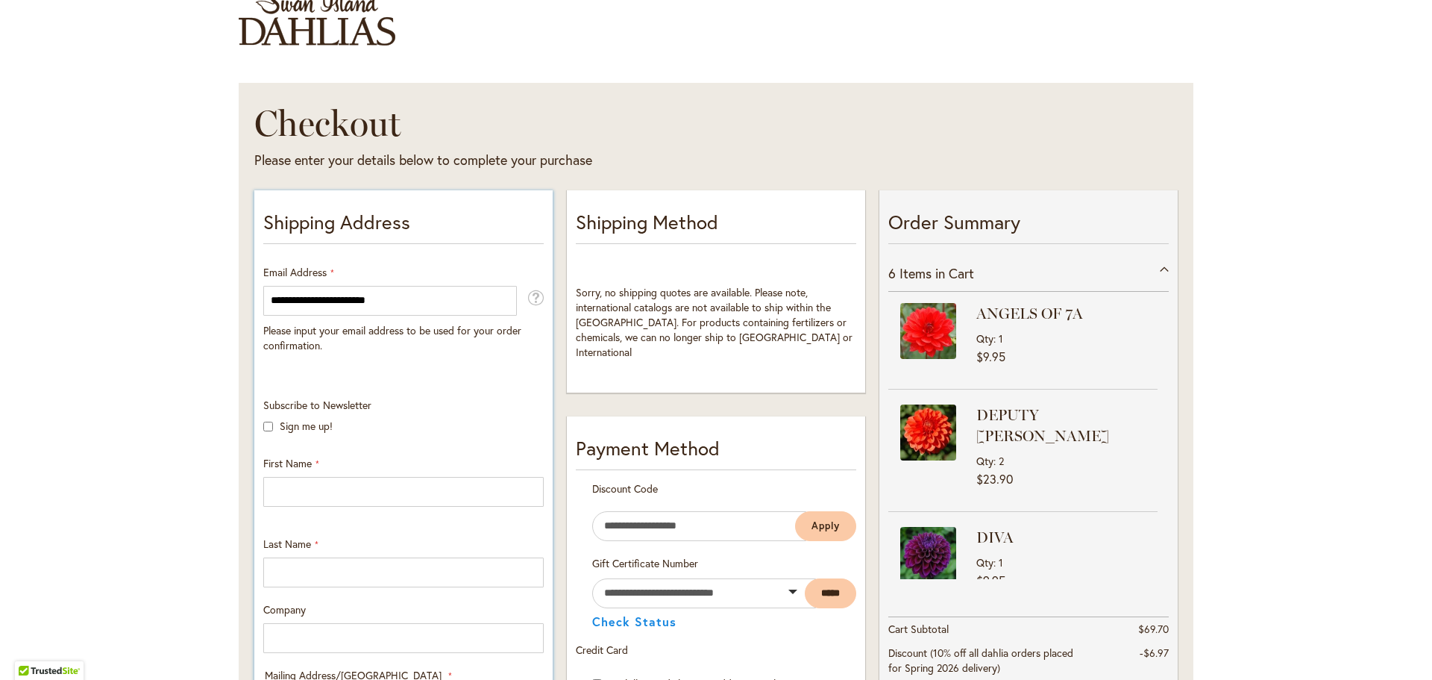
scroll to position [149, 0]
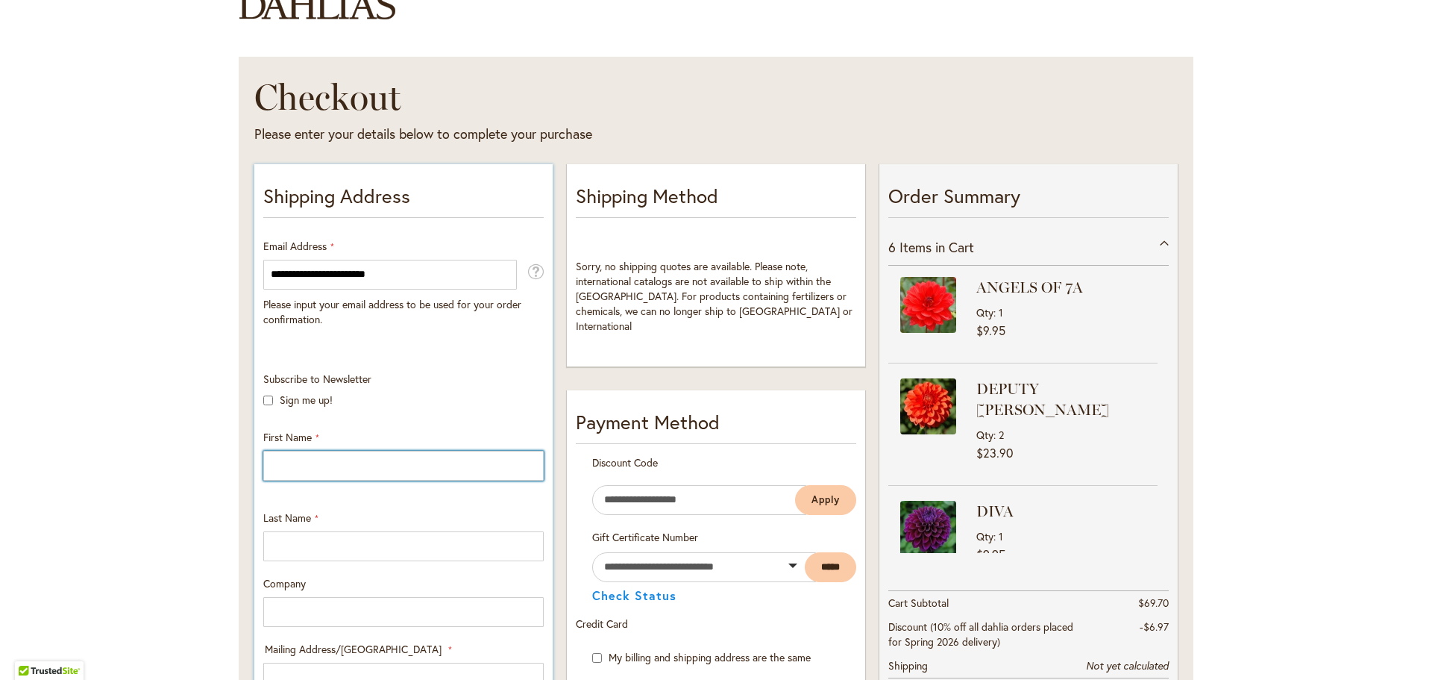
click at [266, 465] on input "First Name" at bounding box center [403, 466] width 281 height 30
type input "*****"
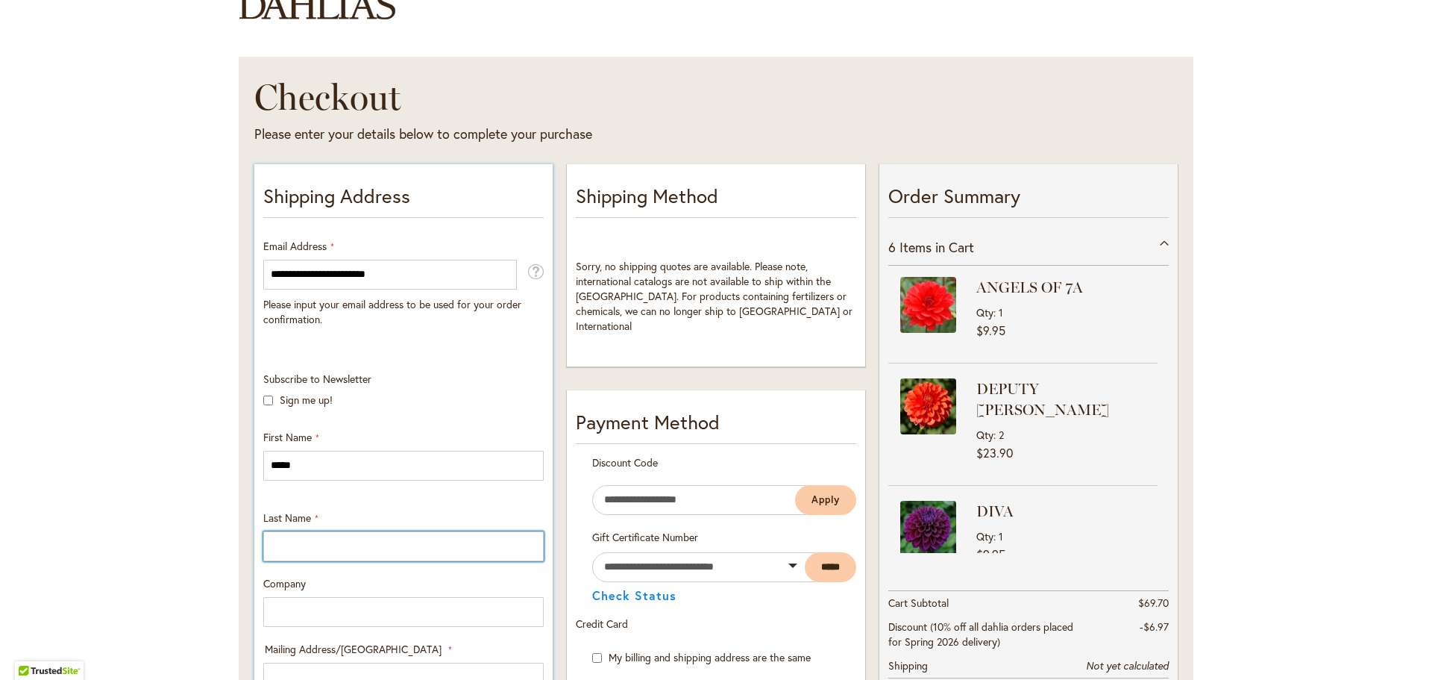
click at [266, 535] on input "Last Name" at bounding box center [403, 546] width 281 height 30
type input "*****"
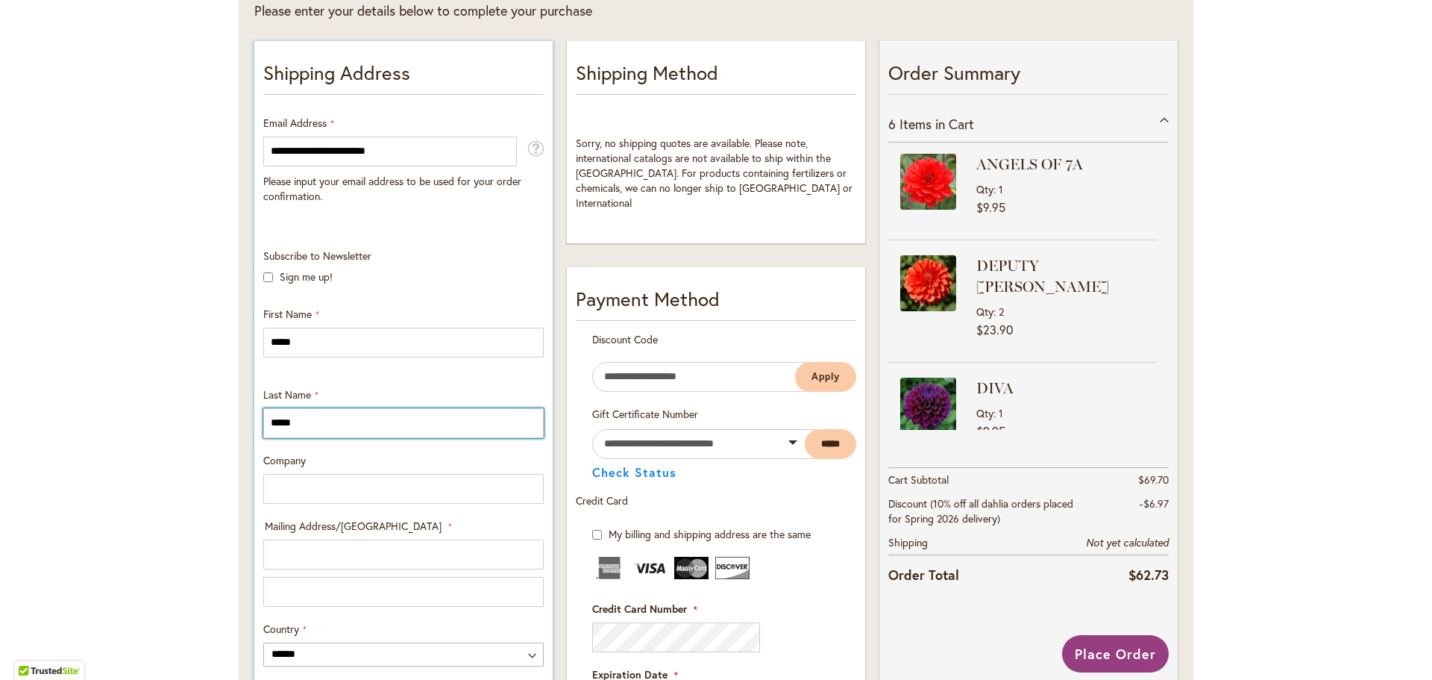
scroll to position [298, 0]
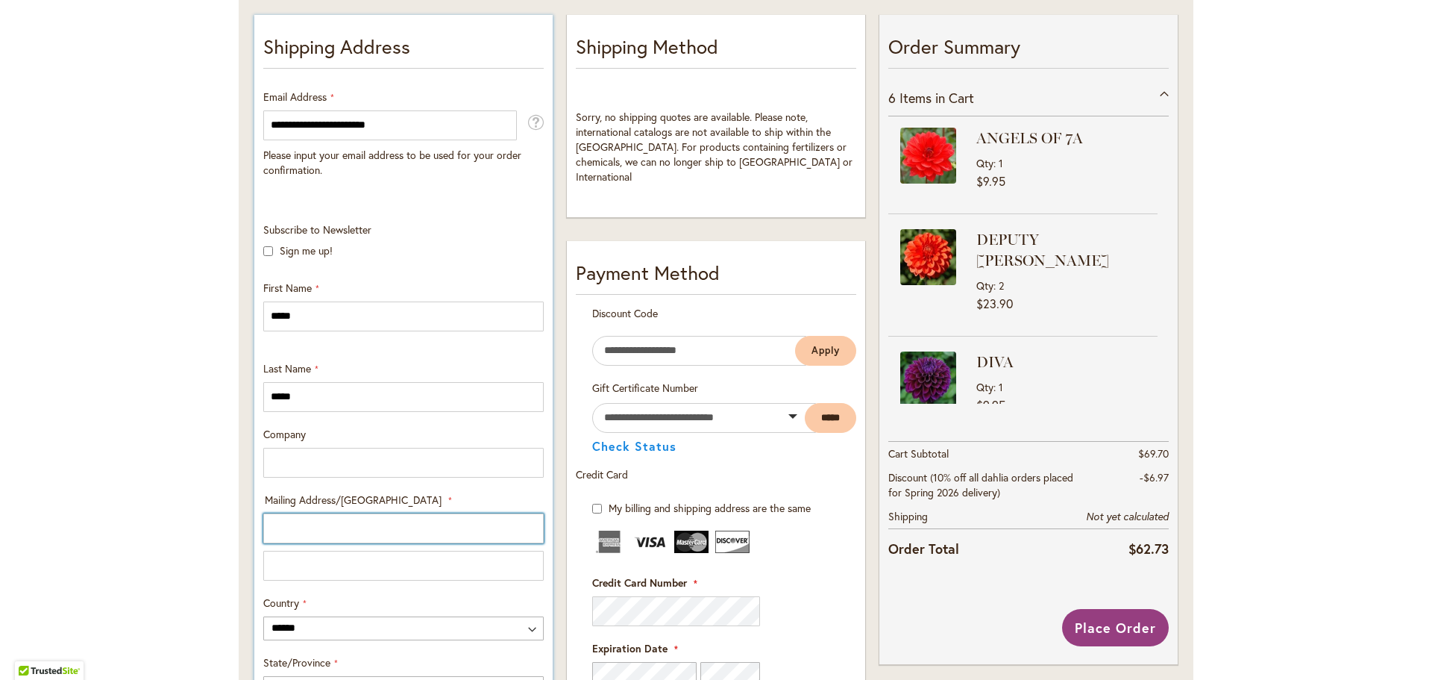
click at [277, 527] on input "Mailing Address/PO BOX: Line 1" at bounding box center [403, 528] width 281 height 30
type input "**********"
click at [338, 560] on input "Mailing Address/PO BOX: Line 2" at bounding box center [403, 566] width 281 height 30
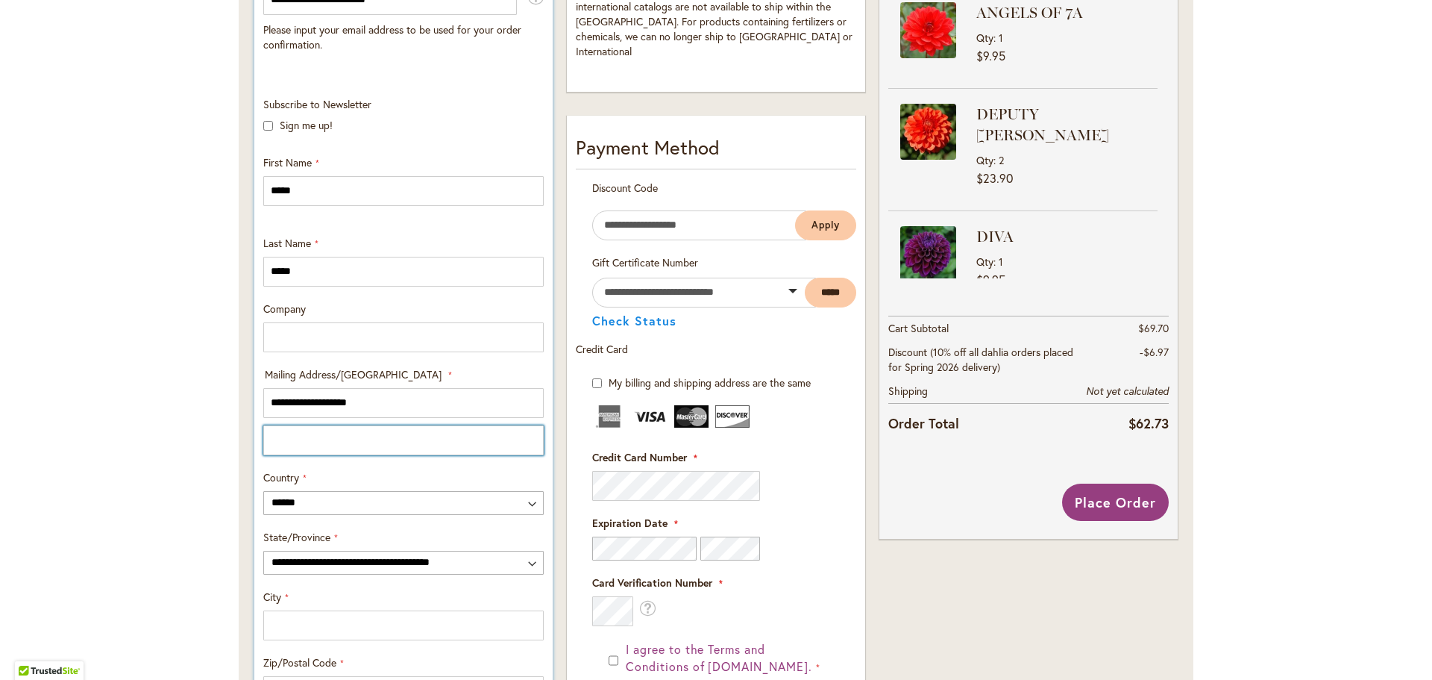
scroll to position [448, 0]
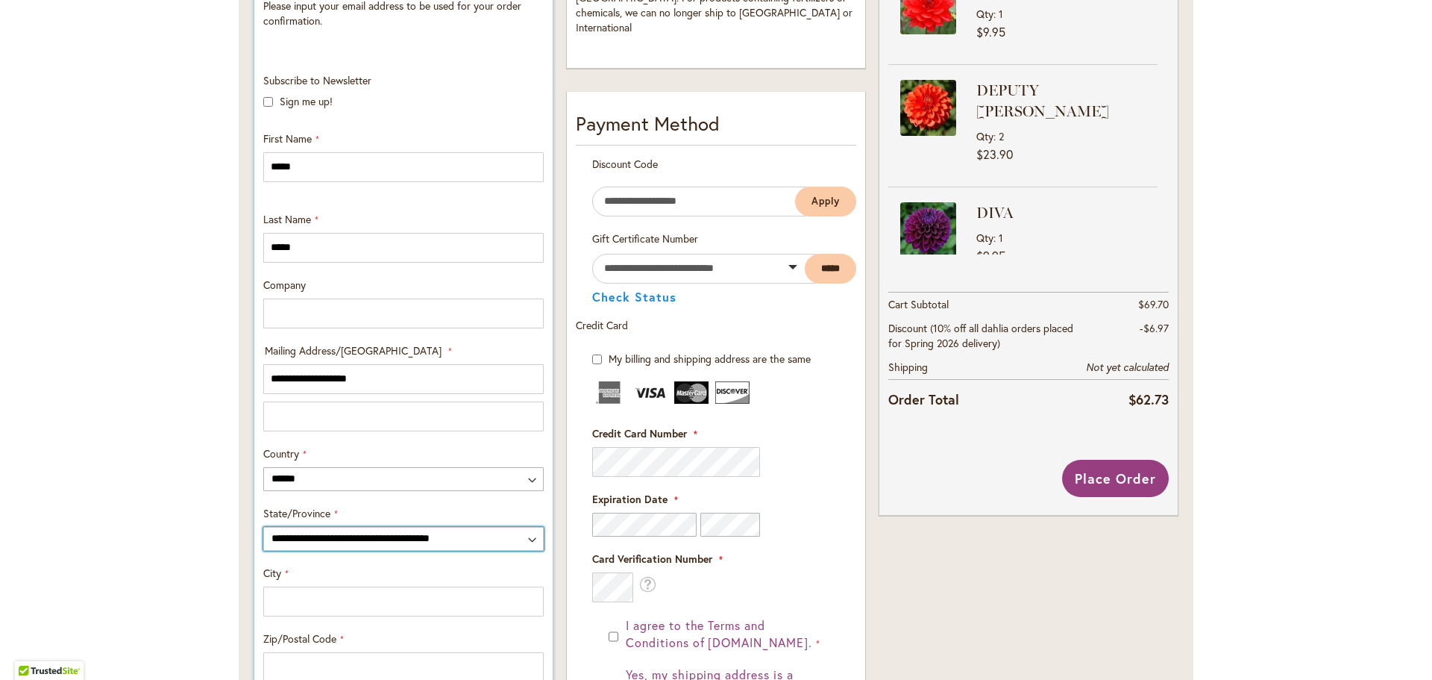
click at [529, 538] on select "**********" at bounding box center [403, 539] width 281 height 24
select select "**"
click at [263, 527] on select "**********" at bounding box center [403, 539] width 281 height 24
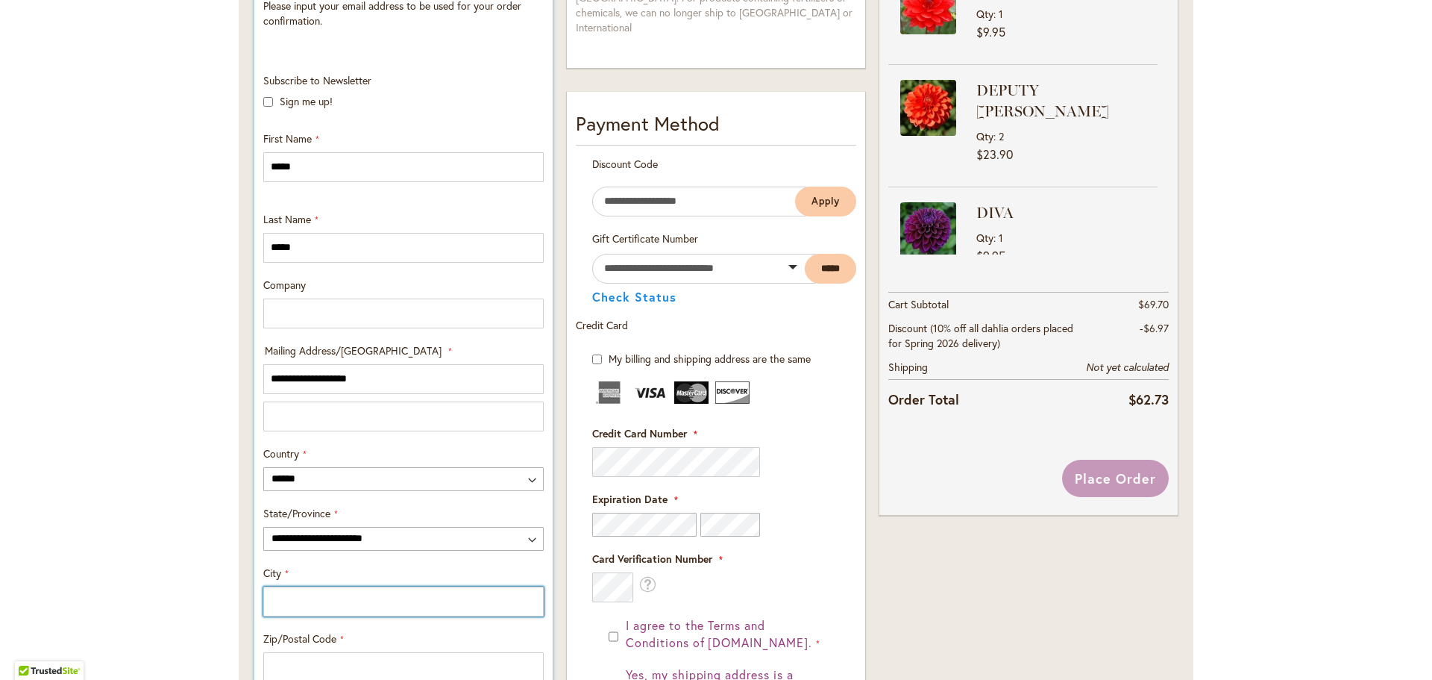
click at [291, 599] on input "City" at bounding box center [403, 601] width 281 height 30
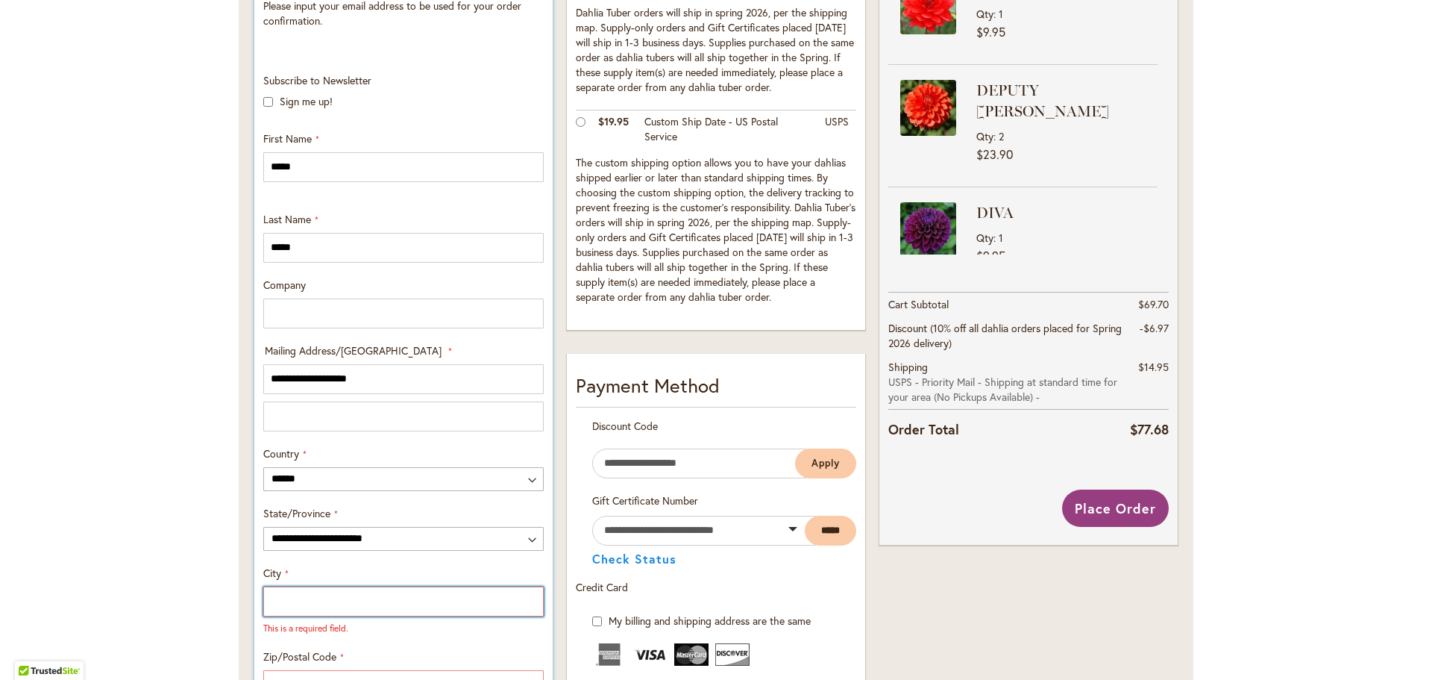
type input "*****"
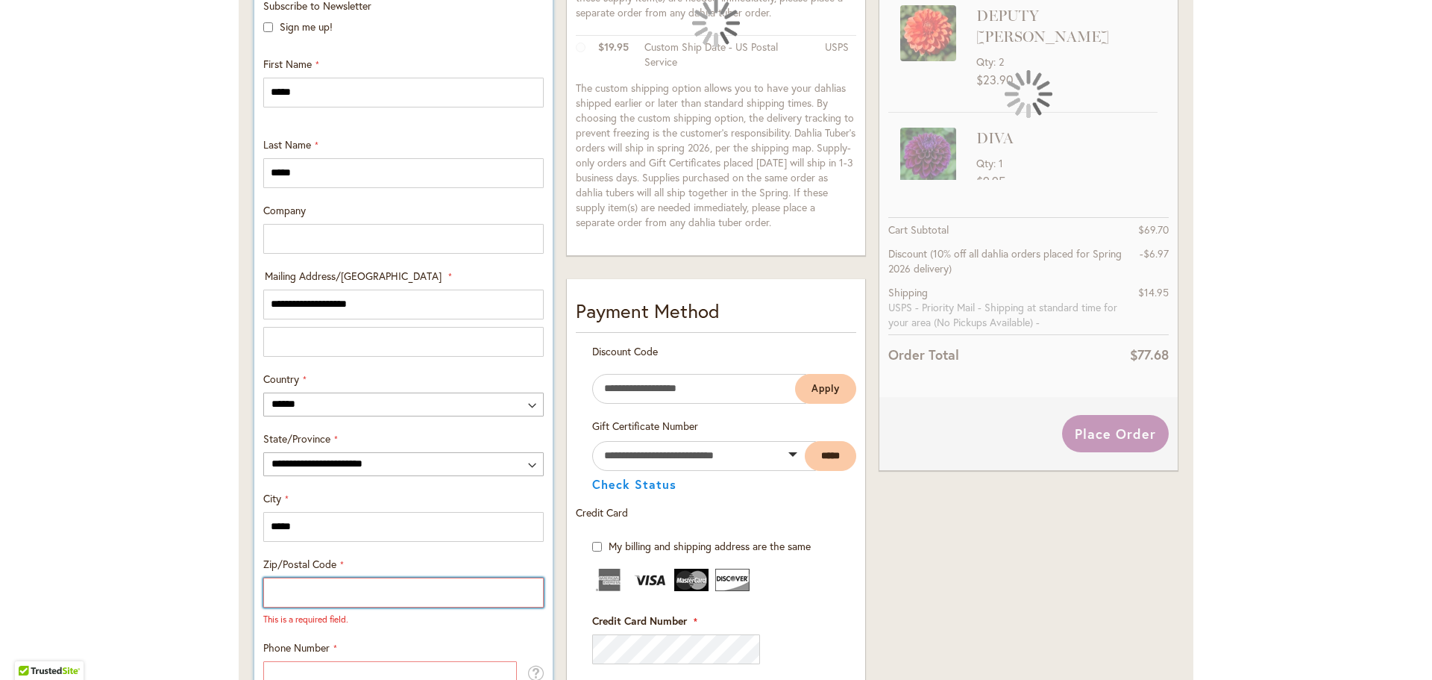
click at [351, 598] on input "Zip/Postal Code" at bounding box center [403, 592] width 281 height 30
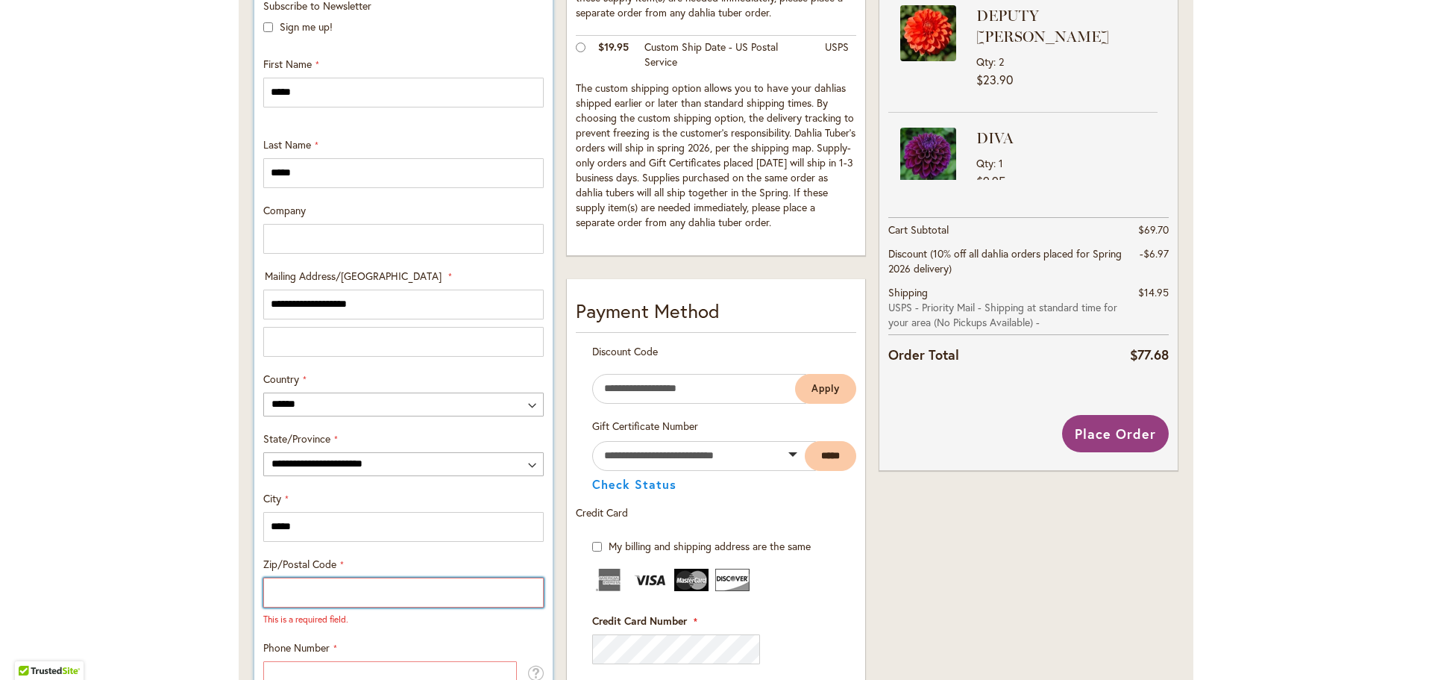
type input "*****"
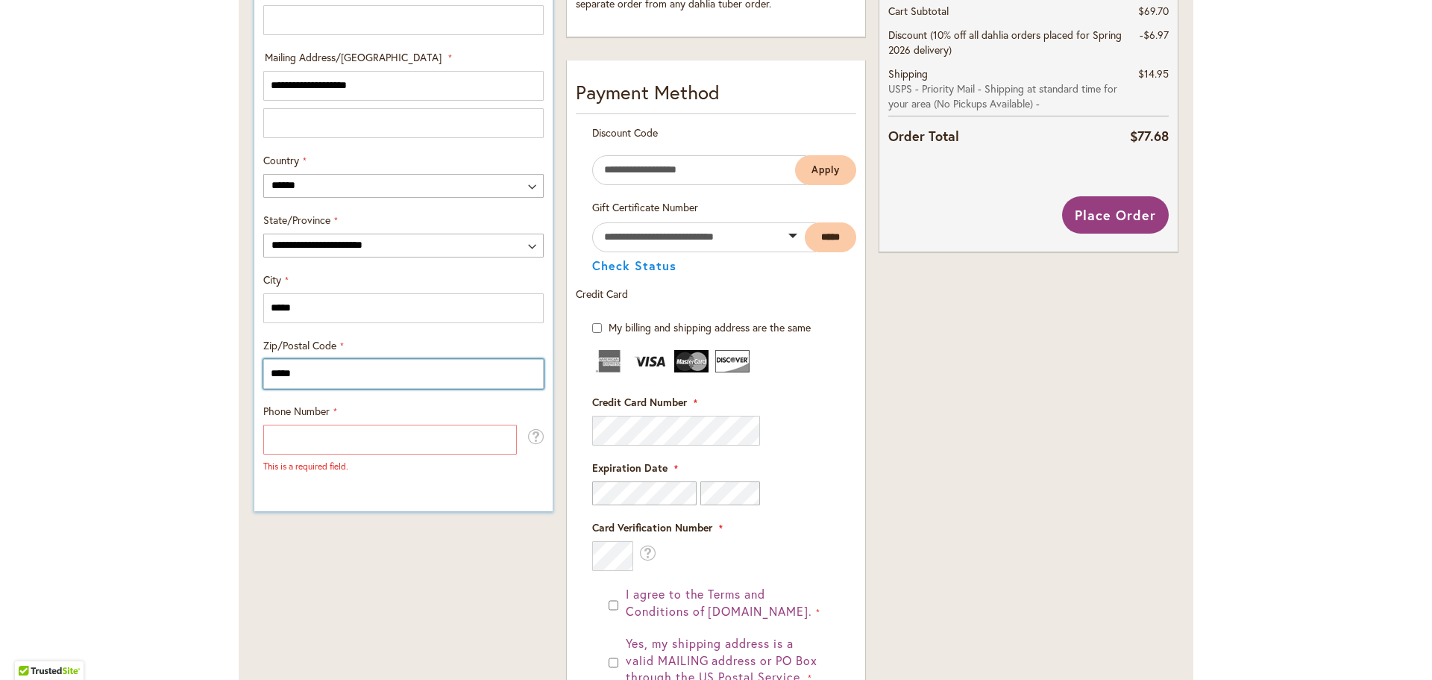
scroll to position [746, 0]
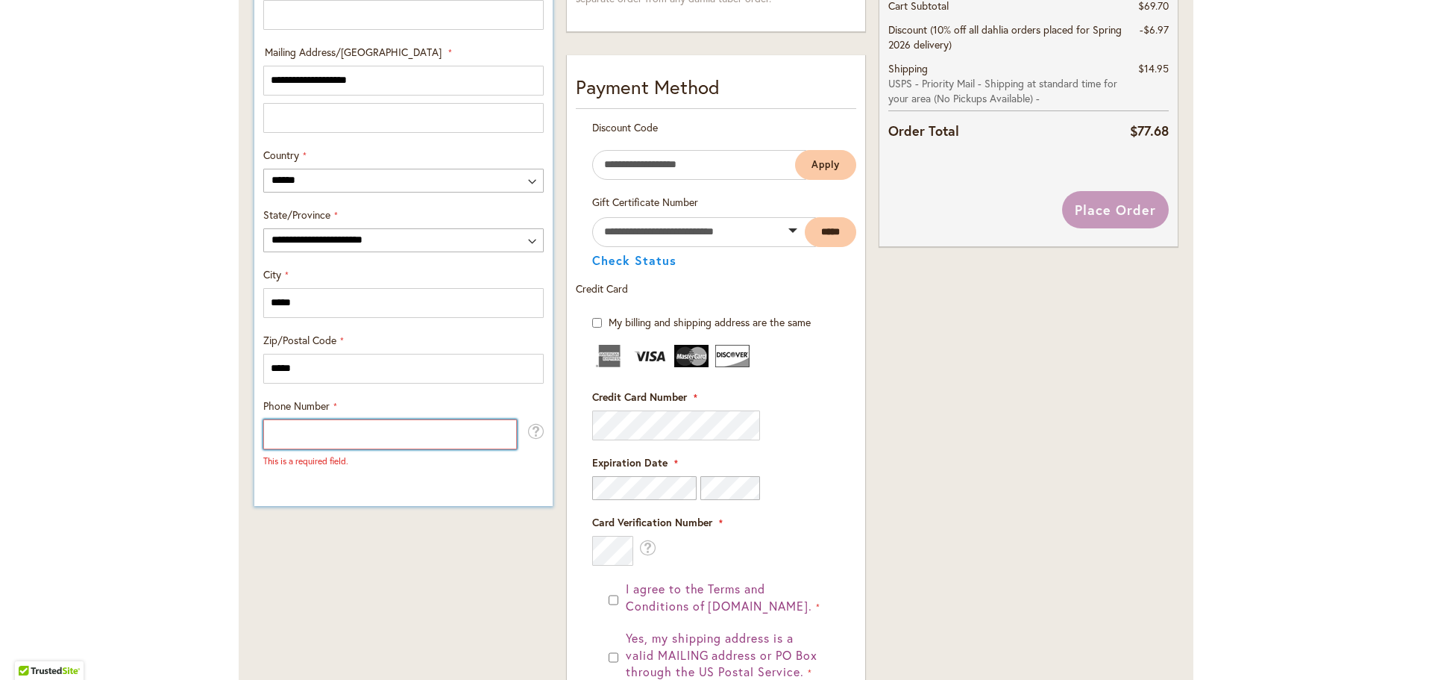
click at [295, 434] on input "Phone Number" at bounding box center [390, 434] width 254 height 30
type input "**********"
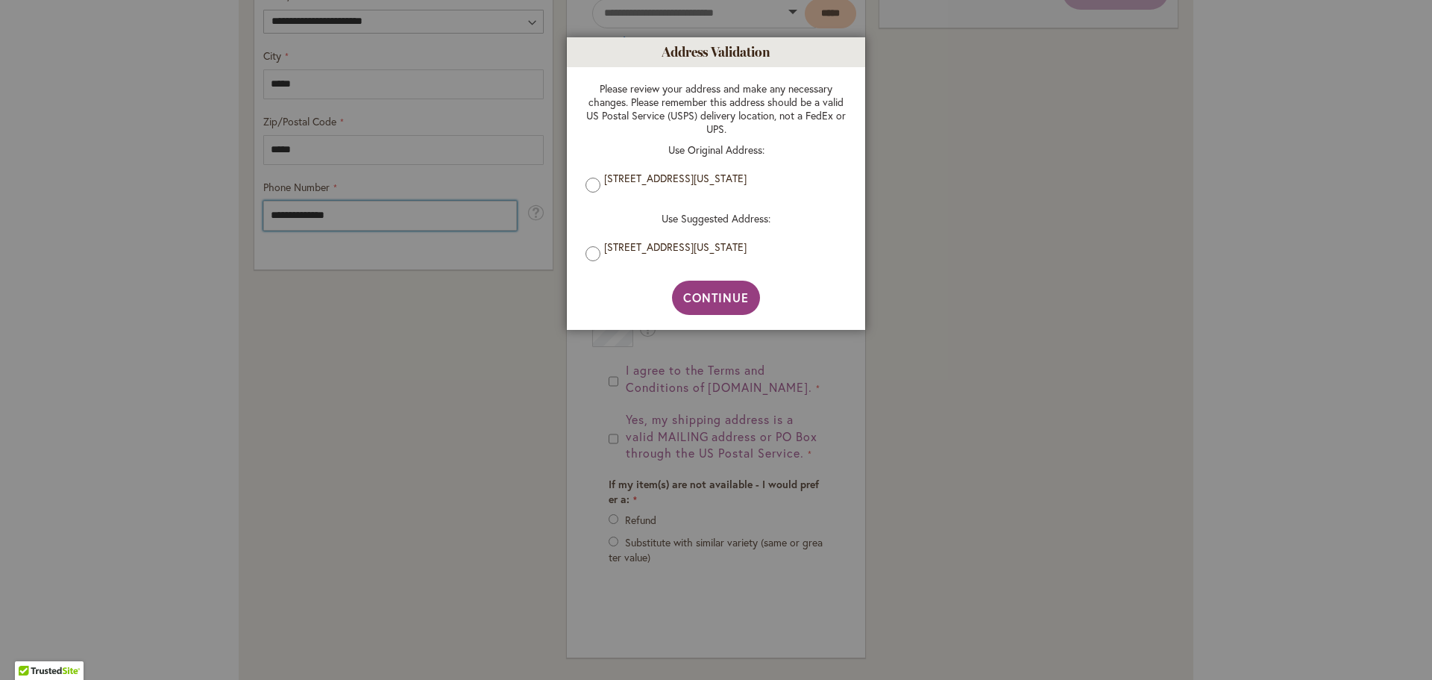
scroll to position [970, 0]
click at [718, 297] on span "Continue" at bounding box center [716, 297] width 66 height 16
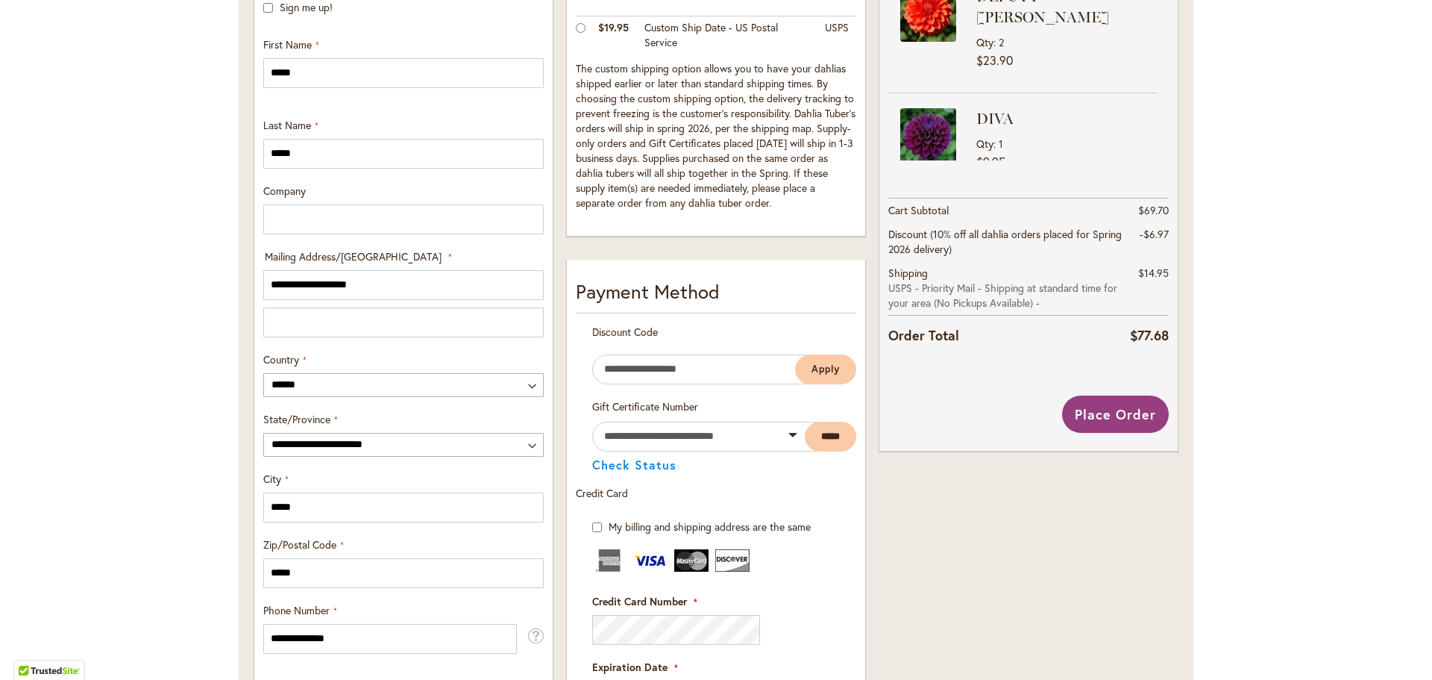
scroll to position [467, 0]
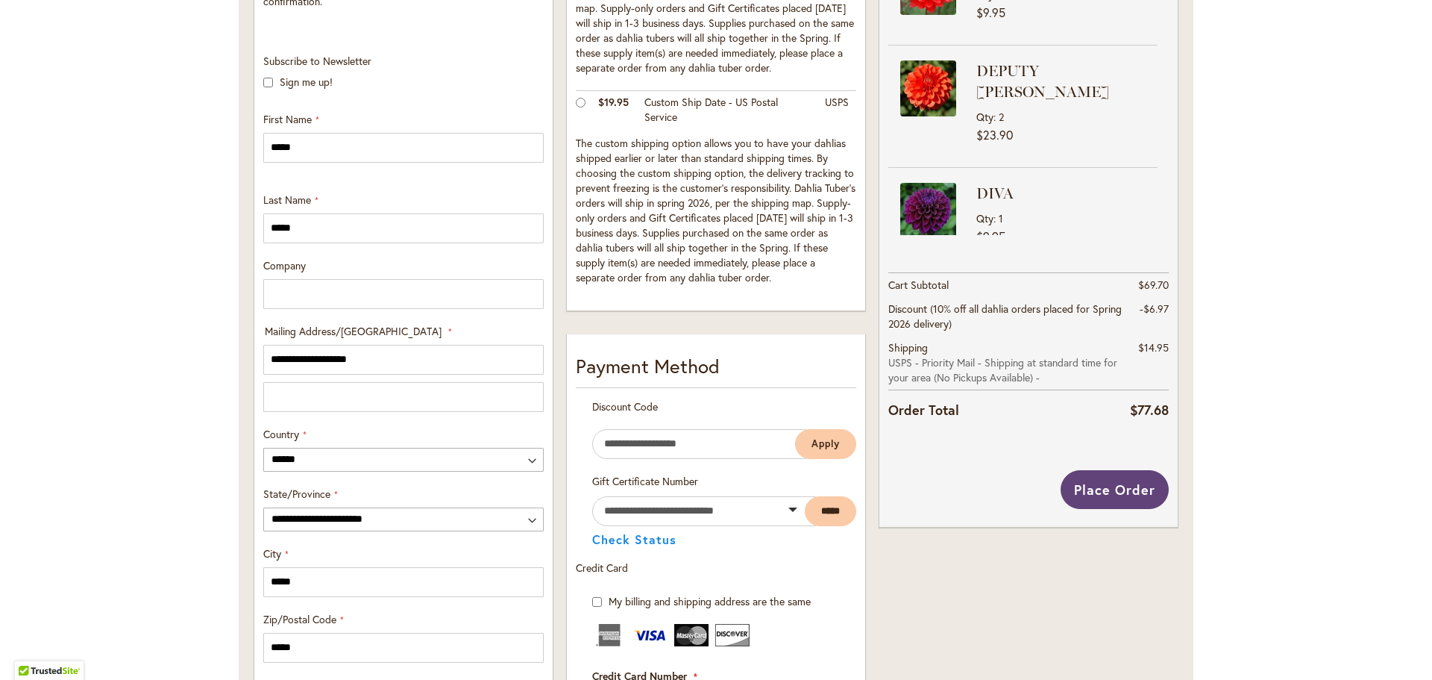
drag, startPoint x: 1117, startPoint y: 489, endPoint x: 1106, endPoint y: 492, distance: 10.7
click at [1110, 490] on span "Place Order" at bounding box center [1114, 489] width 81 height 18
